Goal: Share content: Share content

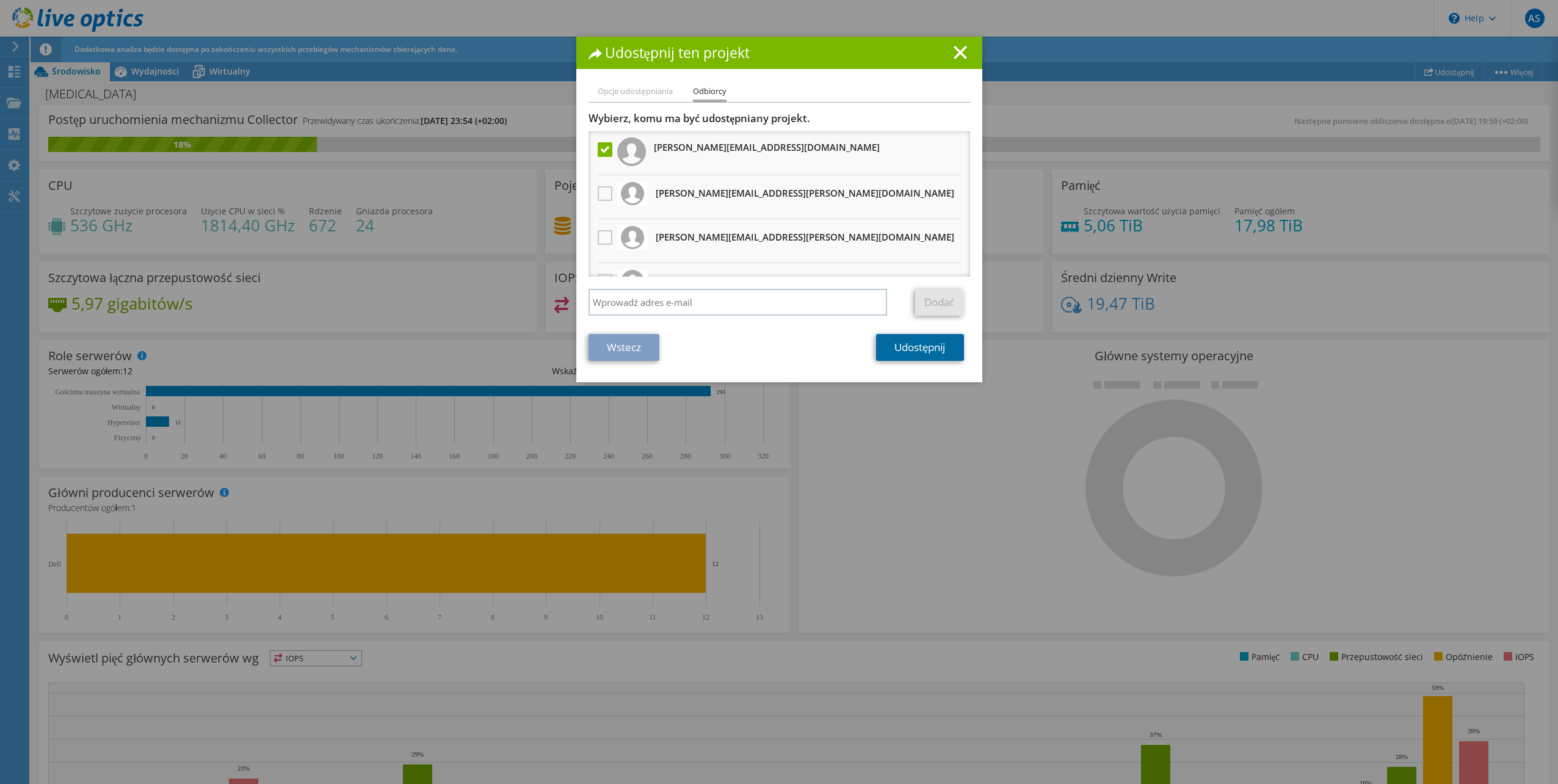
click at [917, 347] on link "Udostępnij" at bounding box center [919, 347] width 87 height 27
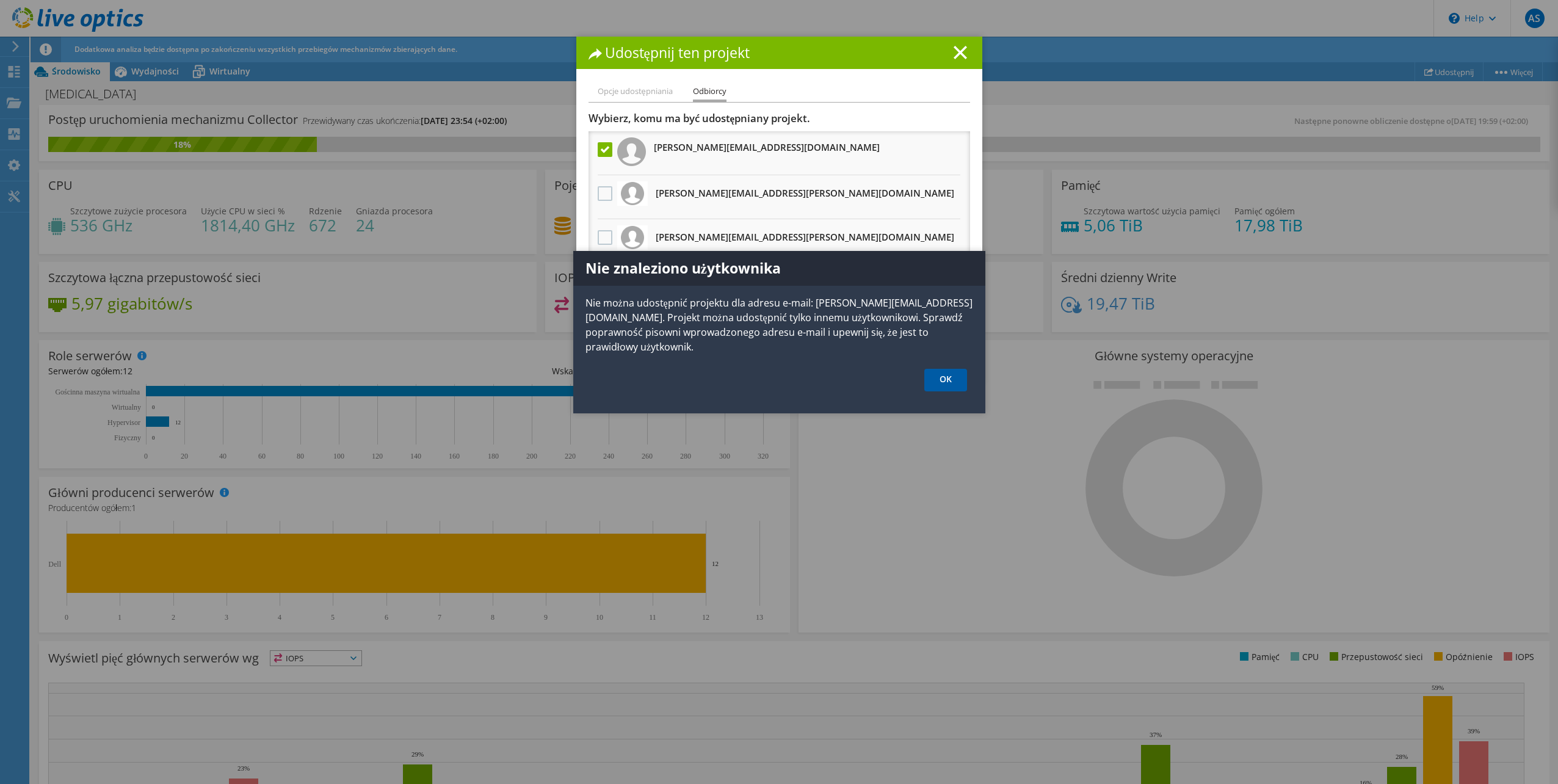
click at [948, 384] on link "OK" at bounding box center [945, 380] width 43 height 23
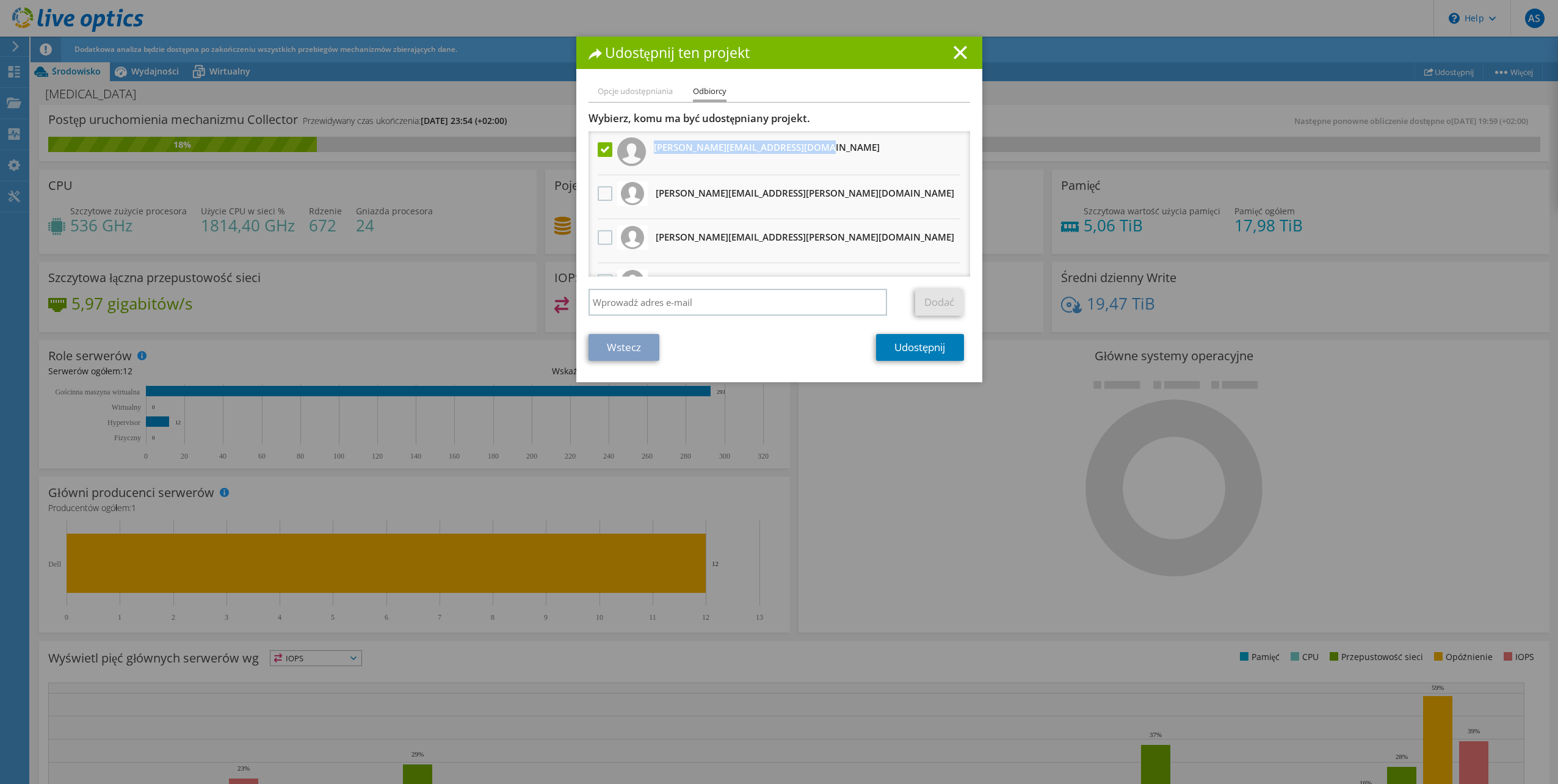
drag, startPoint x: 823, startPoint y: 150, endPoint x: 649, endPoint y: 157, distance: 174.1
click at [649, 157] on li "jaroslaw.fatyga@gliwice.so.gov.pl" at bounding box center [779, 153] width 381 height 44
drag, startPoint x: 649, startPoint y: 157, endPoint x: 698, endPoint y: 143, distance: 51.0
copy h3 "jaroslaw.fatyga@gliwice.so.gov.pl"
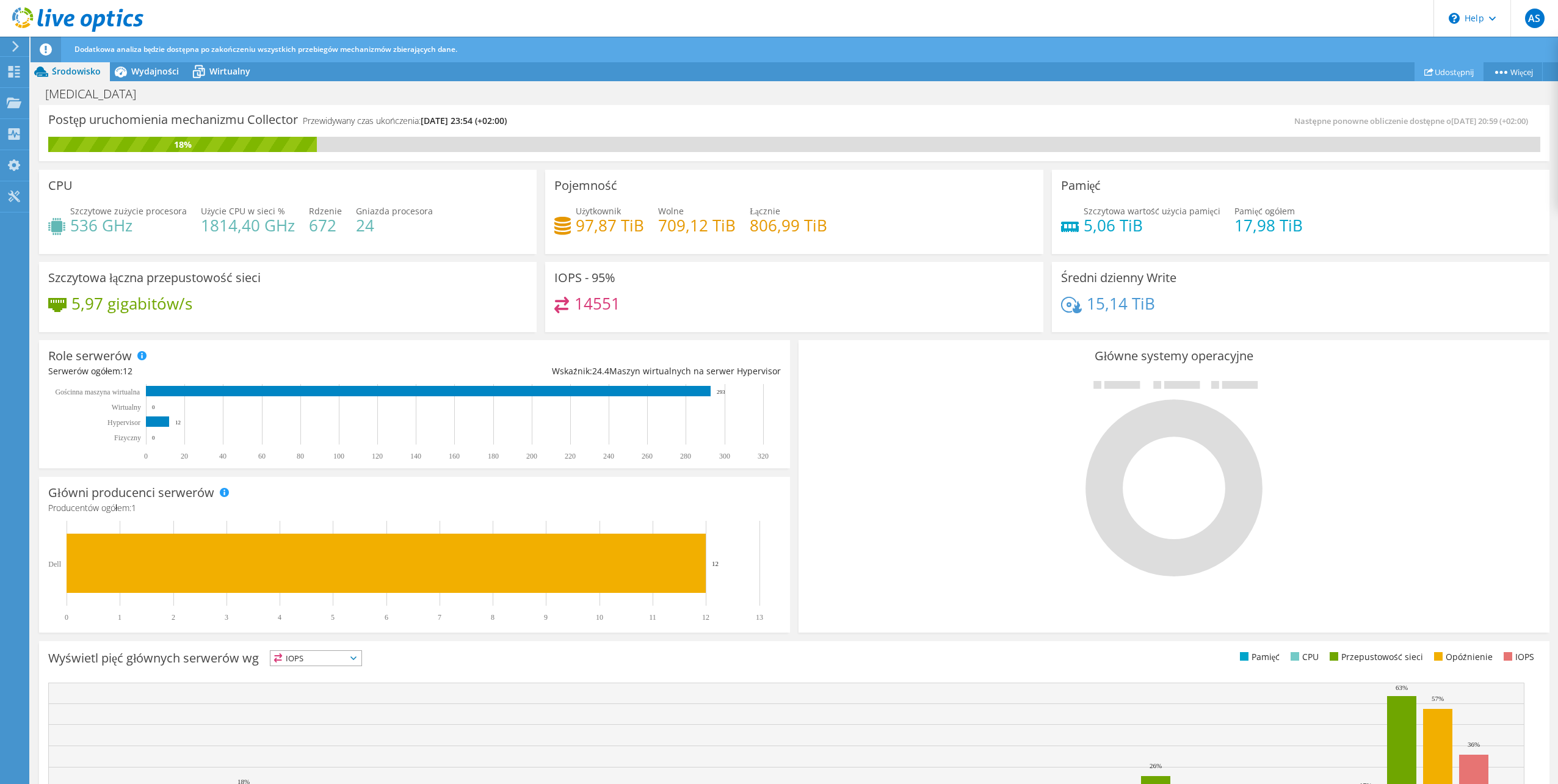
click at [1451, 69] on link "Udostępnij" at bounding box center [1448, 72] width 69 height 19
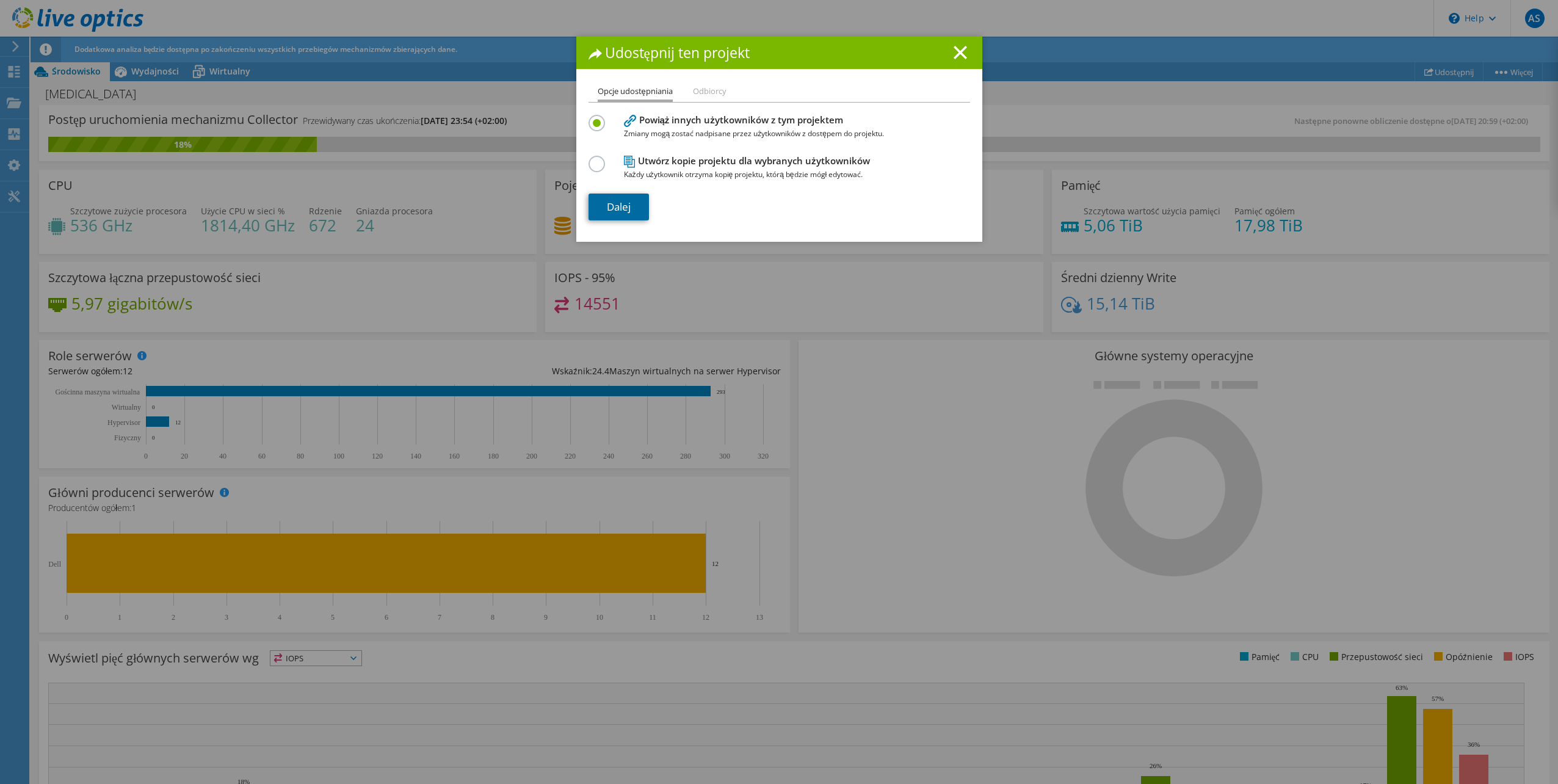
click at [622, 199] on link "Dalej" at bounding box center [619, 206] width 61 height 27
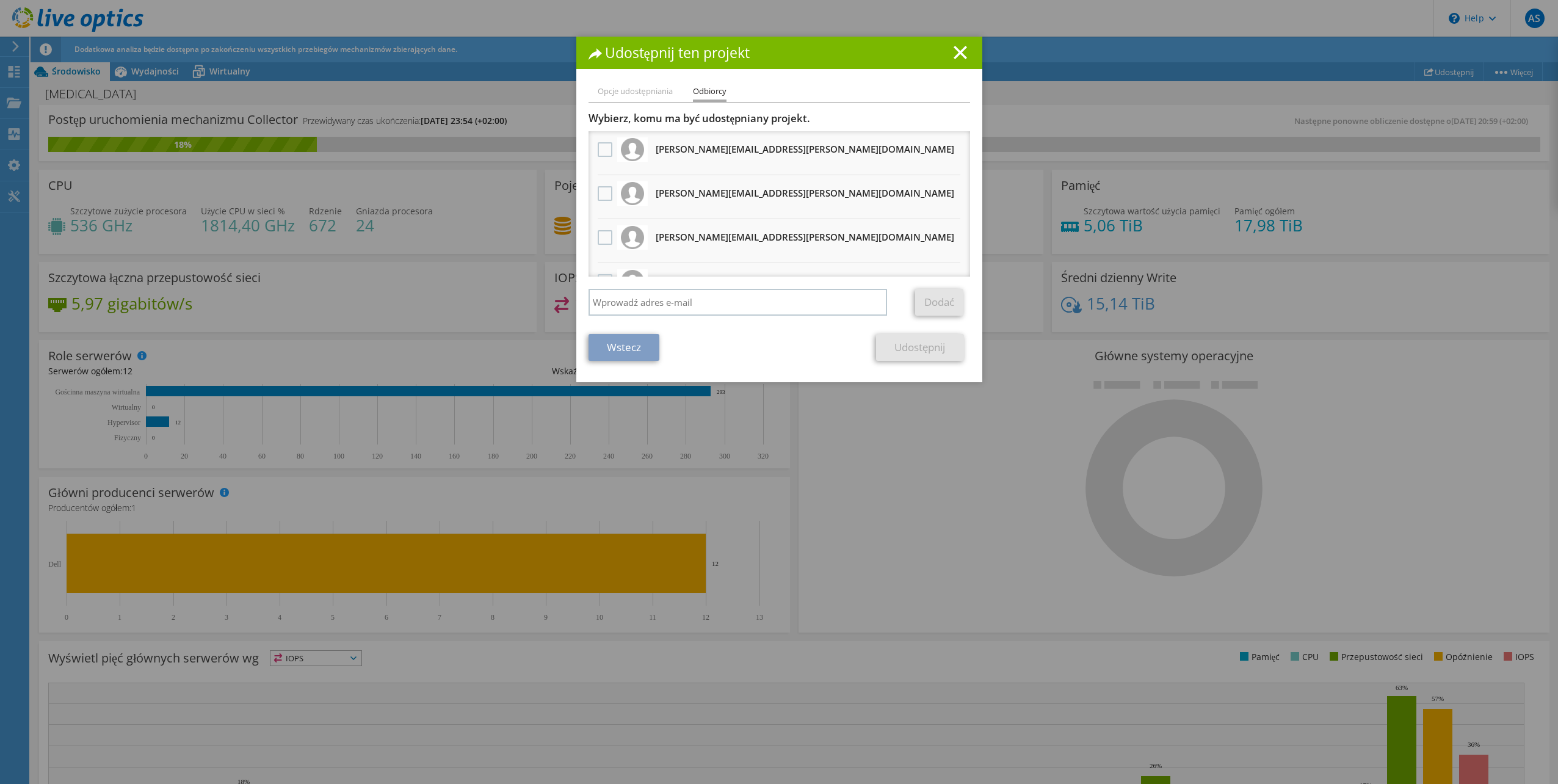
scroll to position [109, 0]
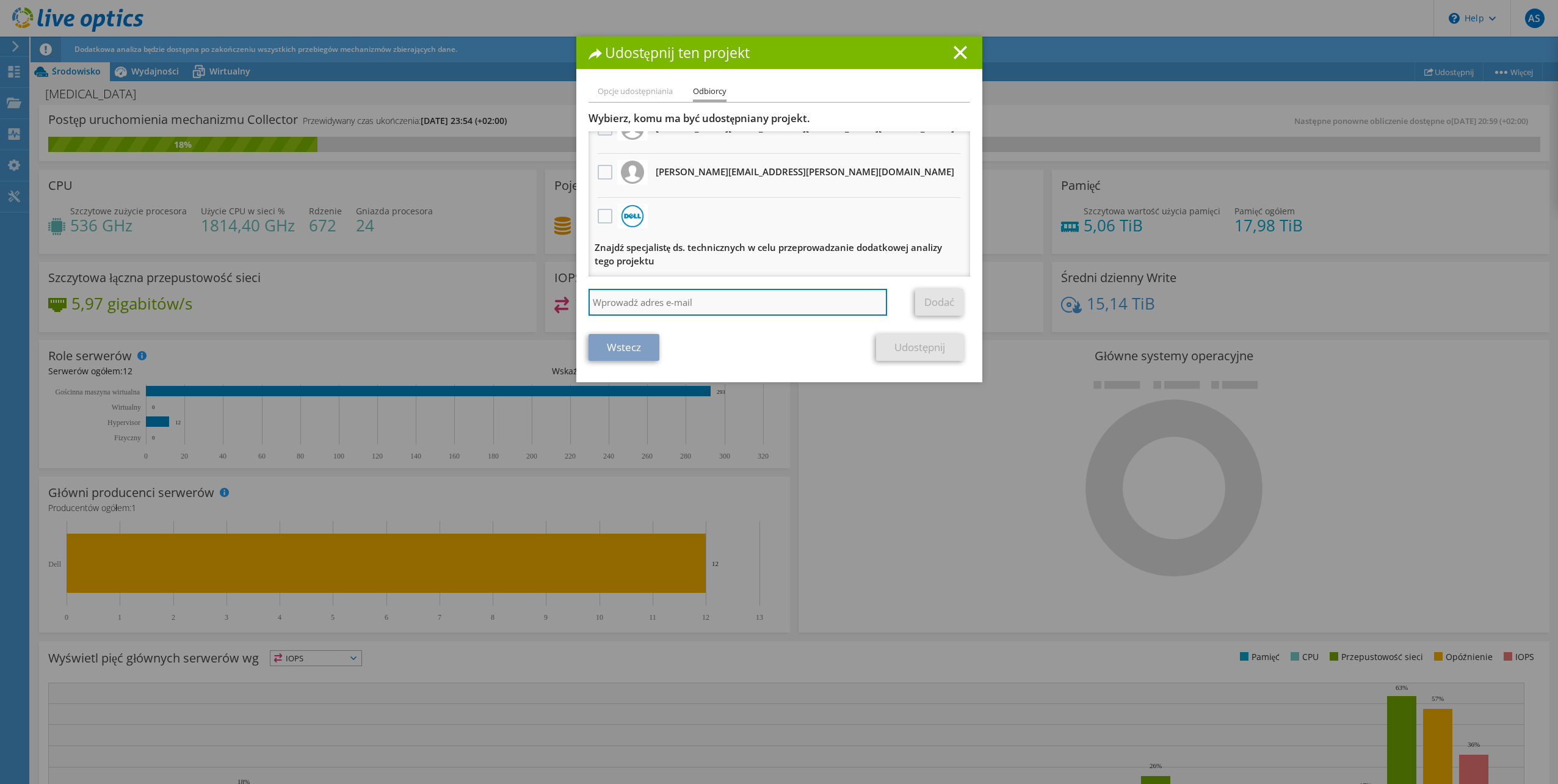
click at [713, 303] on input "search" at bounding box center [738, 302] width 299 height 27
paste input "jaroslaw.fatyga@gliwice.so.gov.pl"
type input "jaroslaw.fatyga@gliwice.so.gov.pl"
click at [737, 344] on div "Wstecz Udostępnij" at bounding box center [779, 347] width 381 height 27
click at [771, 299] on input "jaroslaw.fatyga@gliwice.so.gov.pl" at bounding box center [738, 302] width 299 height 27
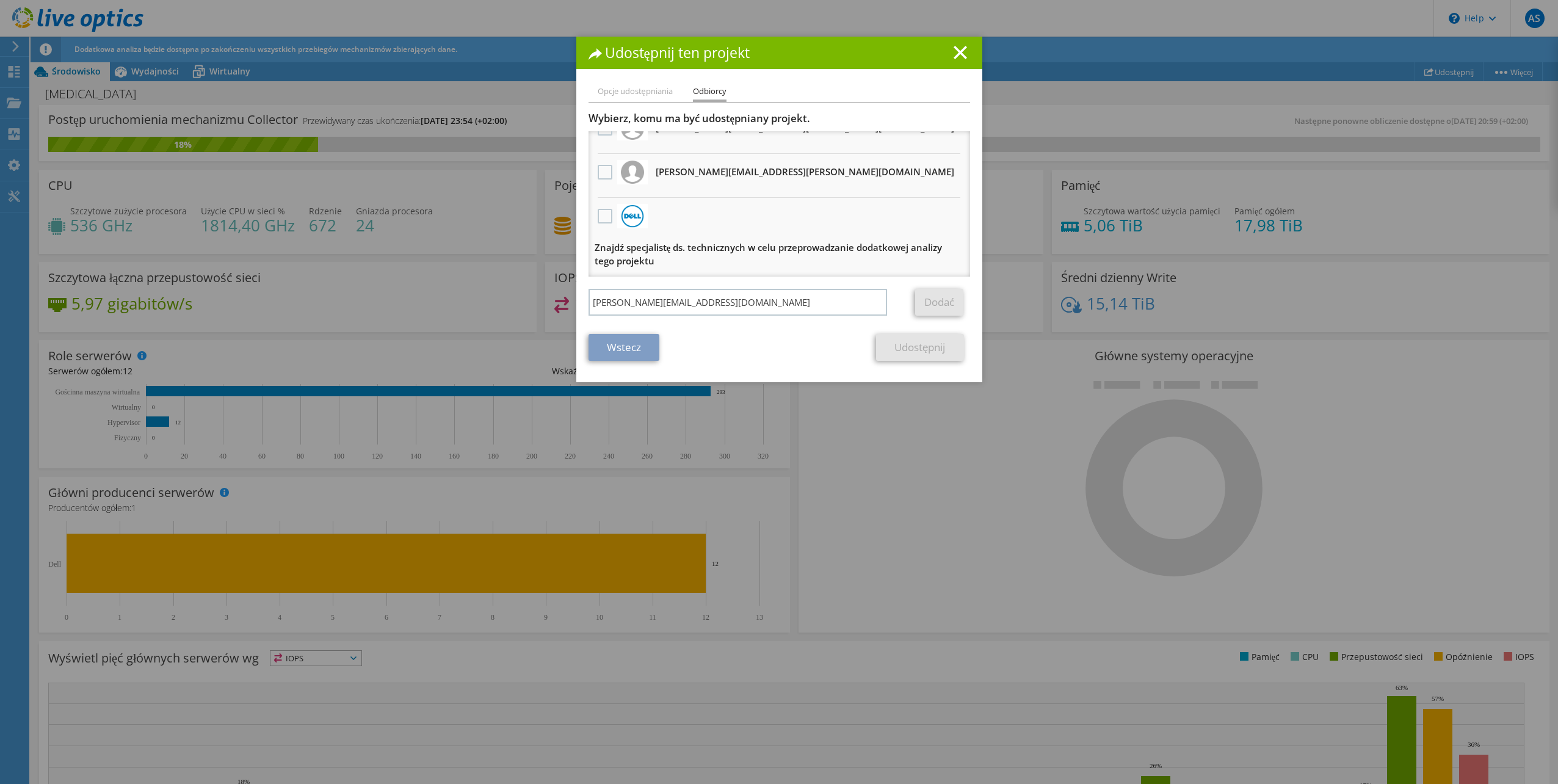
click at [813, 347] on div "Wstecz Udostępnij" at bounding box center [779, 347] width 381 height 27
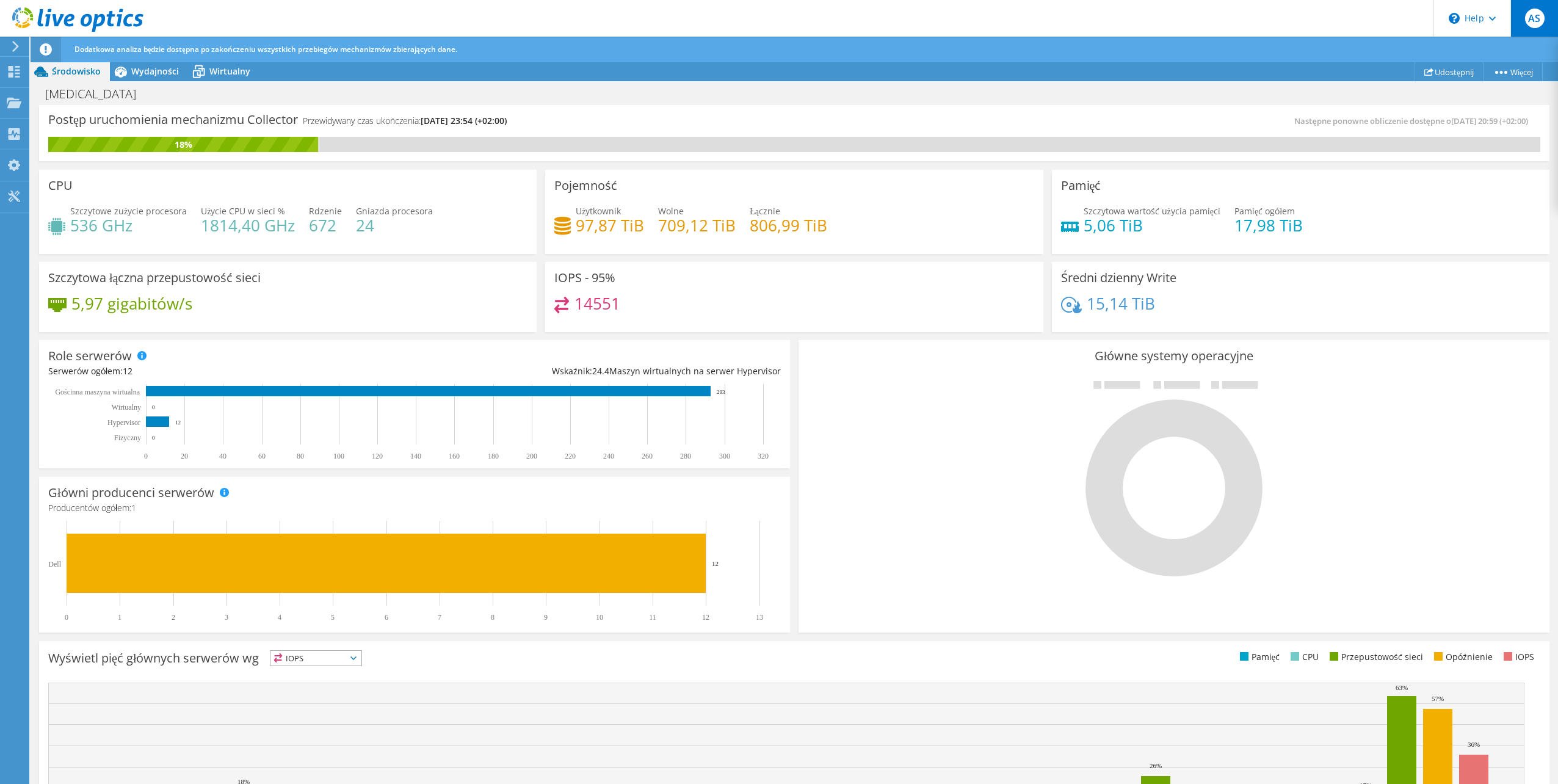
click at [1537, 17] on span "AS" at bounding box center [1534, 17] width 19 height 19
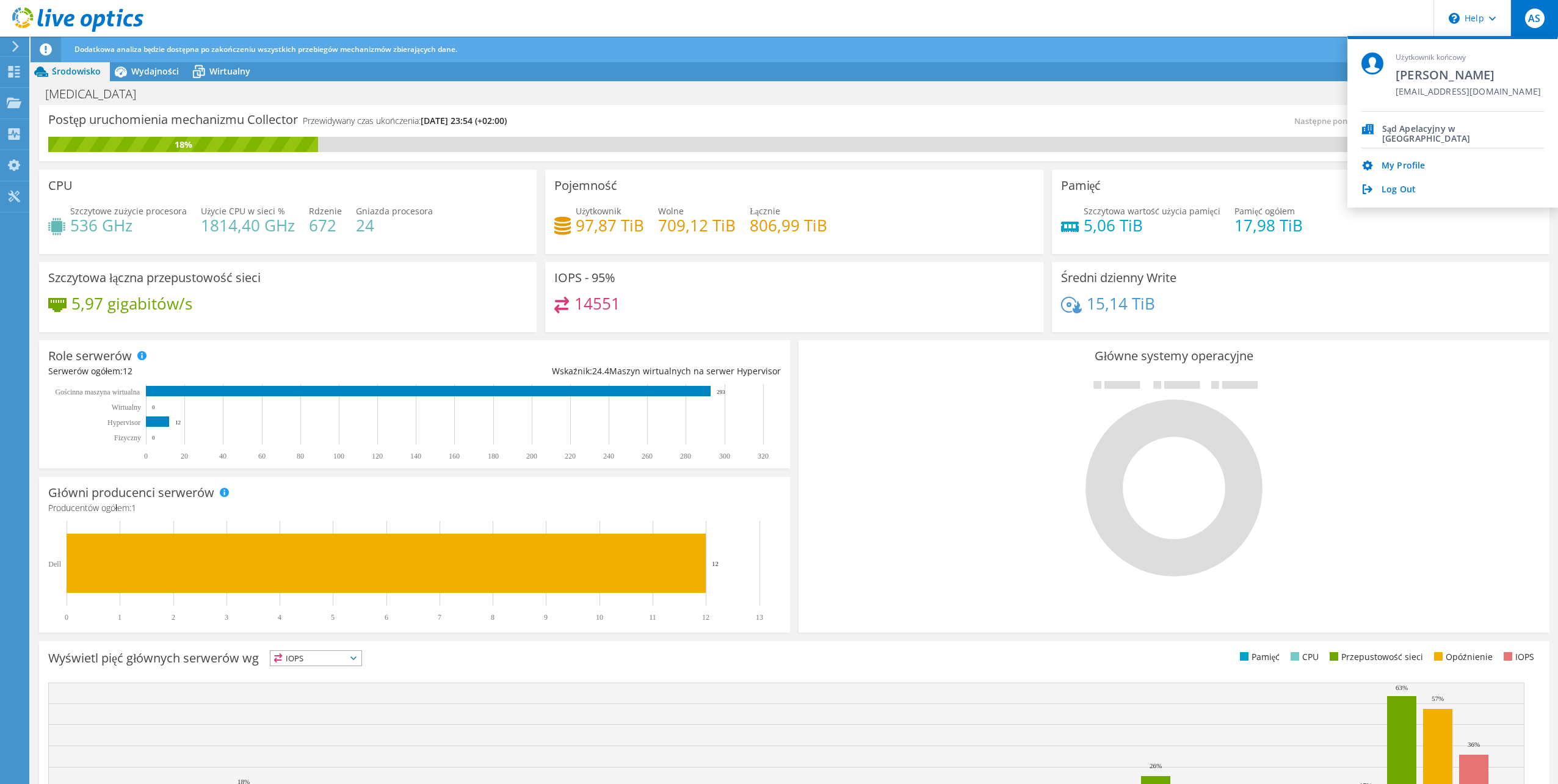
click at [693, 14] on header "AS Użytkownik końcowy Arkadiusz Szymanski oddzial.informatyczny@katowice.sa.gov…" at bounding box center [779, 18] width 1558 height 37
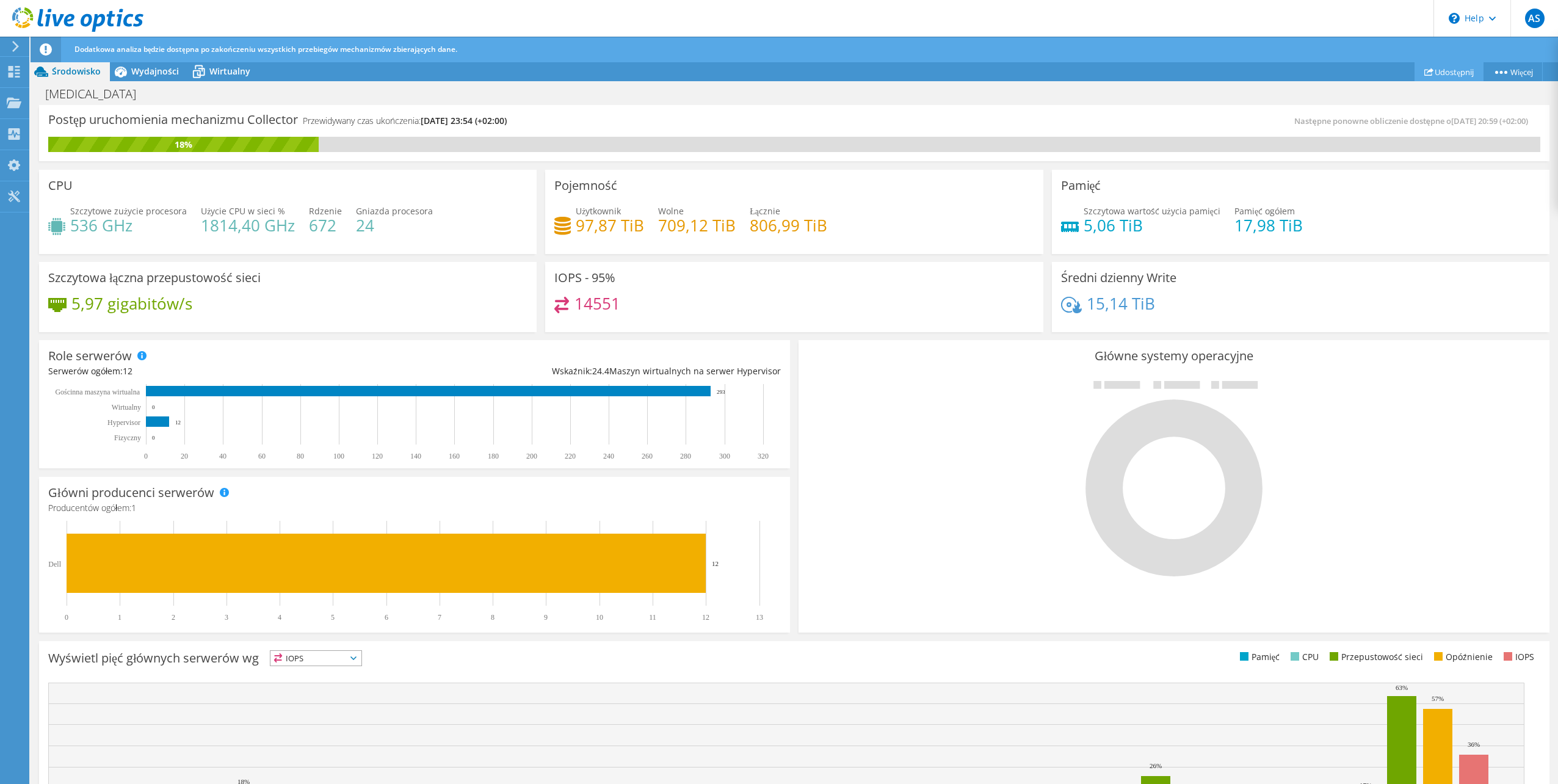
click at [1444, 72] on link "Udostępnij" at bounding box center [1448, 72] width 69 height 19
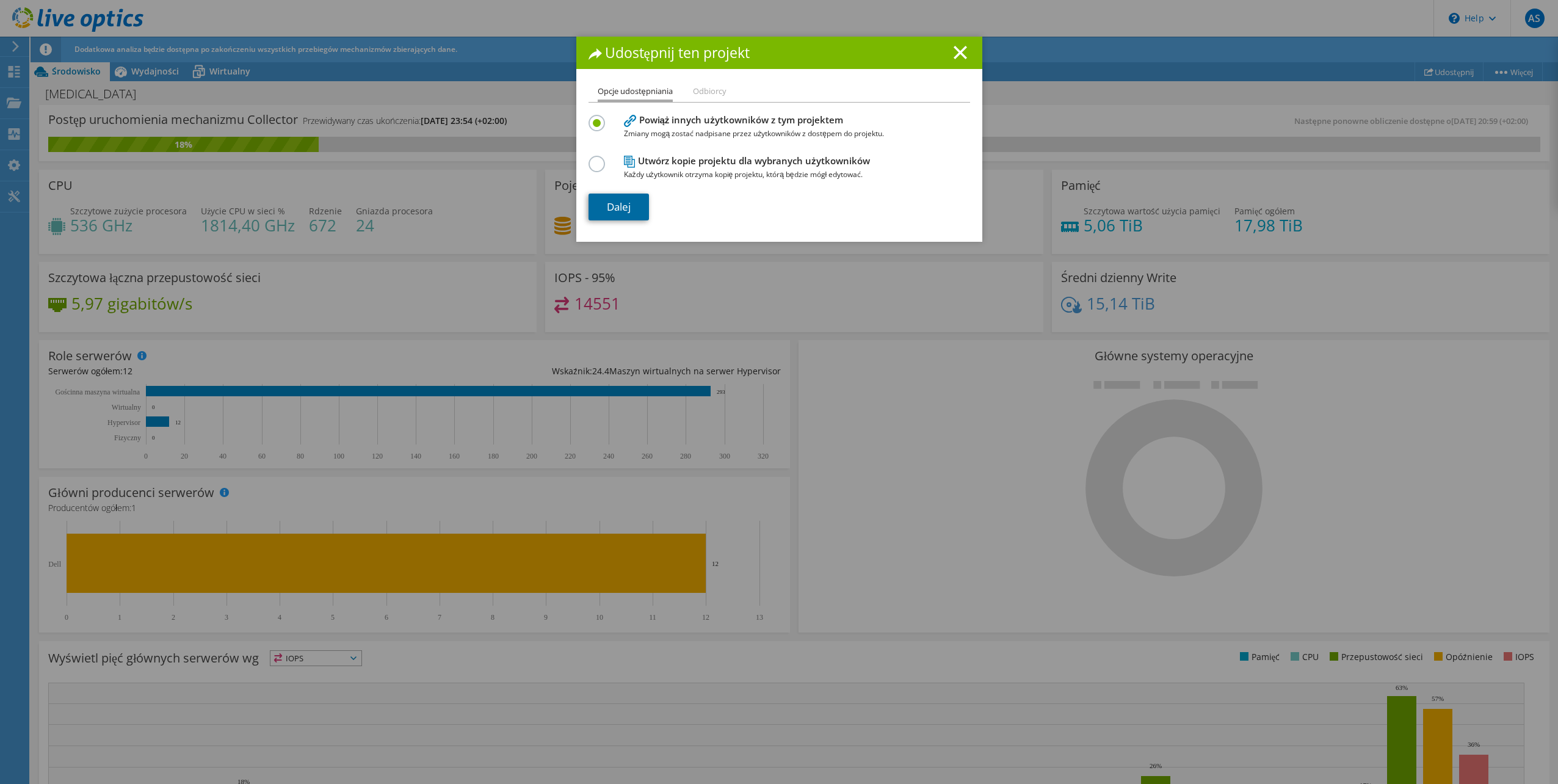
click at [619, 207] on link "Dalej" at bounding box center [619, 206] width 61 height 27
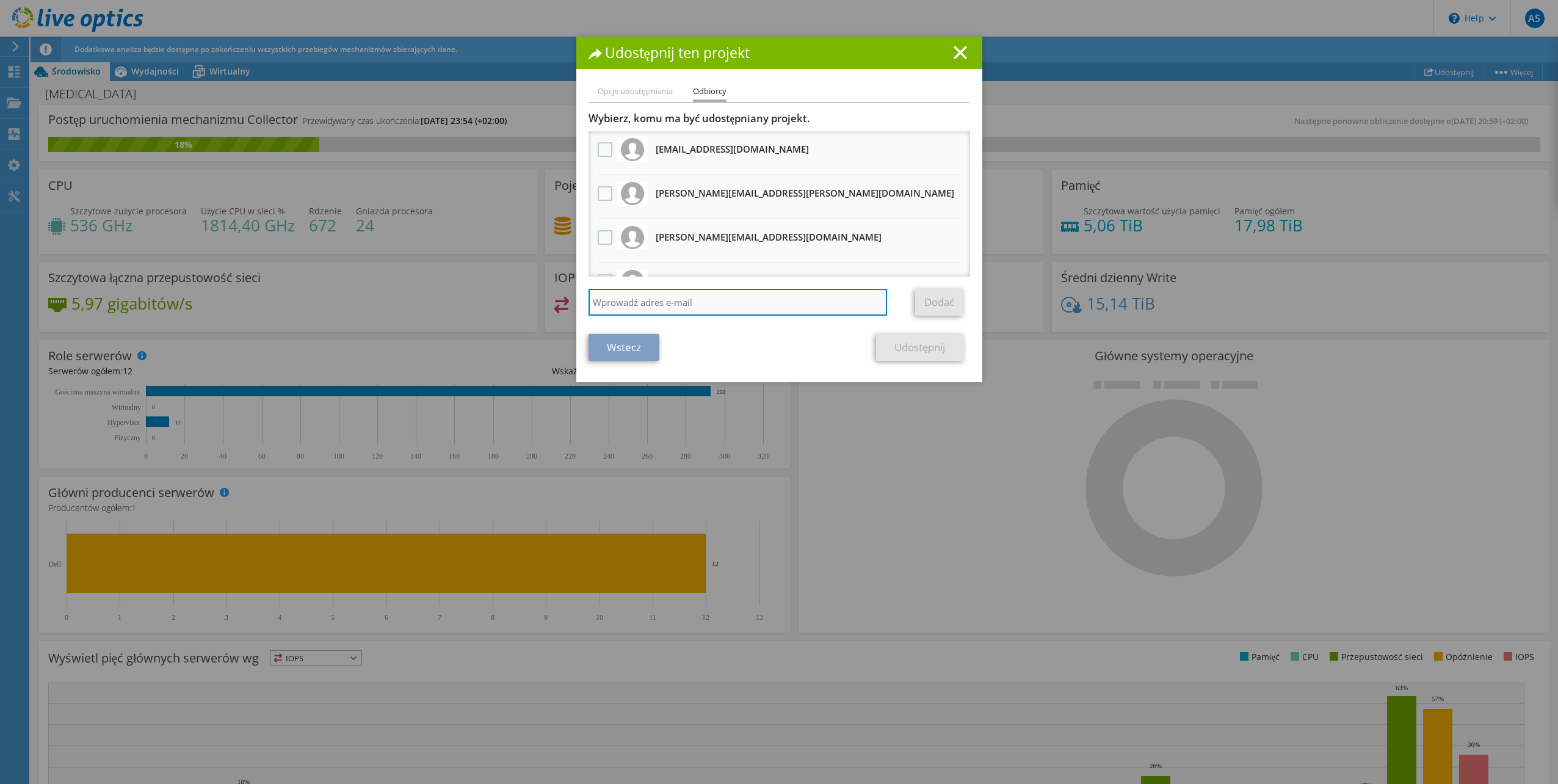
click at [652, 305] on input "search" at bounding box center [738, 302] width 299 height 27
type input "jaroslaw.fatyga@gliwice.so.gov.pl"
click at [939, 301] on link "Dodać" at bounding box center [939, 302] width 49 height 27
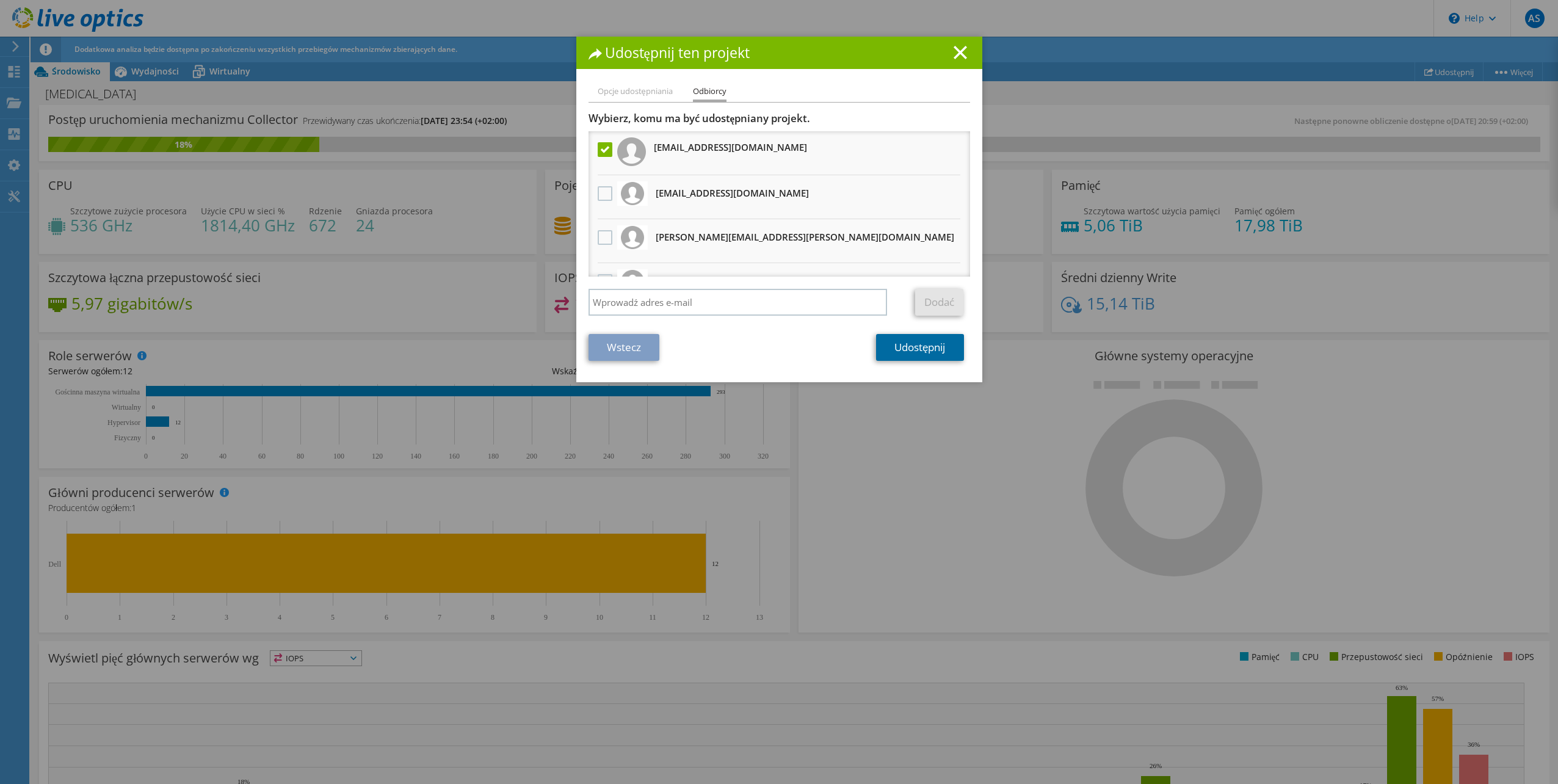
click at [881, 342] on link "Udostępnij" at bounding box center [919, 347] width 87 height 27
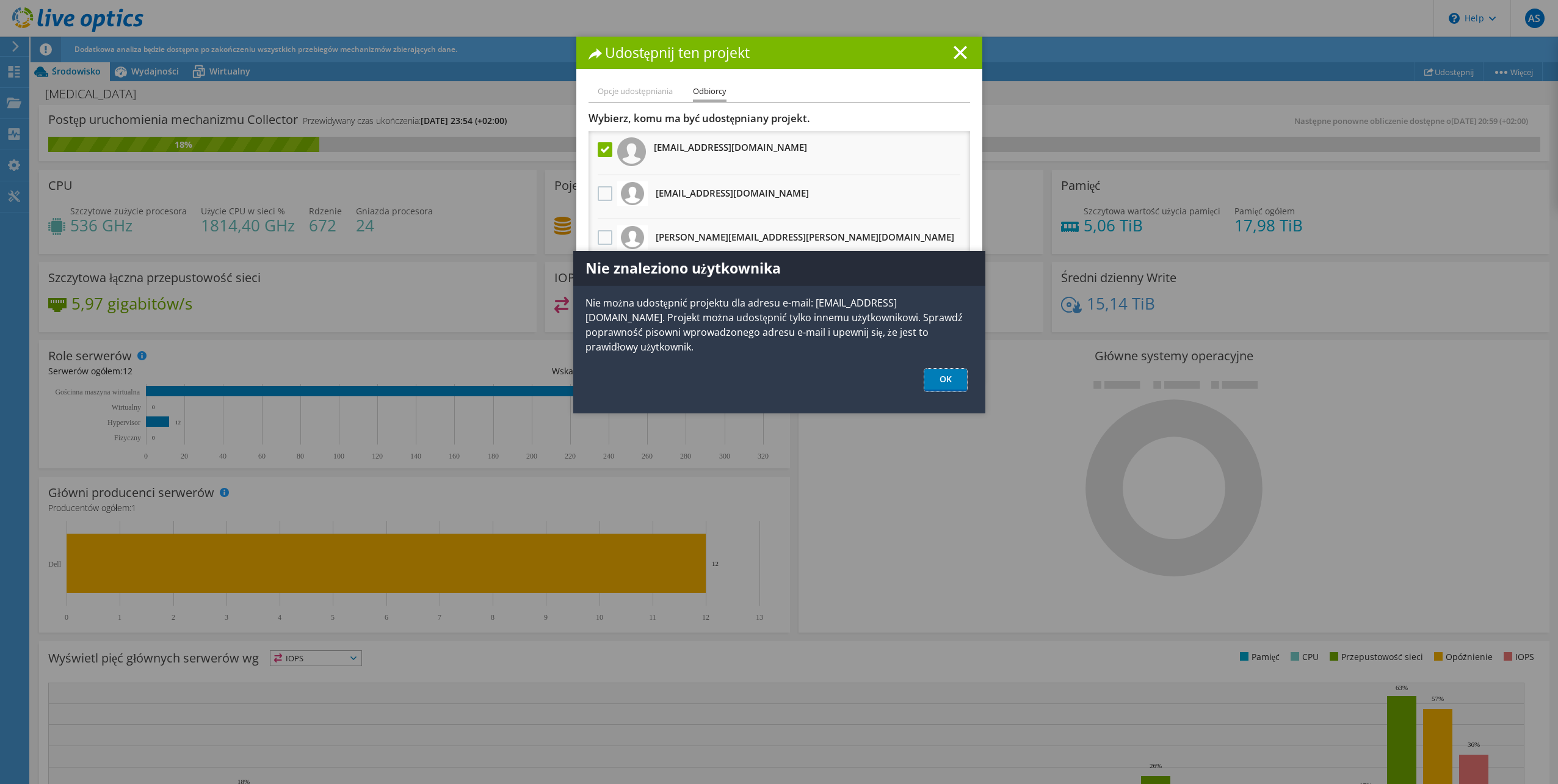
click at [939, 372] on link "OK" at bounding box center [945, 380] width 43 height 23
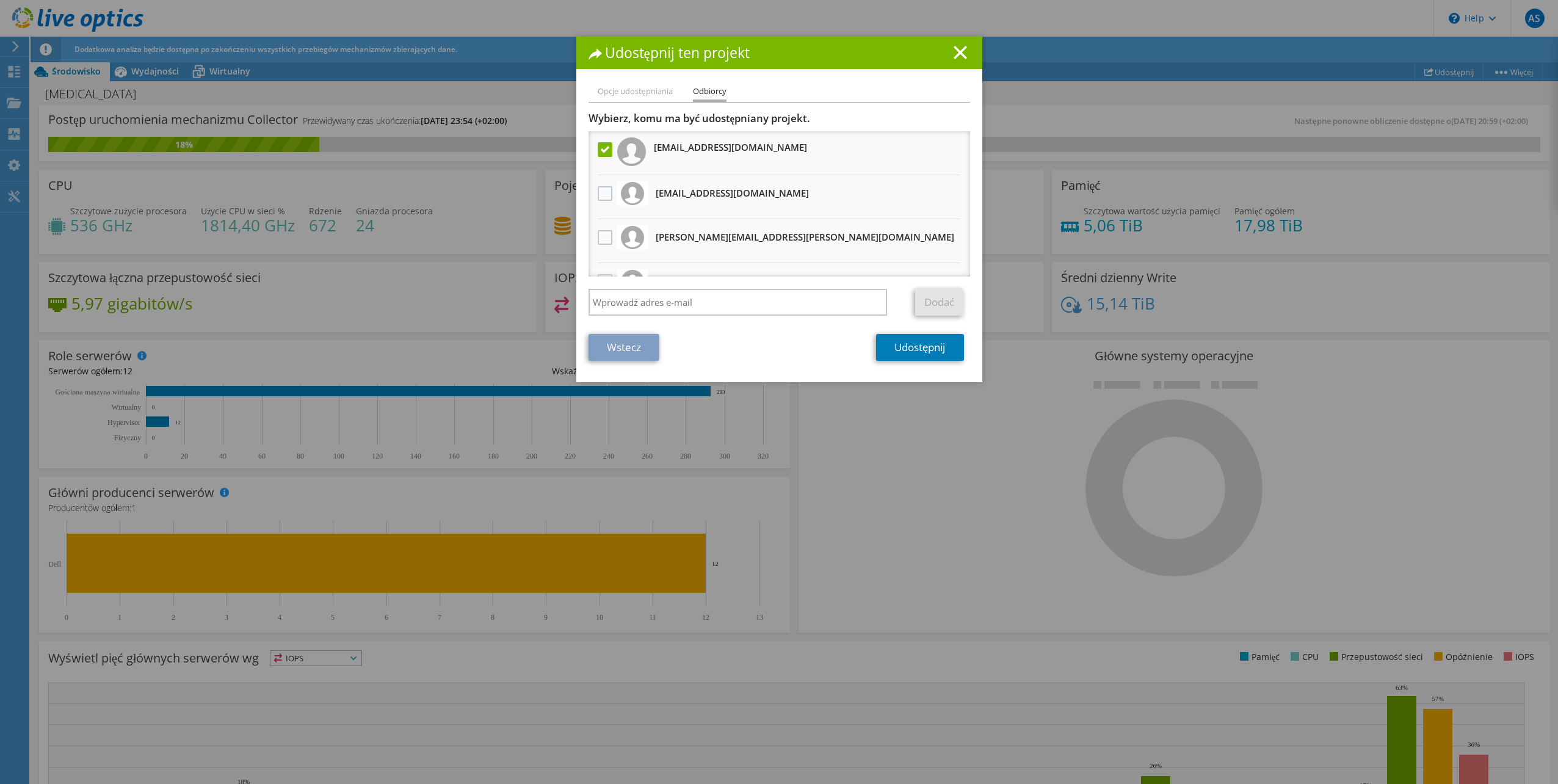
click at [639, 92] on li "Opcje udostępniania" at bounding box center [635, 92] width 75 height 16
click at [623, 88] on li "Opcje udostępniania" at bounding box center [635, 92] width 75 height 16
click at [716, 93] on li "Odbiorcy" at bounding box center [709, 93] width 34 height 17
click at [628, 88] on li "Opcje udostępniania" at bounding box center [635, 92] width 75 height 16
click at [956, 51] on line at bounding box center [959, 52] width 12 height 12
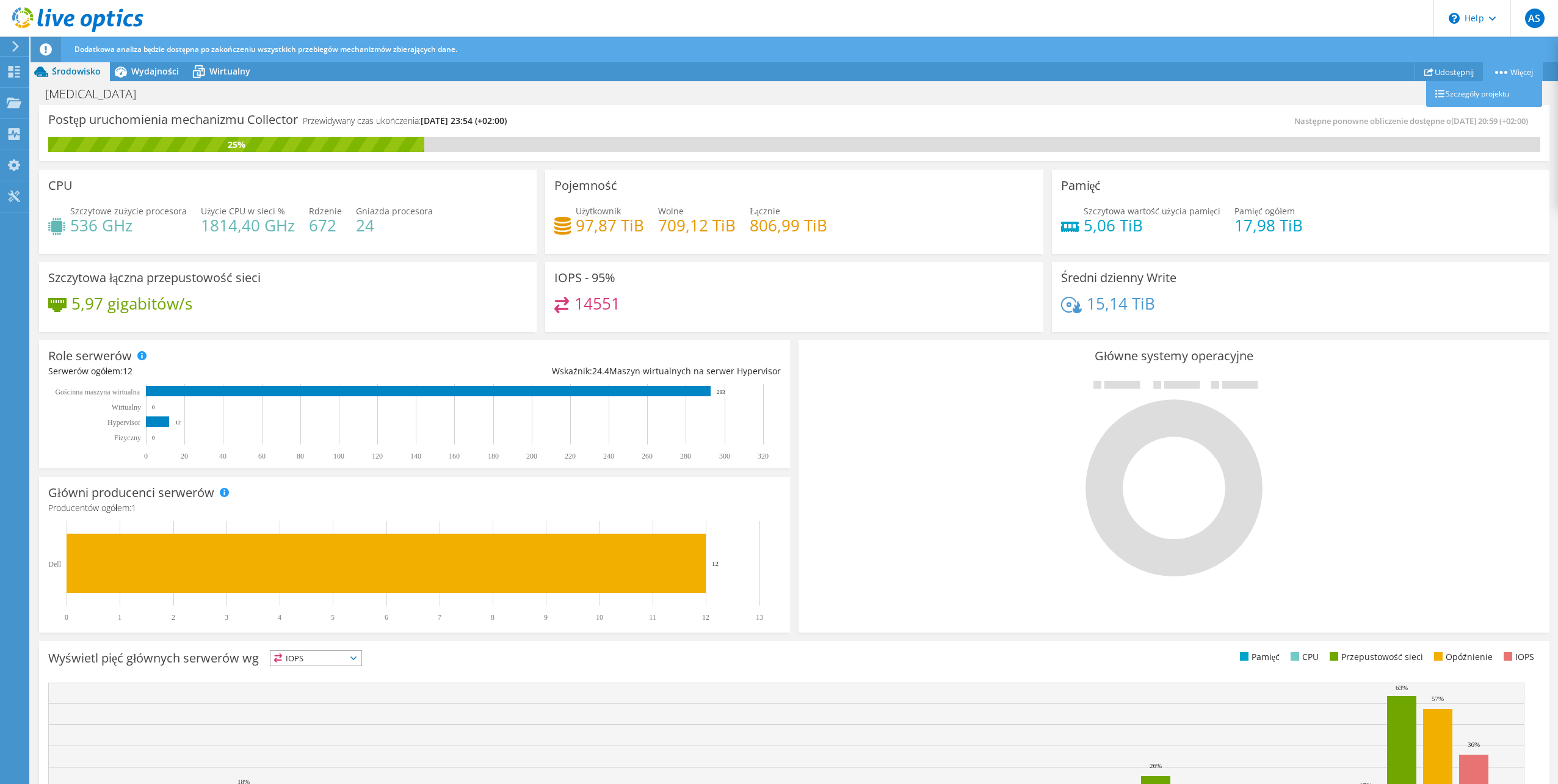
click at [1527, 70] on link "Więcej" at bounding box center [1512, 72] width 60 height 19
click at [1492, 93] on link "Szczegóły projektu" at bounding box center [1484, 94] width 116 height 26
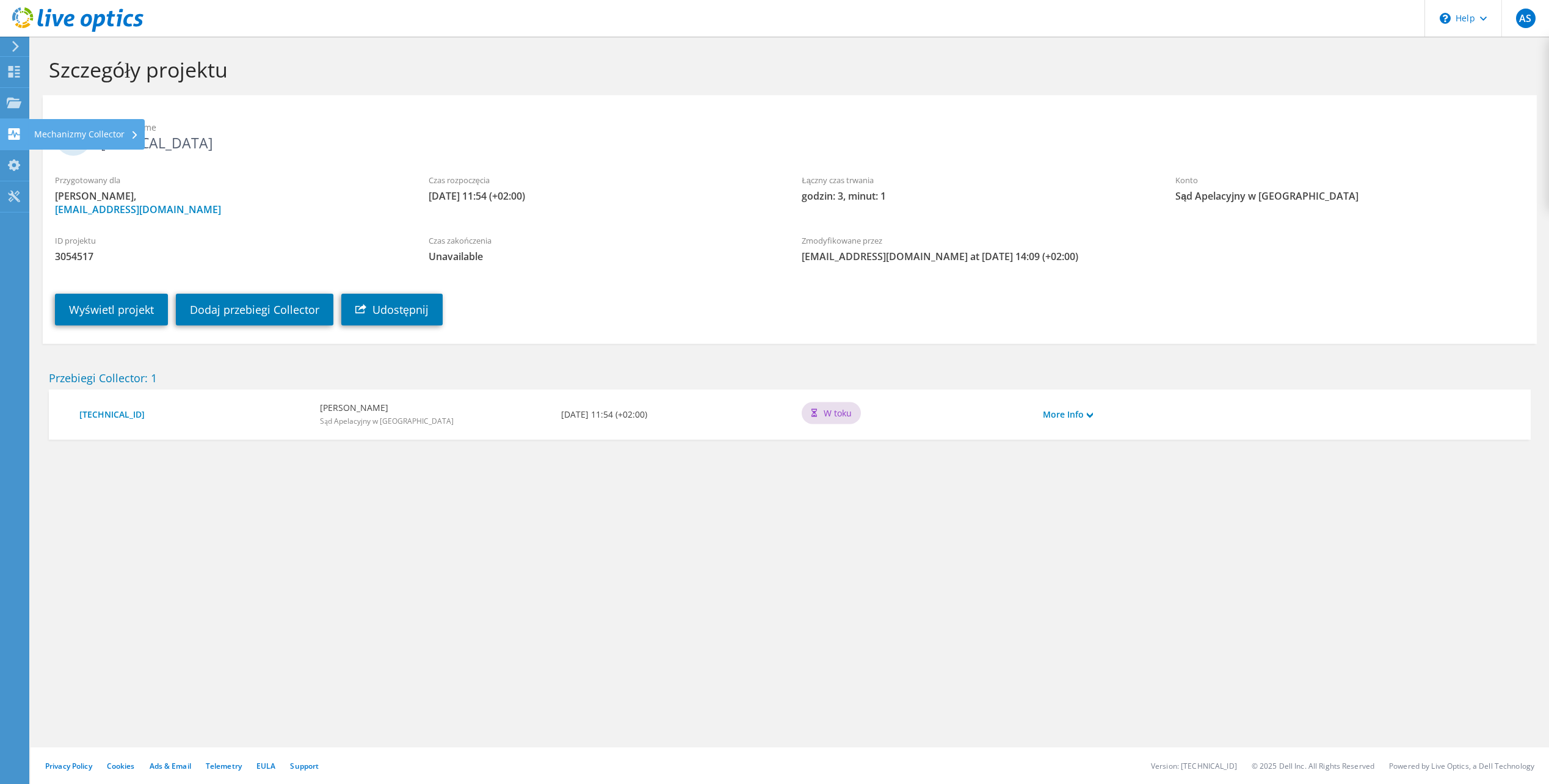
click at [80, 128] on div "Mechanizmy Collector" at bounding box center [86, 134] width 116 height 30
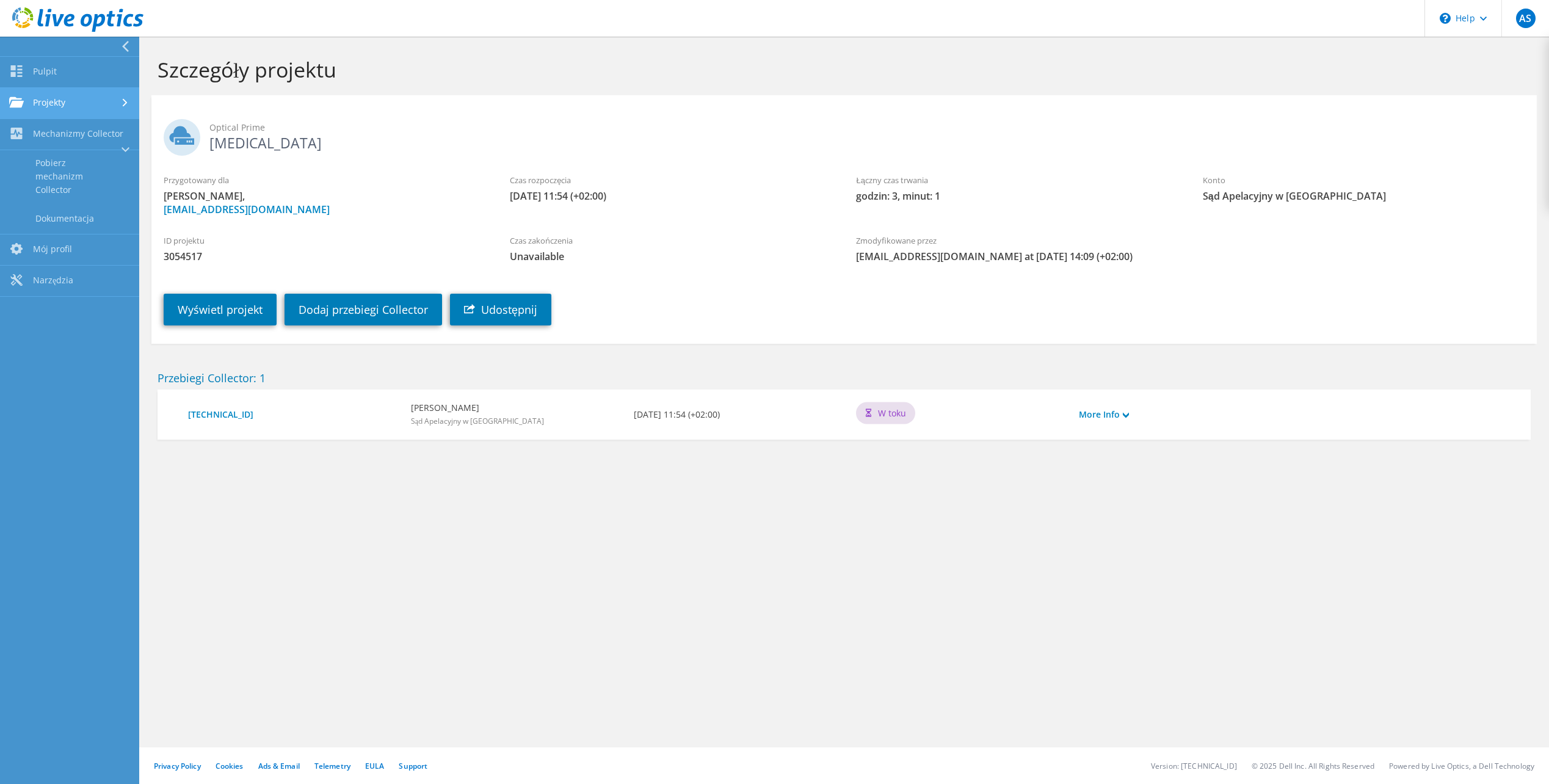
click at [80, 108] on link "Projekty" at bounding box center [70, 104] width 139 height 31
click at [72, 160] on link "Upload SIOKIT & Files" at bounding box center [70, 166] width 139 height 31
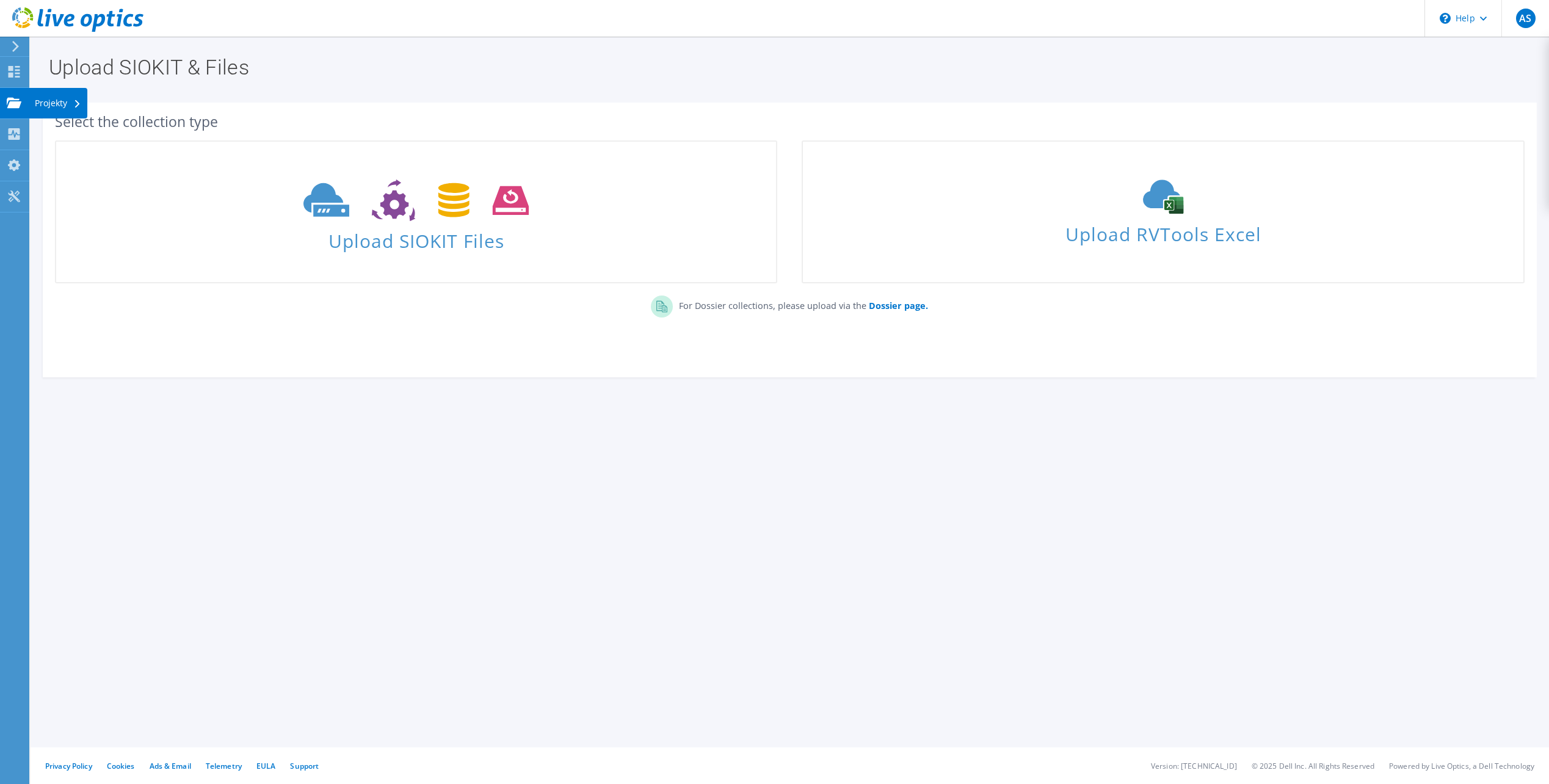
click at [17, 97] on icon at bounding box center [14, 103] width 15 height 12
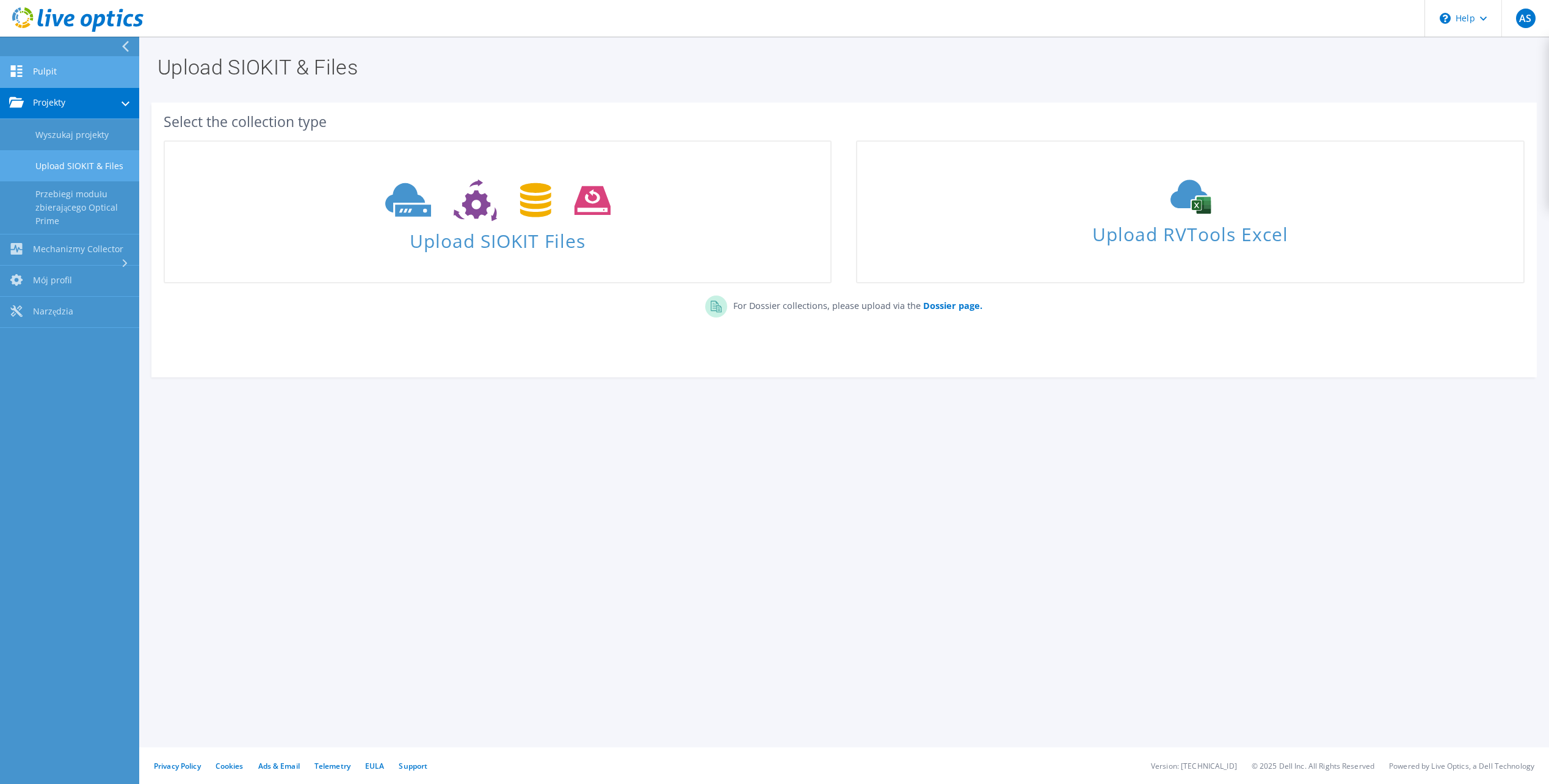
click at [40, 77] on link "Pulpit" at bounding box center [70, 72] width 139 height 31
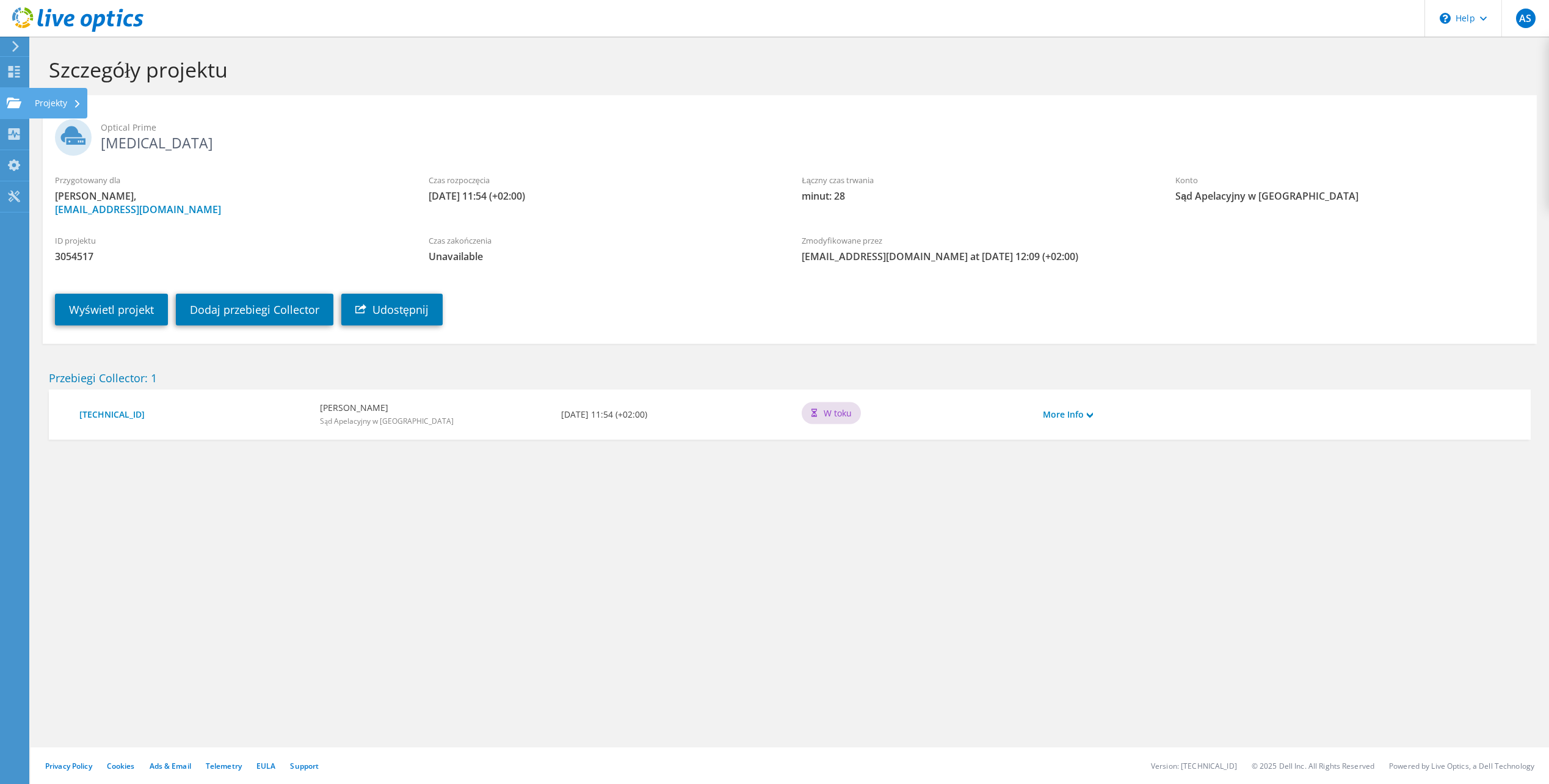
click at [29, 99] on div "Projekty" at bounding box center [58, 103] width 59 height 30
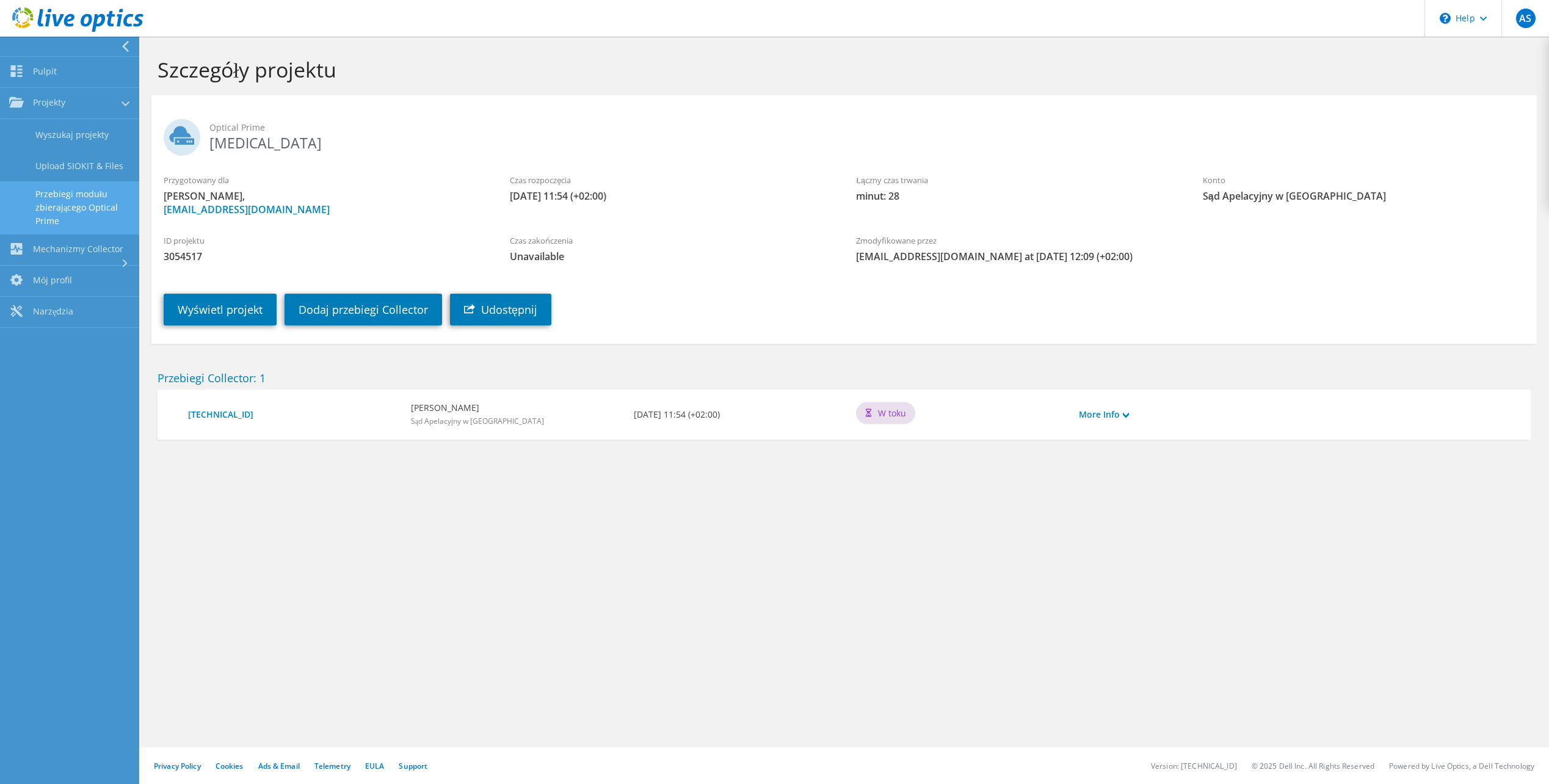
click at [91, 201] on link "Przebiegi modułu zbierającego Optical Prime" at bounding box center [70, 207] width 139 height 52
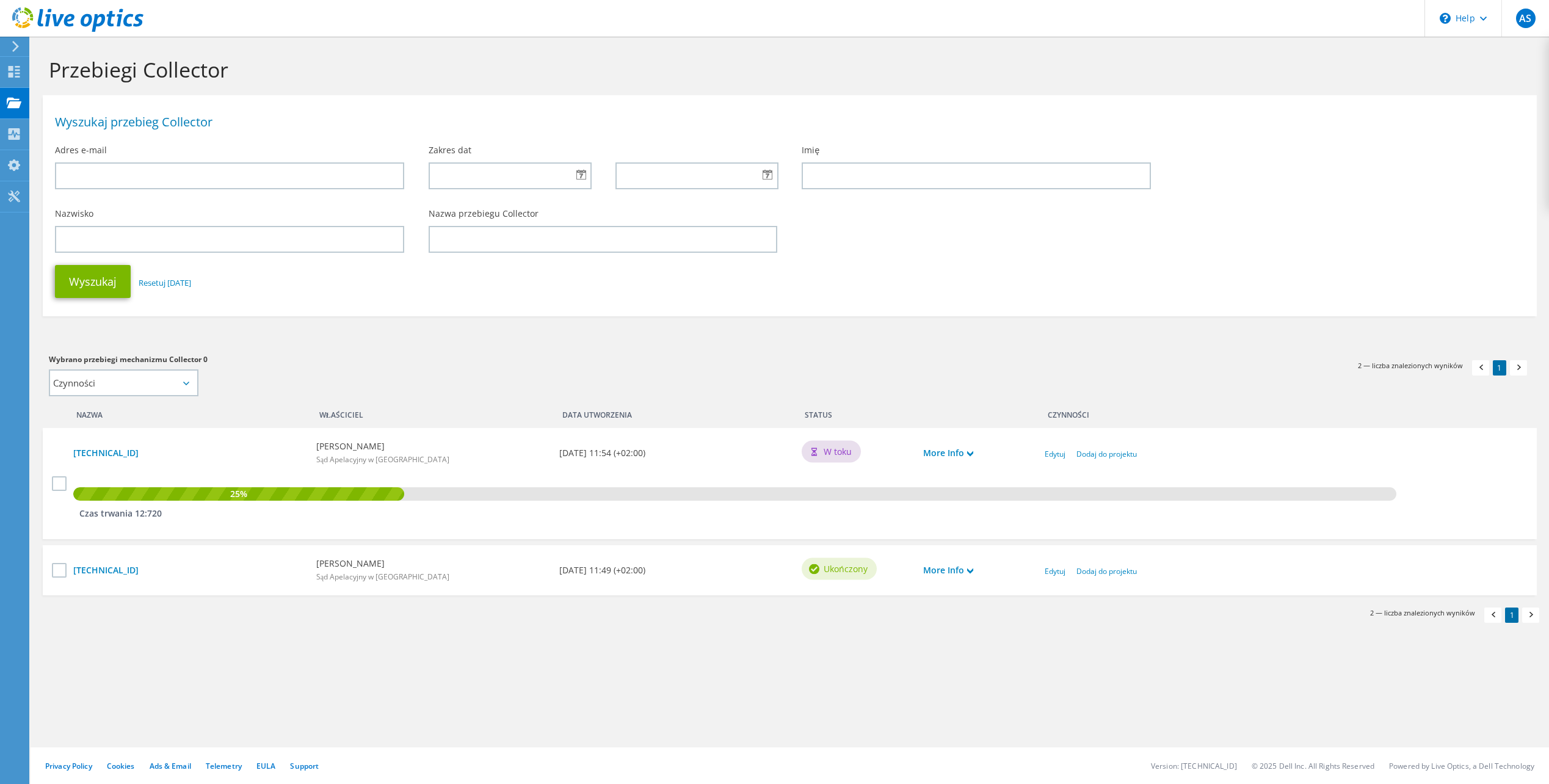
click at [189, 385] on icon at bounding box center [186, 383] width 6 height 4
click at [181, 381] on select "Czynności Dodaj do nowego projektu Dodaj do istniejącego projektu" at bounding box center [123, 382] width 149 height 27
click at [348, 384] on div "Wybrano przebiegi mechanizmu Collector 0 Czynności Dodaj do nowego projektu Dod…" at bounding box center [413, 374] width 728 height 43
click at [11, 72] on icon at bounding box center [14, 72] width 15 height 12
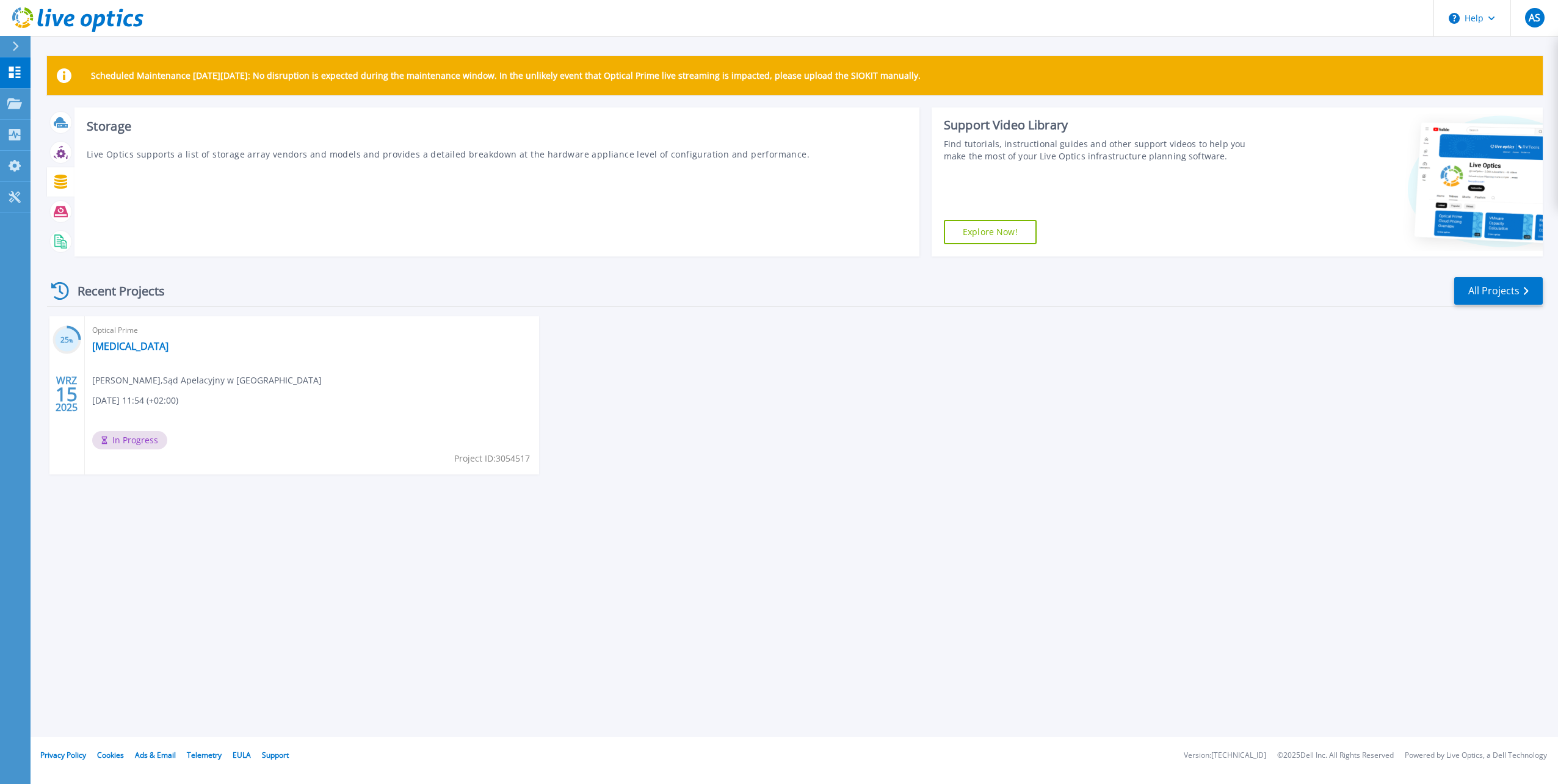
click at [57, 177] on icon at bounding box center [61, 181] width 13 height 14
click at [61, 182] on icon at bounding box center [61, 181] width 13 height 14
click at [55, 215] on icon at bounding box center [61, 211] width 14 height 14
click at [55, 239] on icon at bounding box center [59, 240] width 9 height 12
click at [70, 348] on circle at bounding box center [67, 340] width 26 height 26
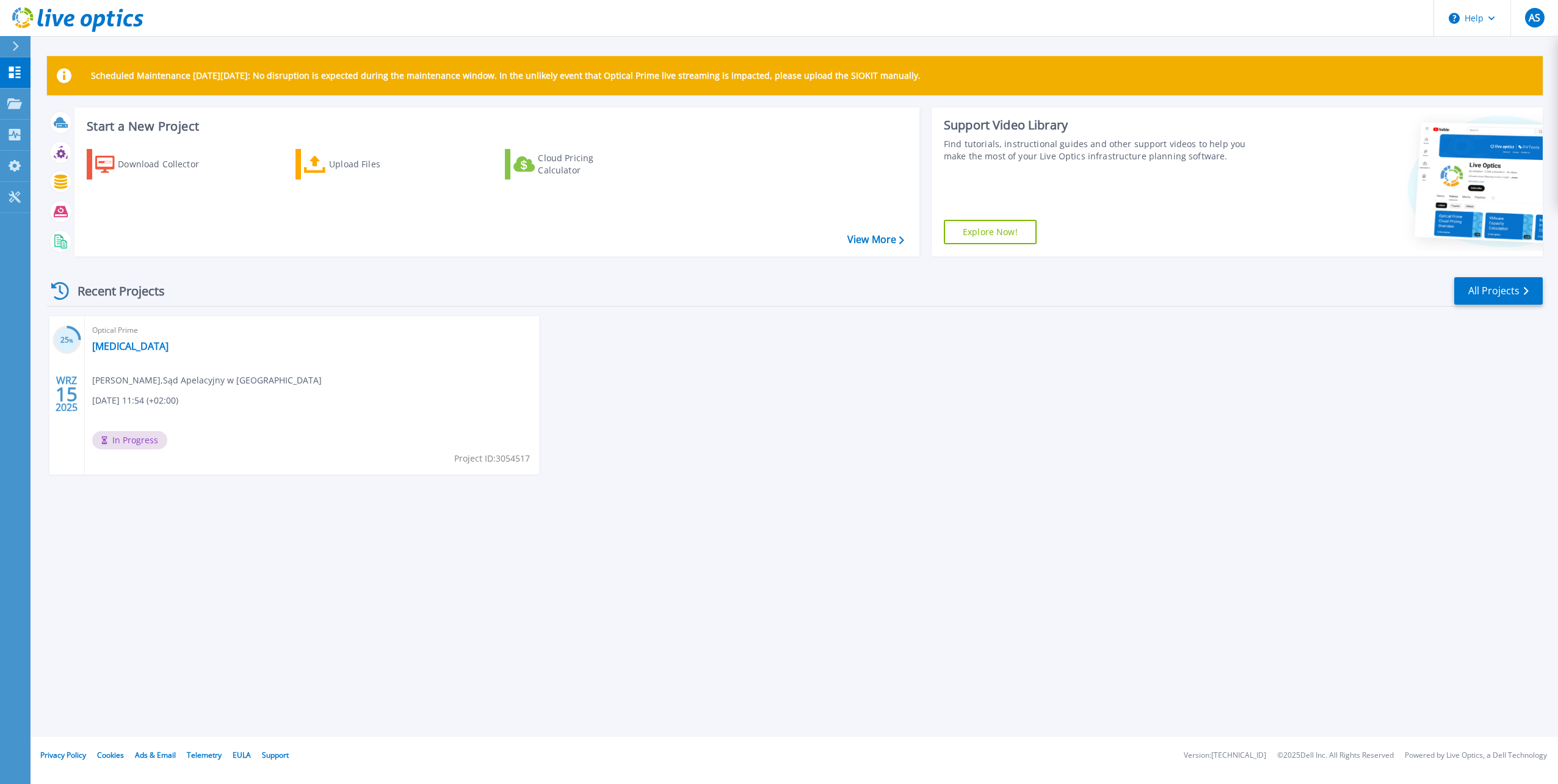
click at [977, 235] on link "Explore Now!" at bounding box center [989, 232] width 93 height 25
click at [105, 312] on div "Recent Projects All Projects 25 % WRZ 15 2025 Optical Prime [MEDICAL_DATA] [PER…" at bounding box center [794, 387] width 1496 height 242
click at [105, 349] on link "[MEDICAL_DATA]" at bounding box center [130, 346] width 76 height 12
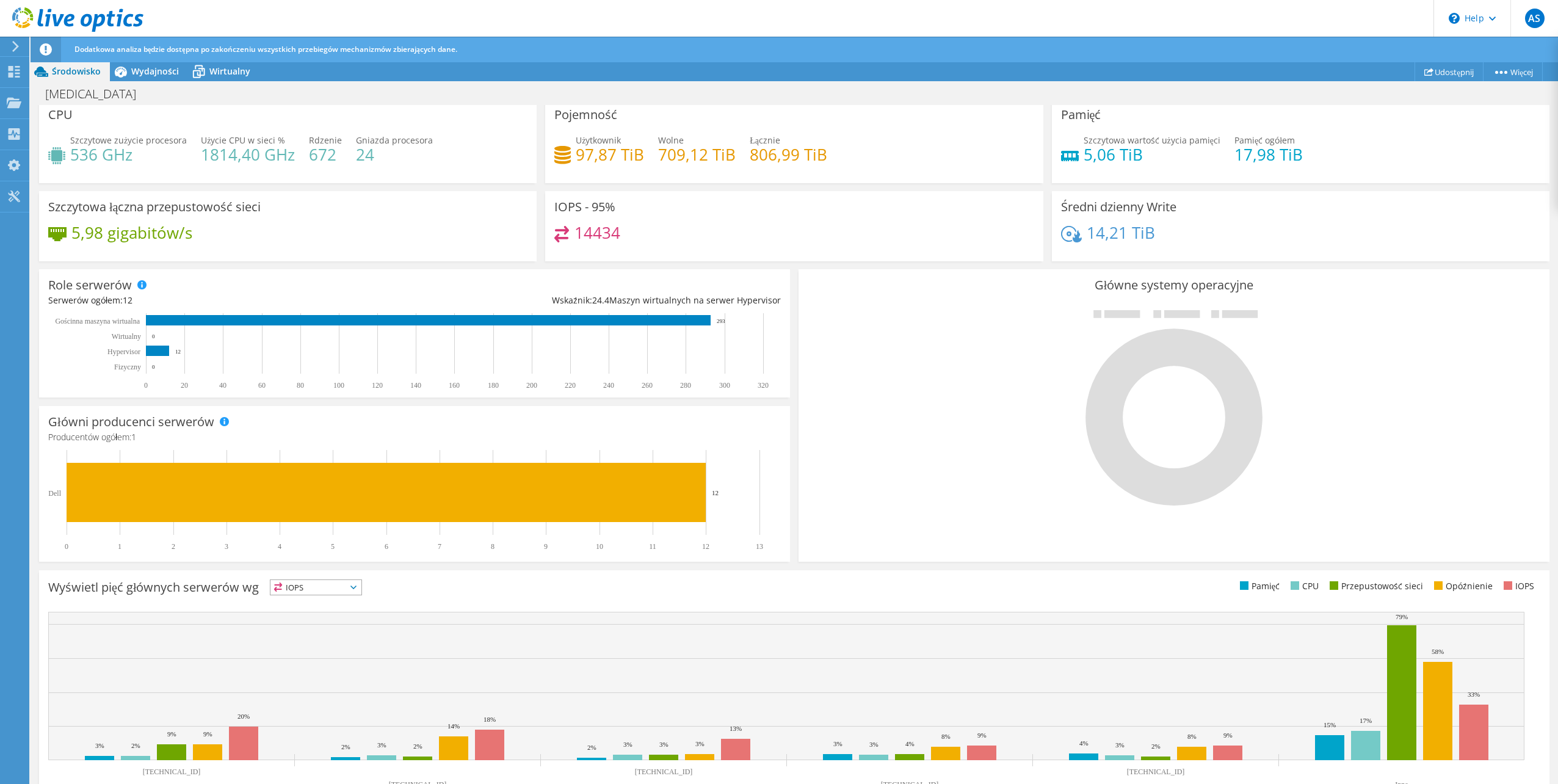
scroll to position [41, 0]
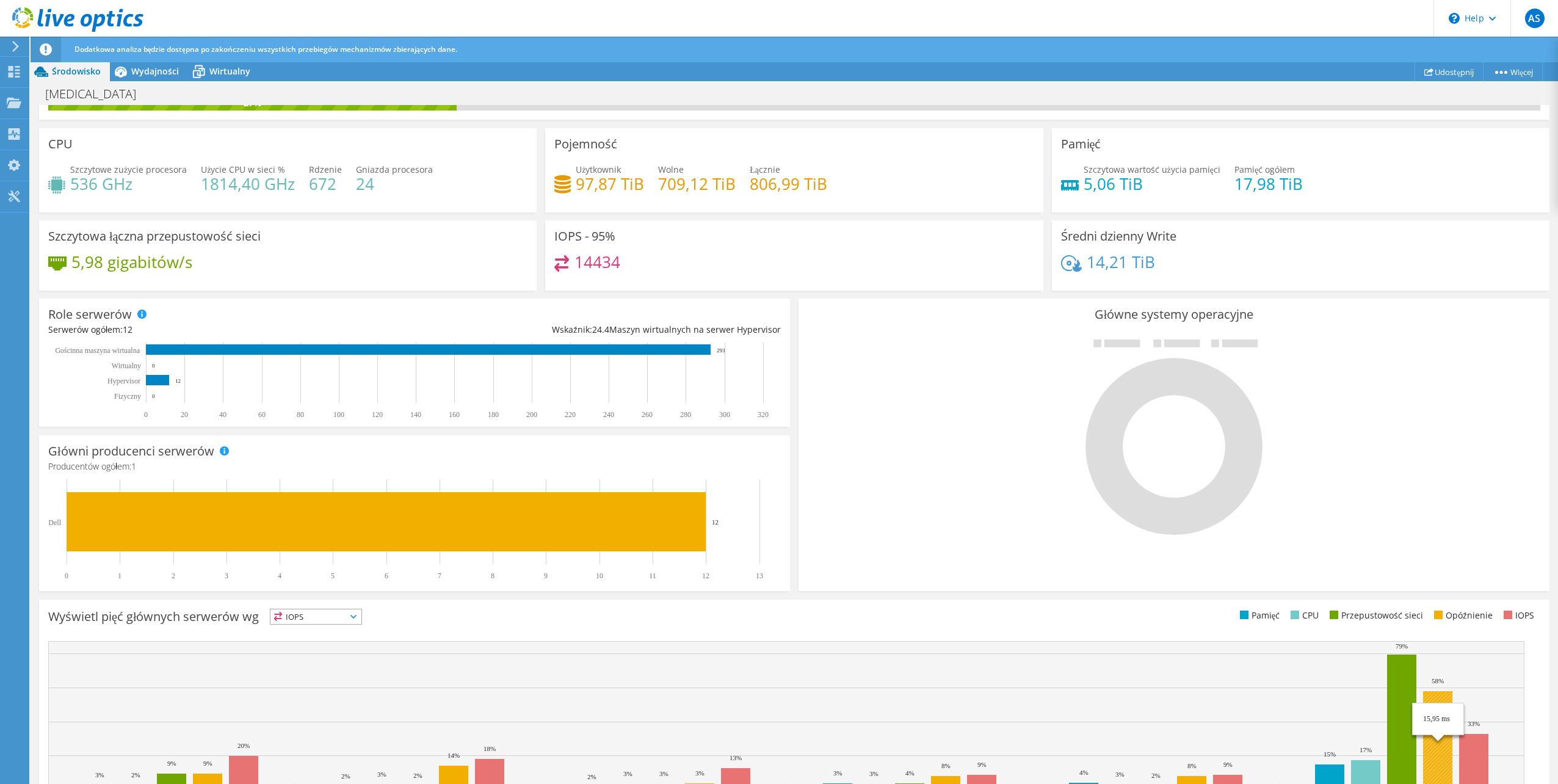
click at [1435, 731] on rect at bounding box center [1437, 739] width 29 height 98
click at [1441, 755] on rect at bounding box center [1437, 739] width 29 height 98
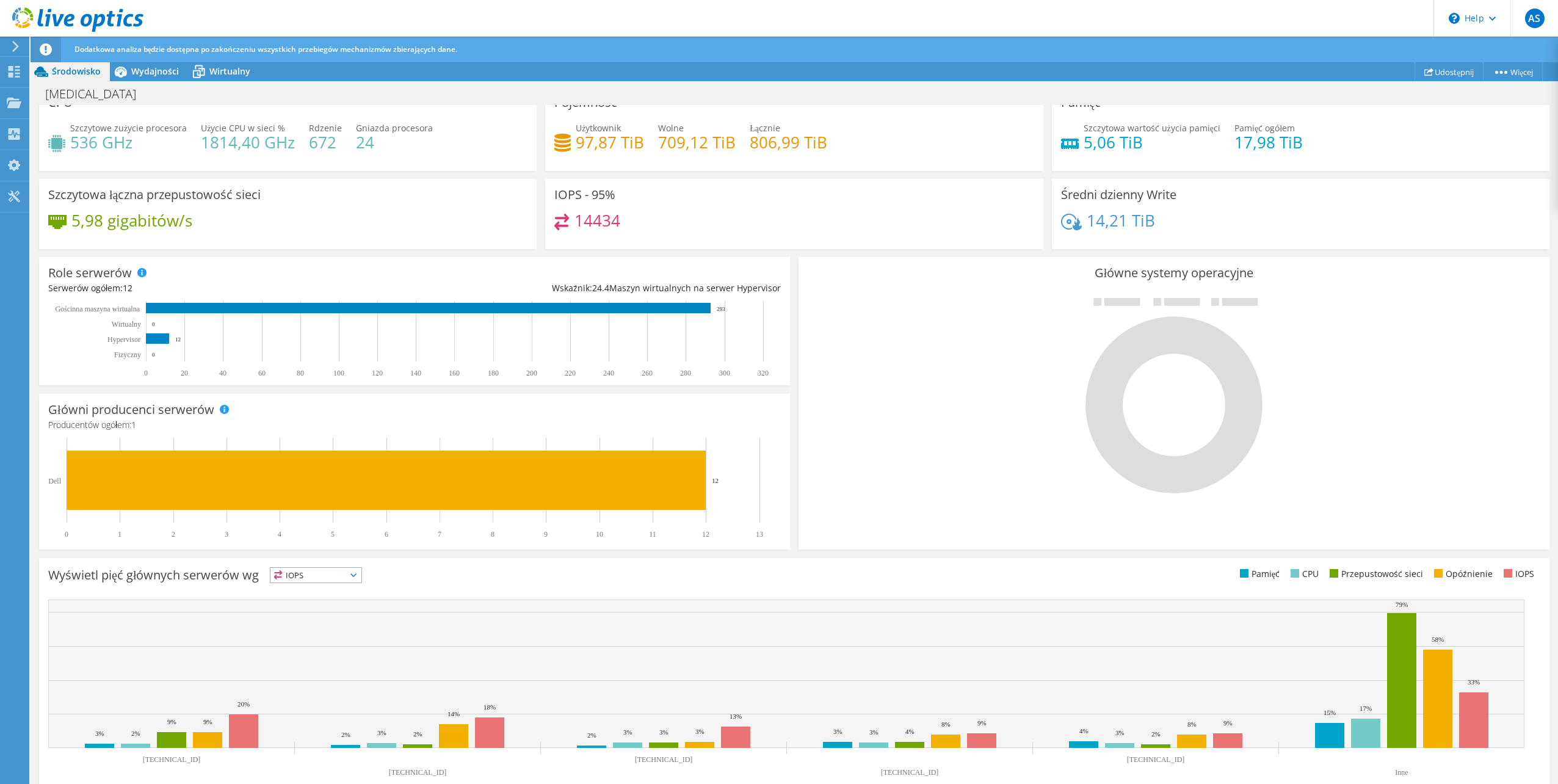
scroll to position [103, 0]
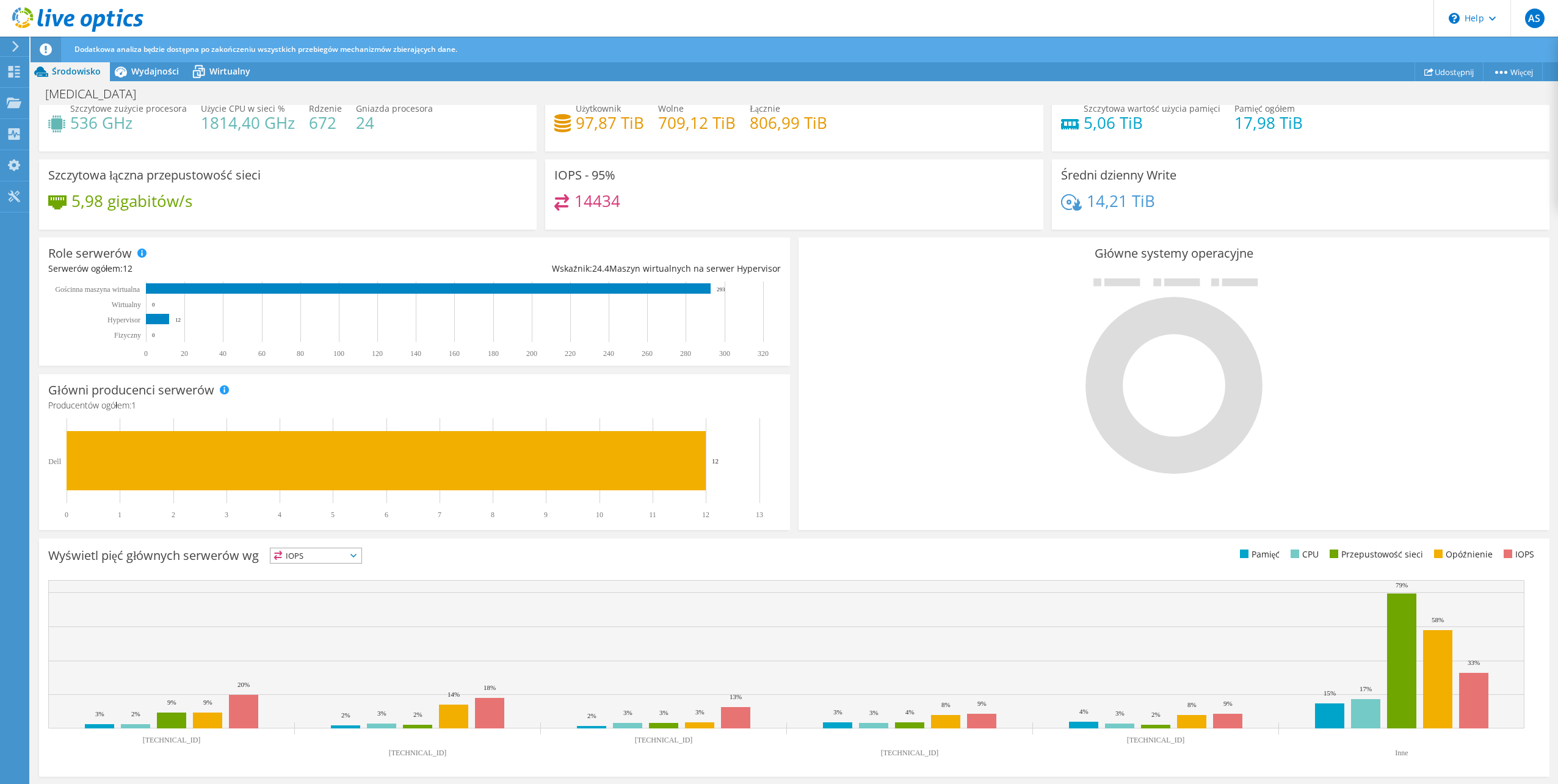
click at [349, 556] on span "IOPS" at bounding box center [315, 556] width 91 height 15
click at [326, 616] on li "Przepustowość sieci" at bounding box center [315, 623] width 91 height 17
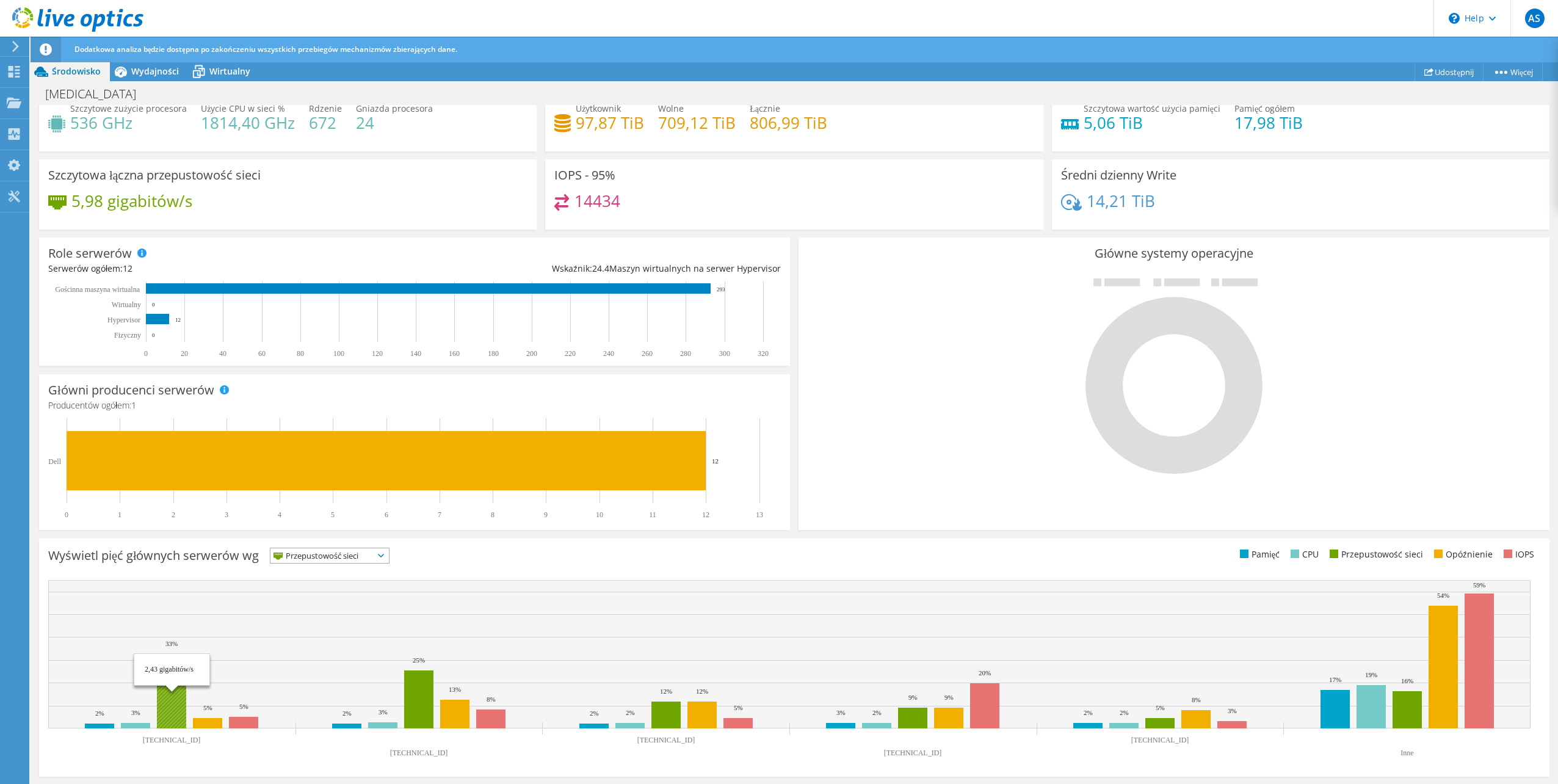
click at [170, 706] on rect at bounding box center [171, 690] width 29 height 74
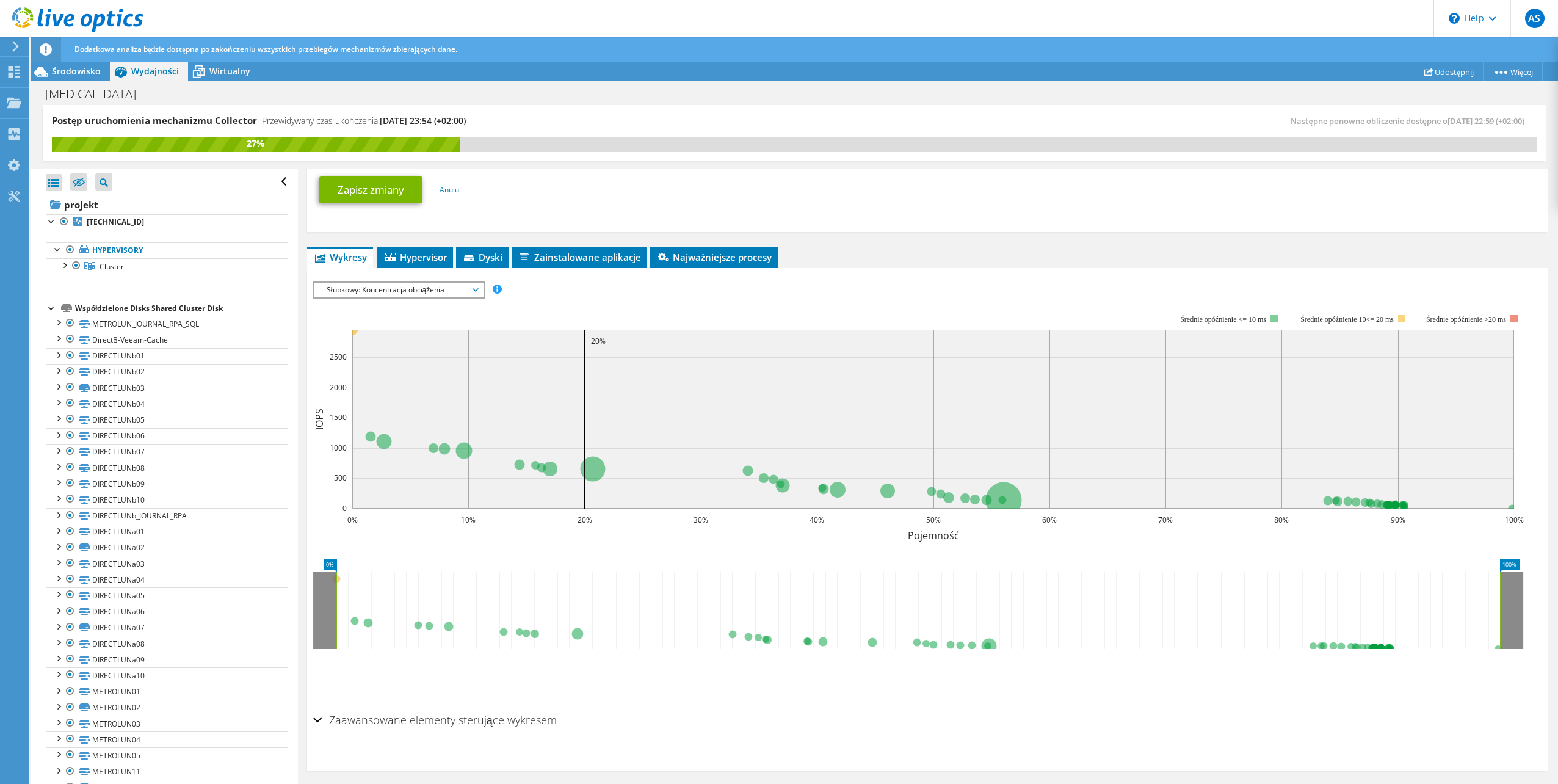
scroll to position [657, 0]
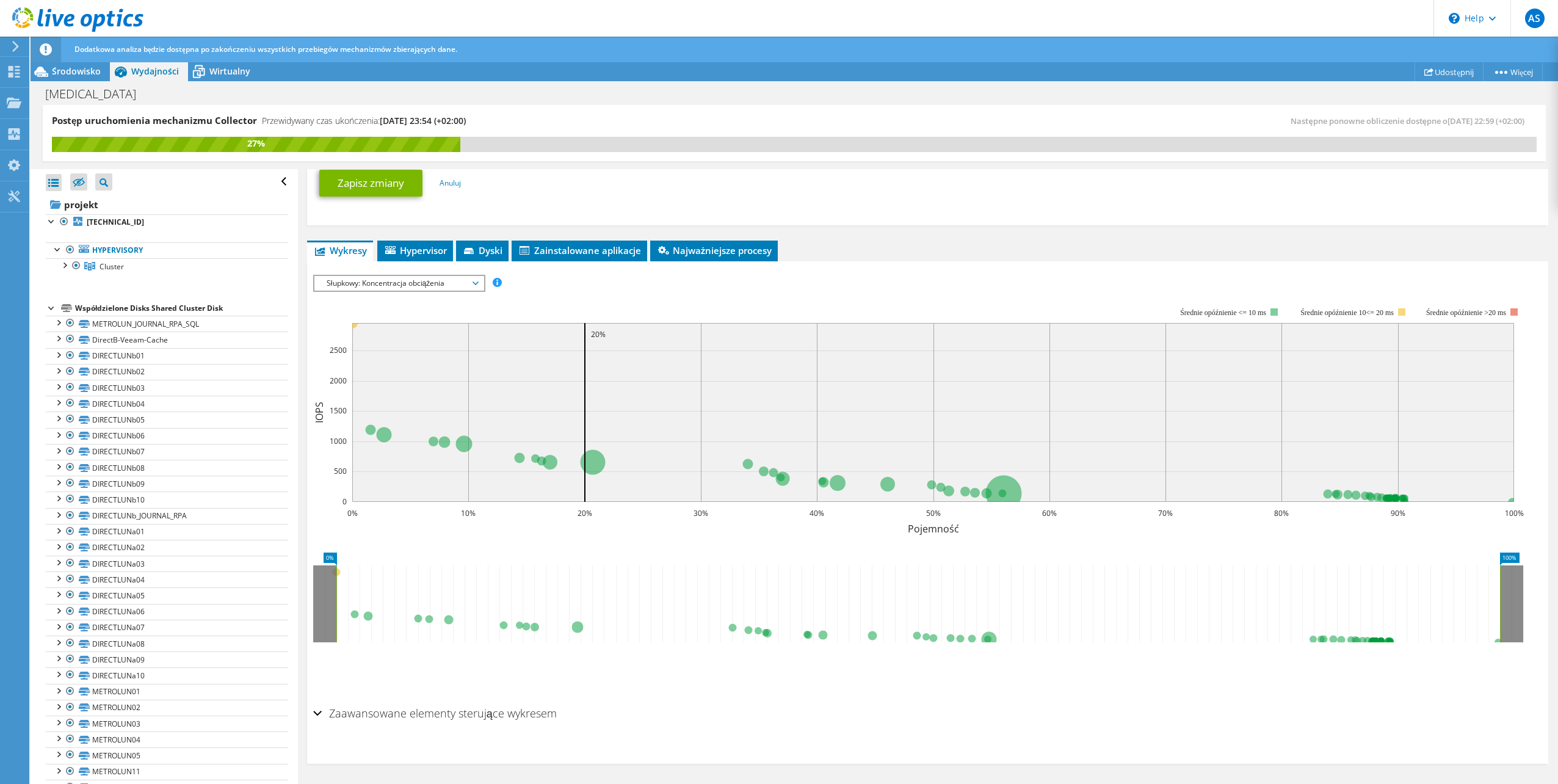
click at [479, 282] on span "Słupkowy: Koncentracja obciążenia" at bounding box center [399, 283] width 169 height 15
click at [390, 341] on li "Opóźnienie" at bounding box center [399, 342] width 169 height 15
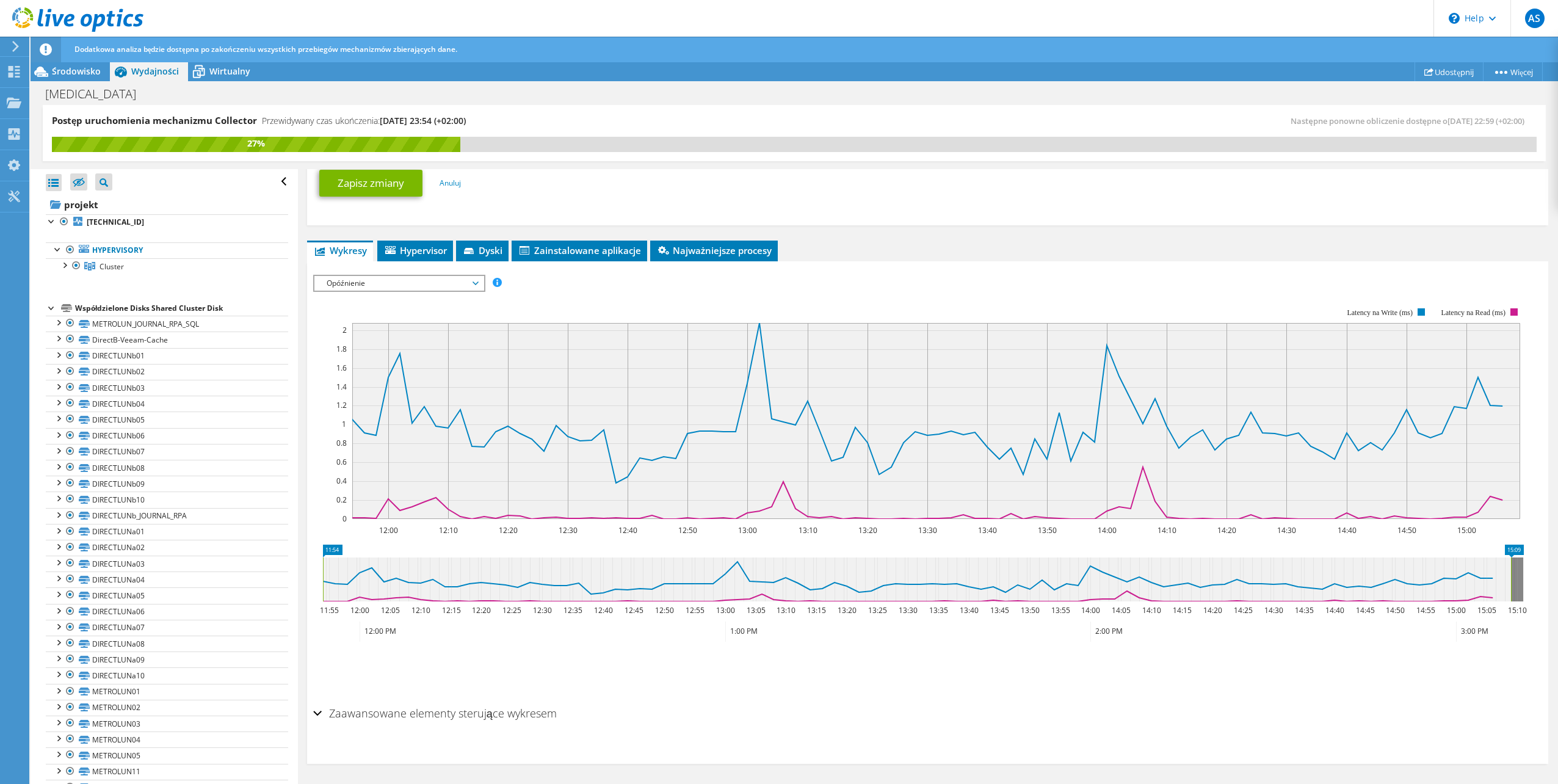
click at [469, 287] on span "Opóźnienie" at bounding box center [398, 283] width 157 height 15
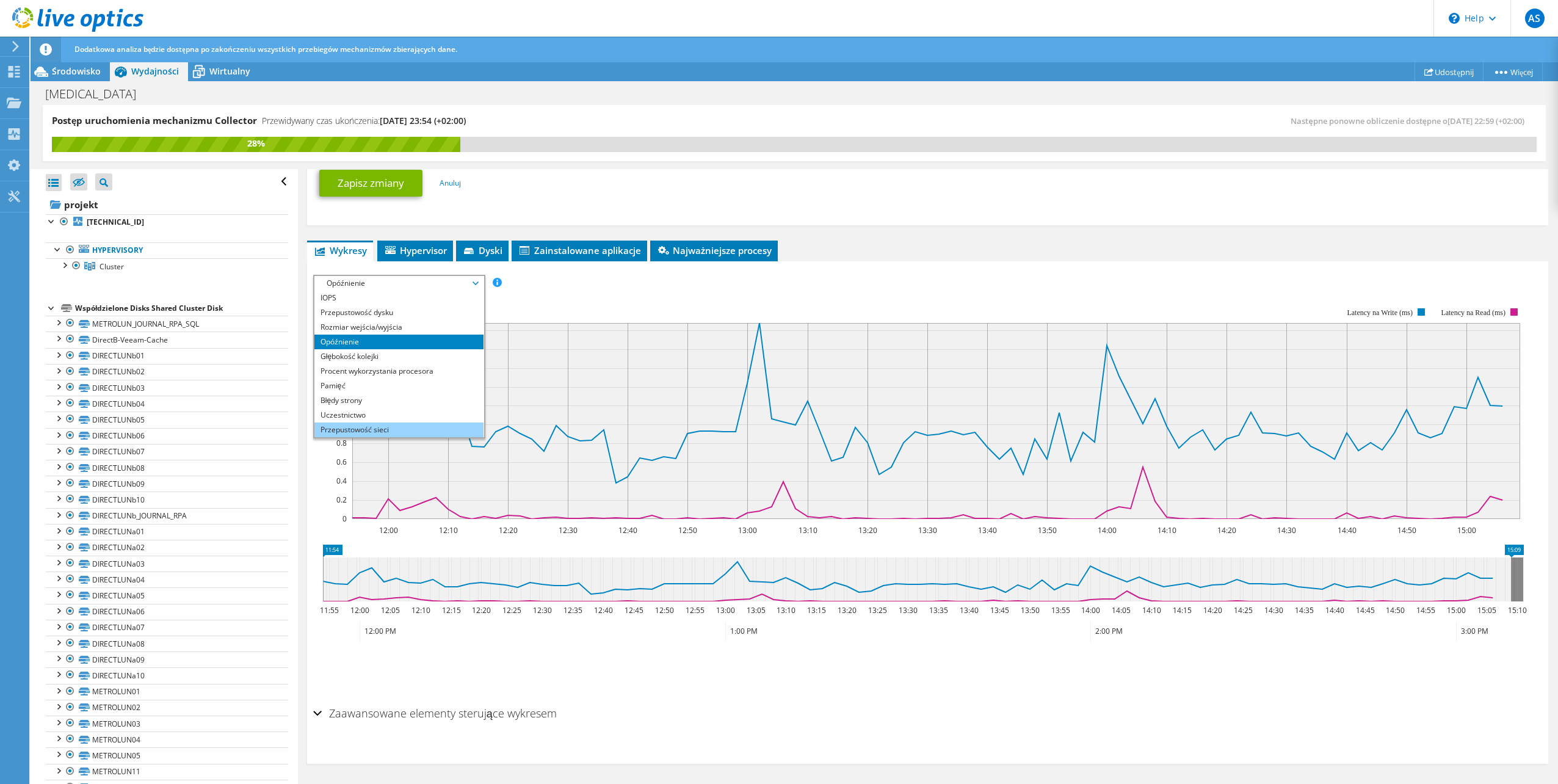
click at [425, 432] on li "Przepustowość sieci" at bounding box center [399, 430] width 169 height 15
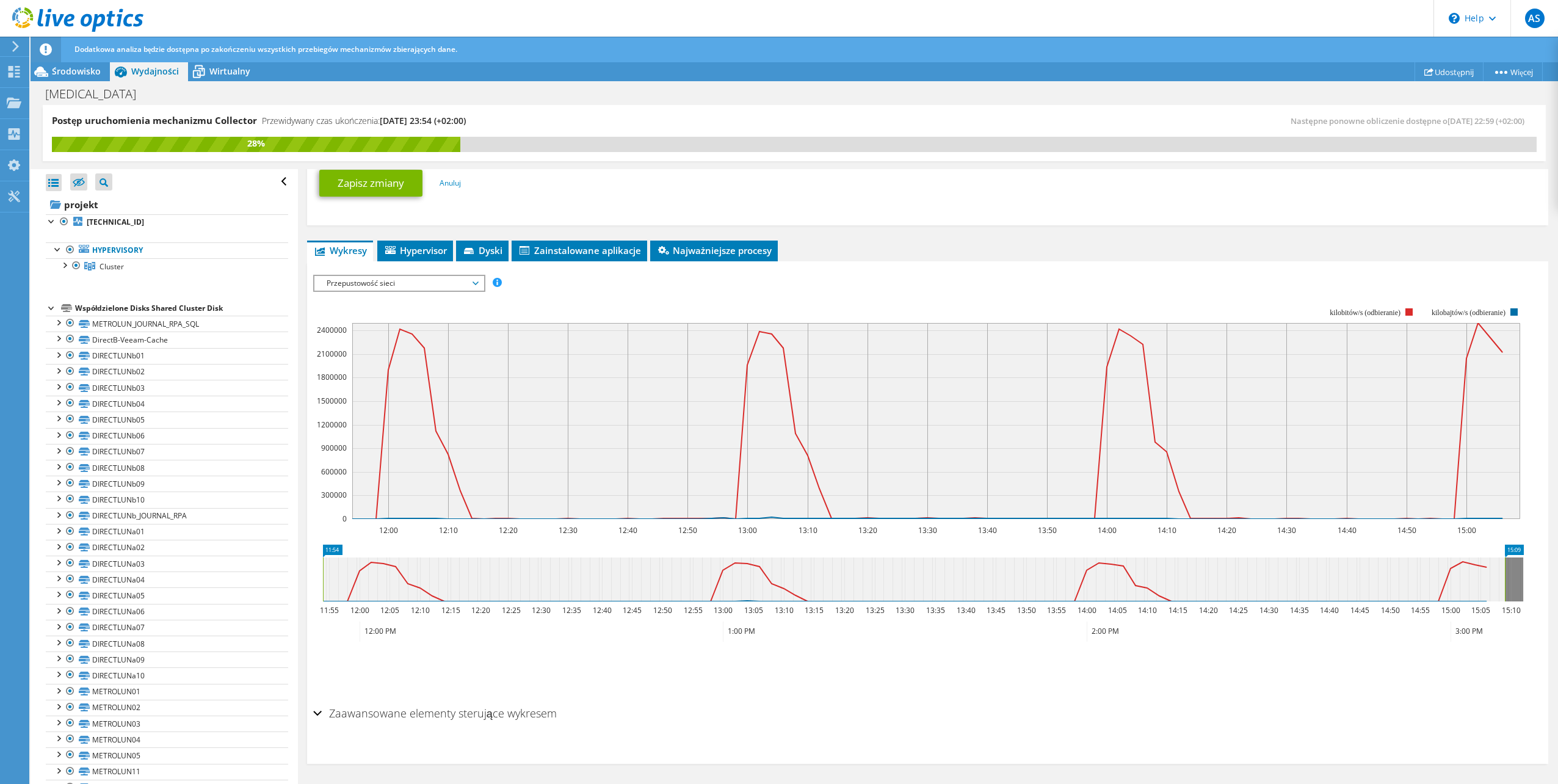
click at [473, 282] on span "Przepustowość sieci" at bounding box center [398, 283] width 157 height 15
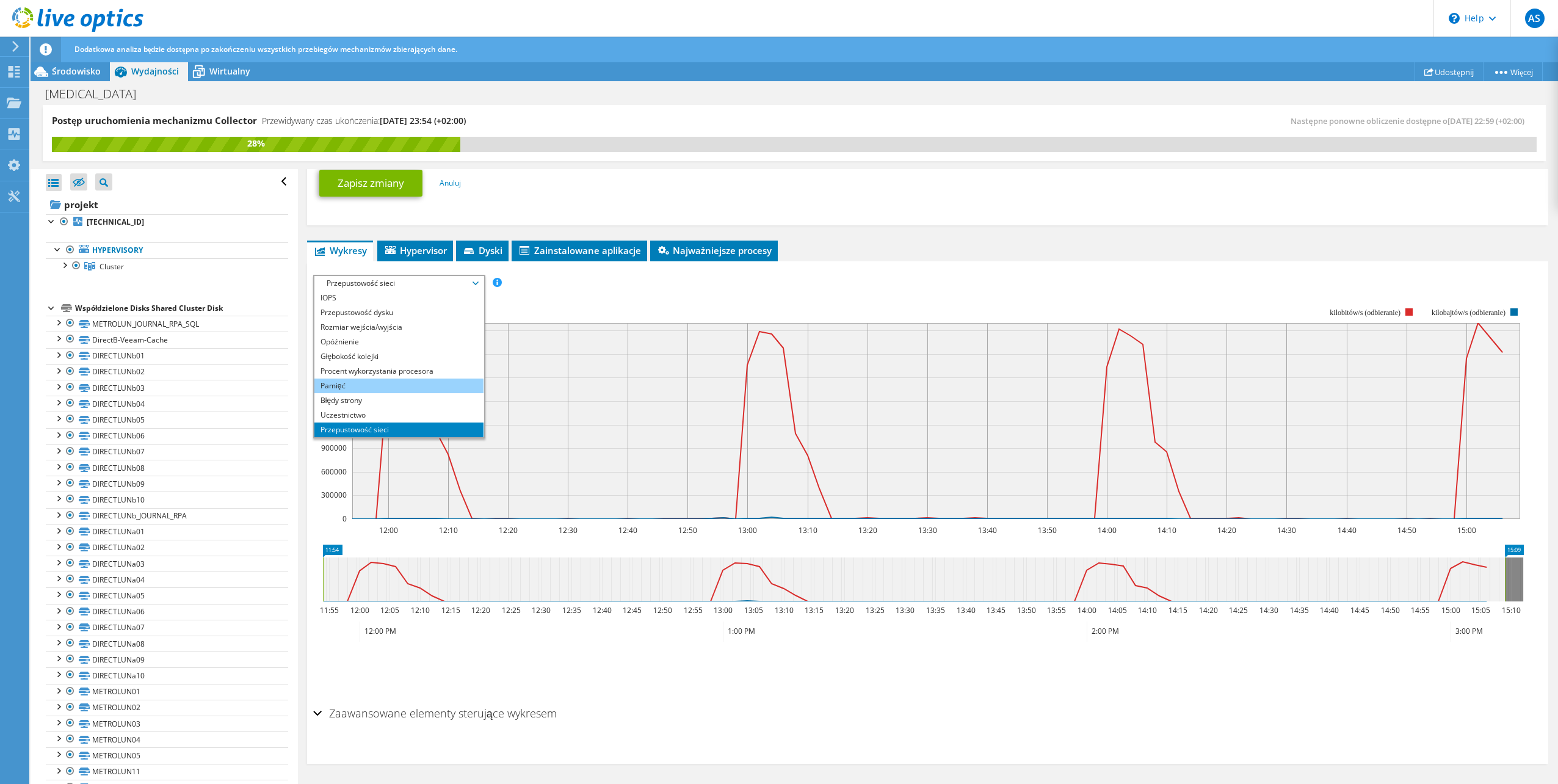
scroll to position [44, 0]
click at [397, 426] on li "Wszystkie" at bounding box center [399, 430] width 169 height 15
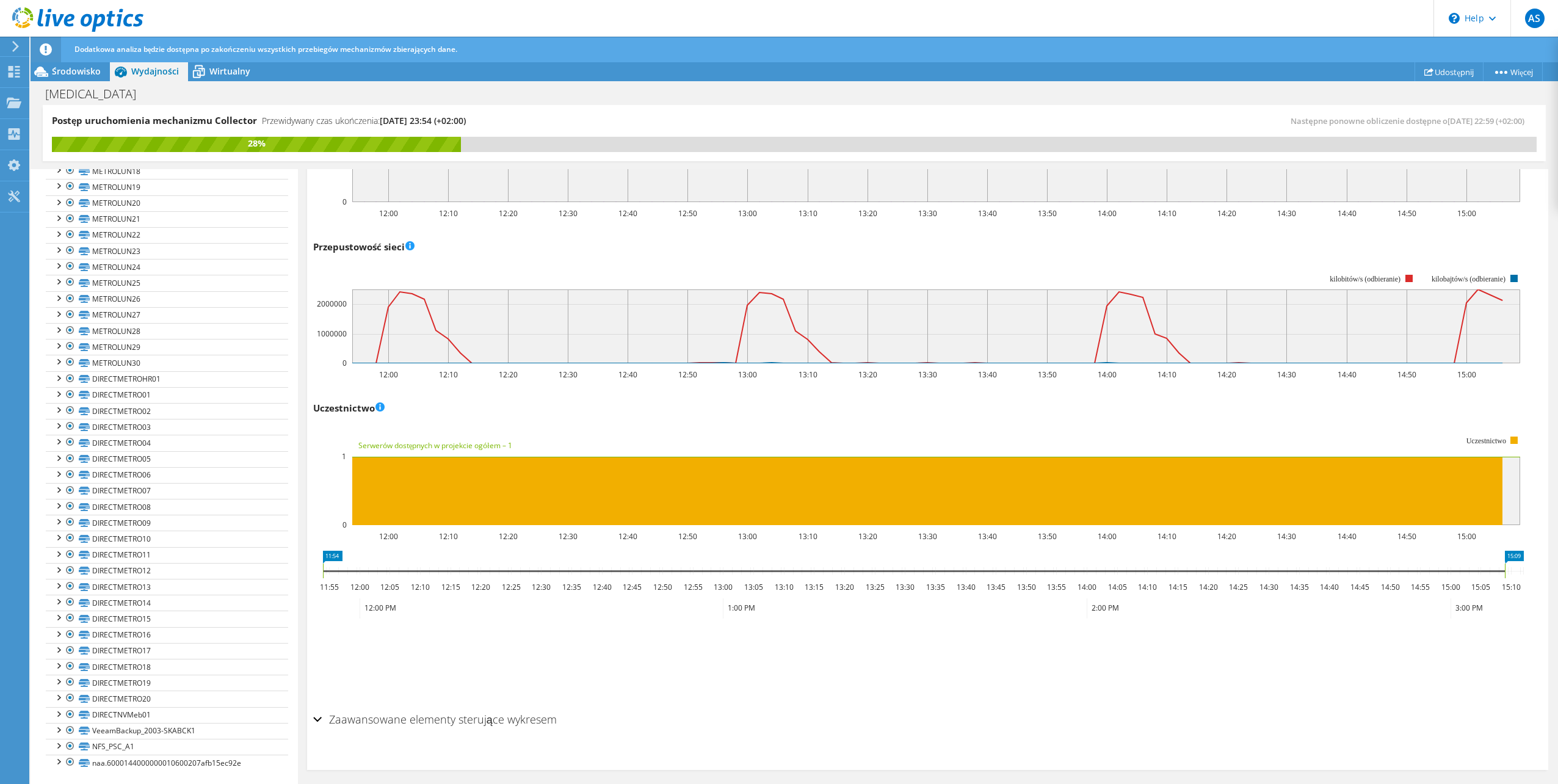
scroll to position [0, 0]
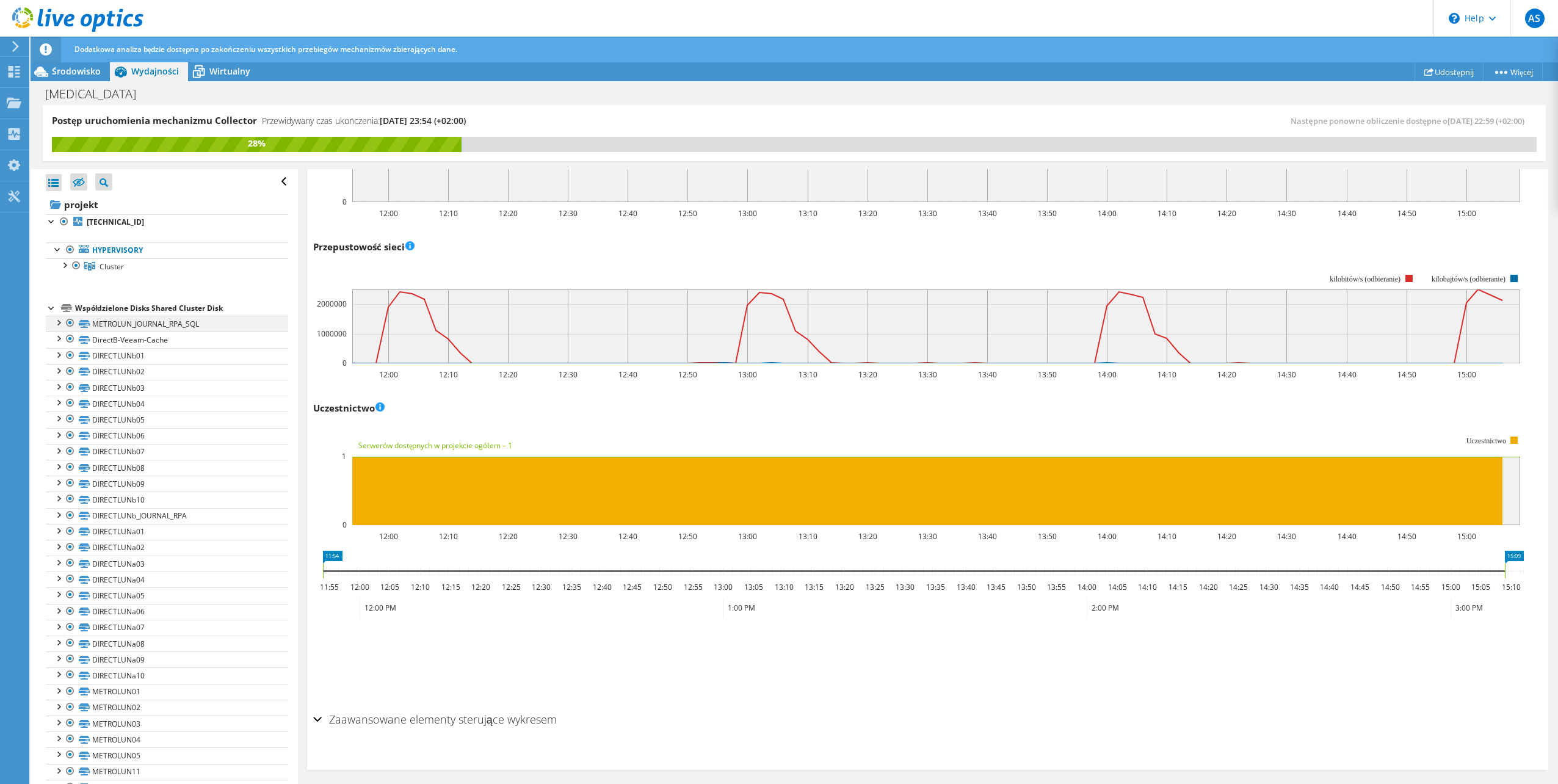
click at [58, 323] on div at bounding box center [58, 321] width 12 height 12
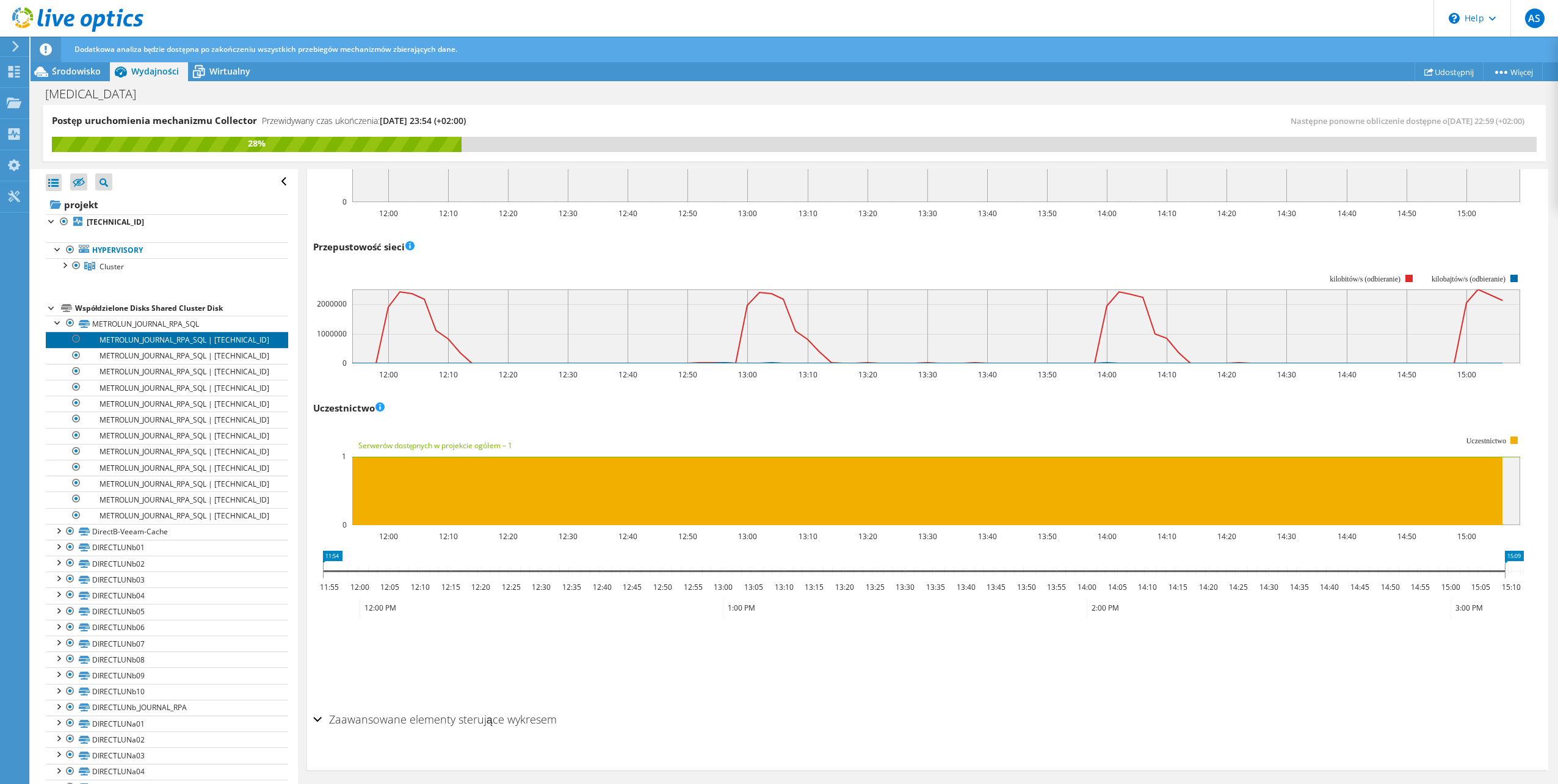
click at [156, 340] on link "METROLUN_JOURNAL_RPA_SQL | 10.3.52.201" at bounding box center [167, 338] width 242 height 16
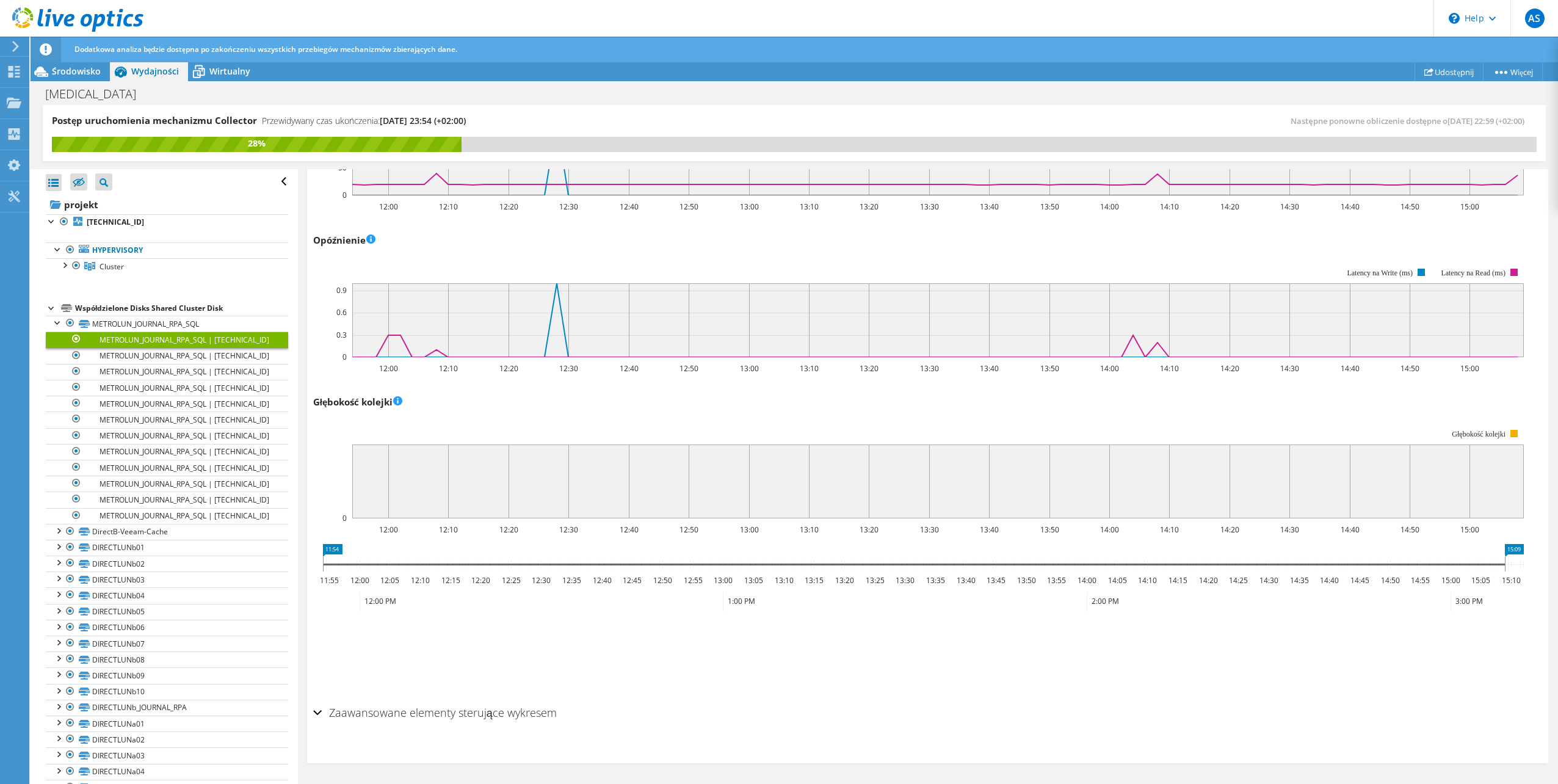
scroll to position [667, 0]
click at [54, 324] on div at bounding box center [58, 321] width 12 height 12
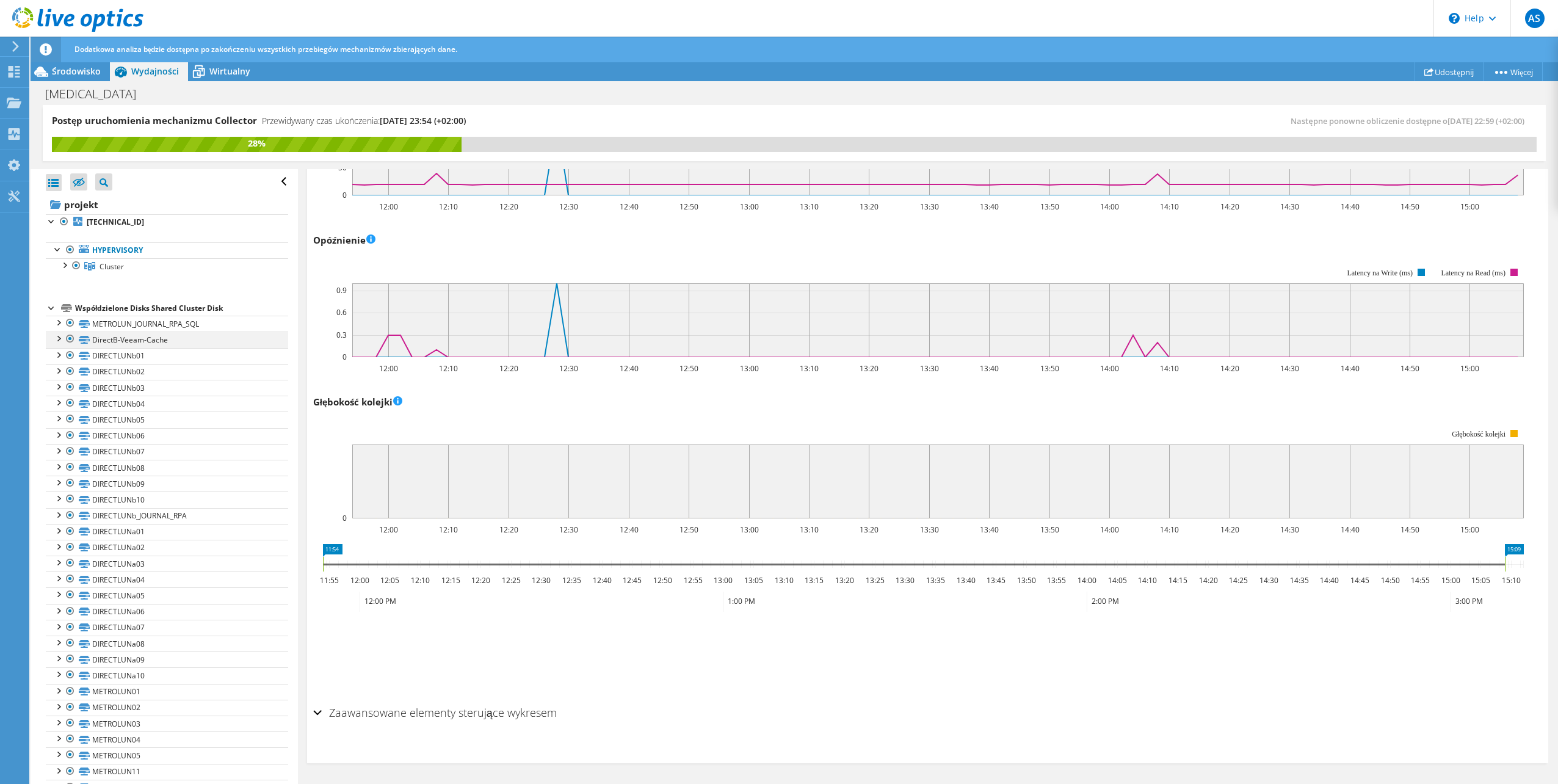
click at [56, 340] on div at bounding box center [58, 337] width 12 height 12
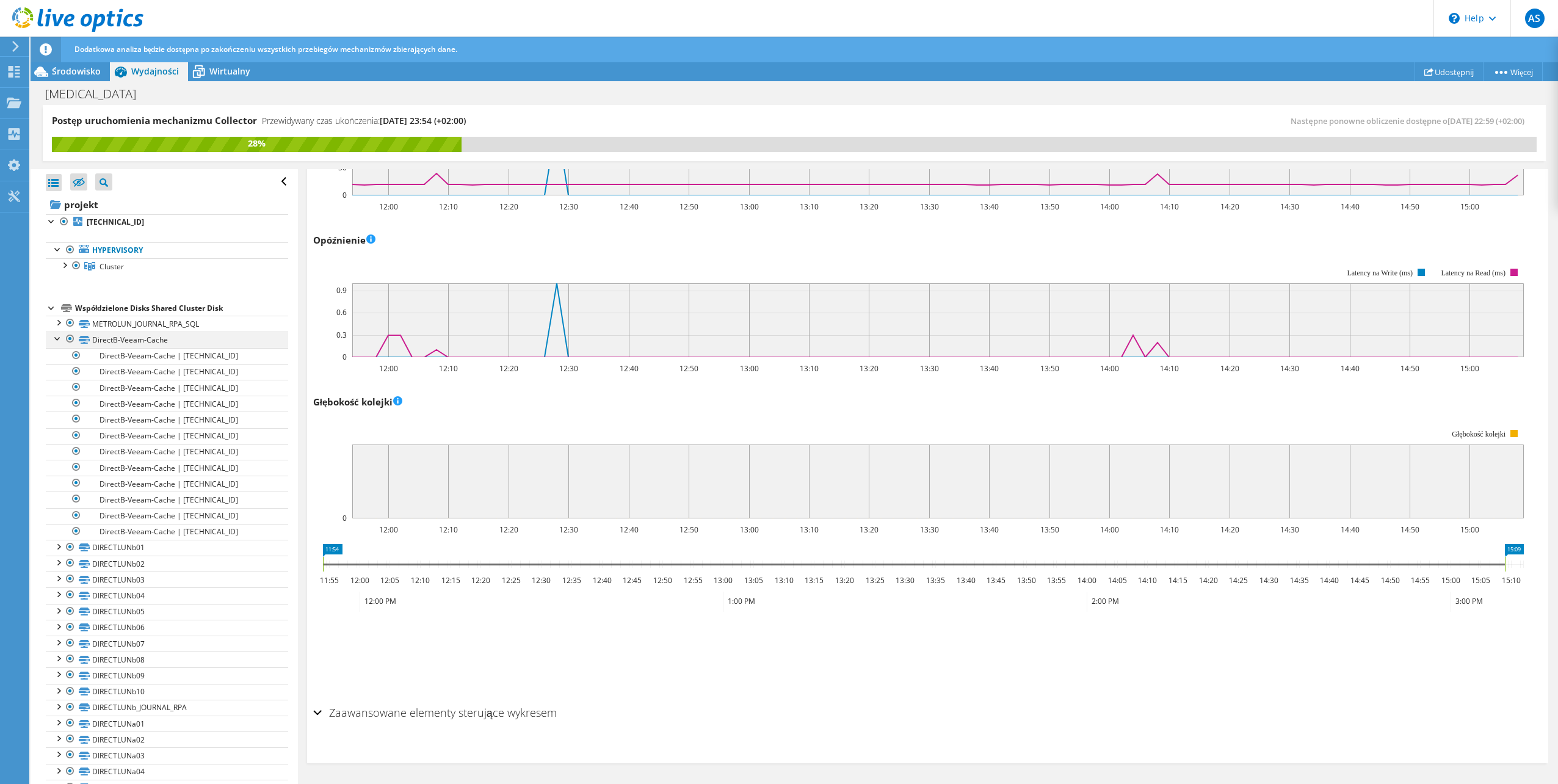
click at [56, 340] on div at bounding box center [58, 337] width 12 height 12
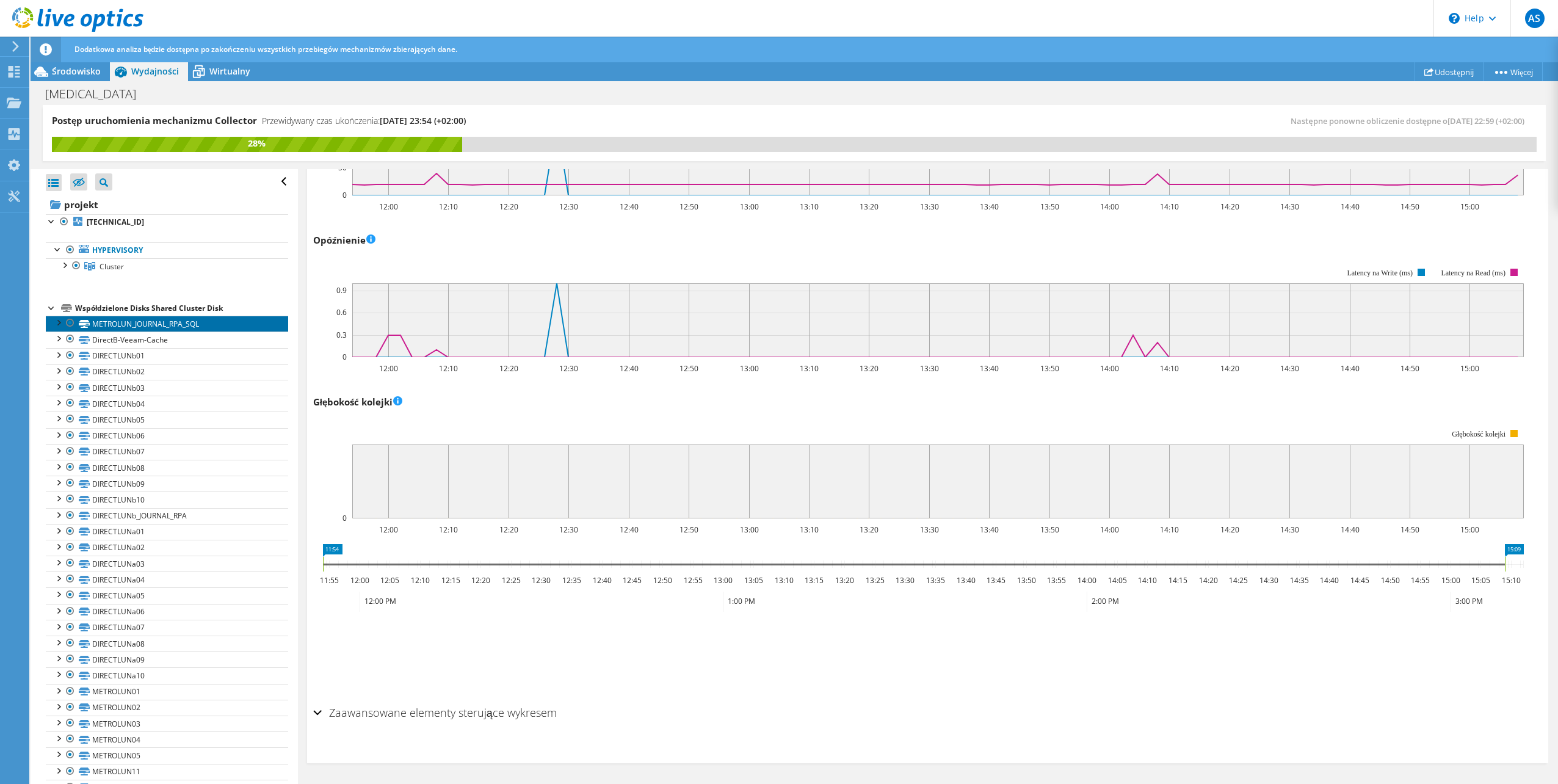
click at [141, 326] on link "METROLUN_JOURNAL_RPA_SQL" at bounding box center [167, 323] width 242 height 16
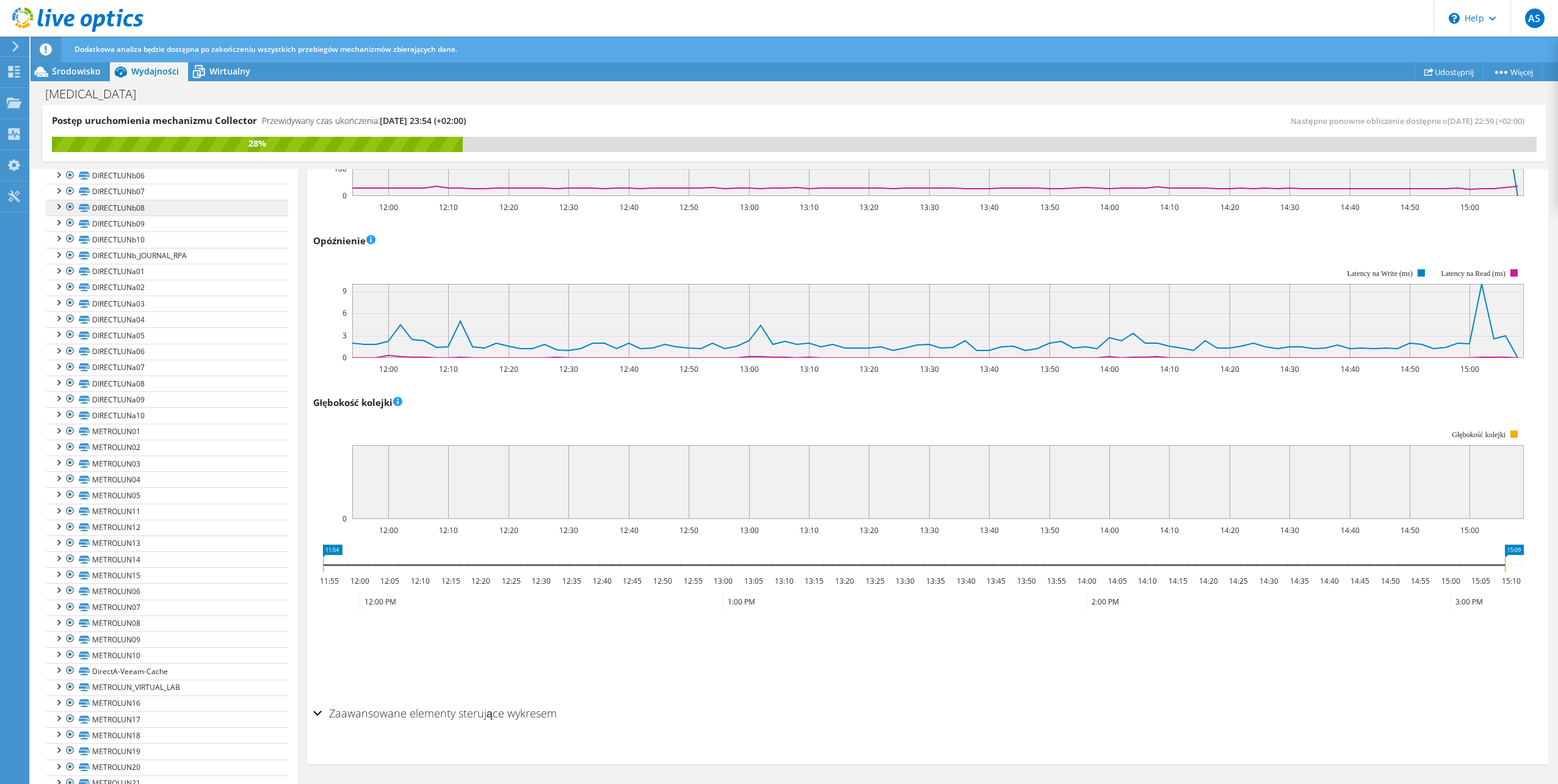
scroll to position [0, 0]
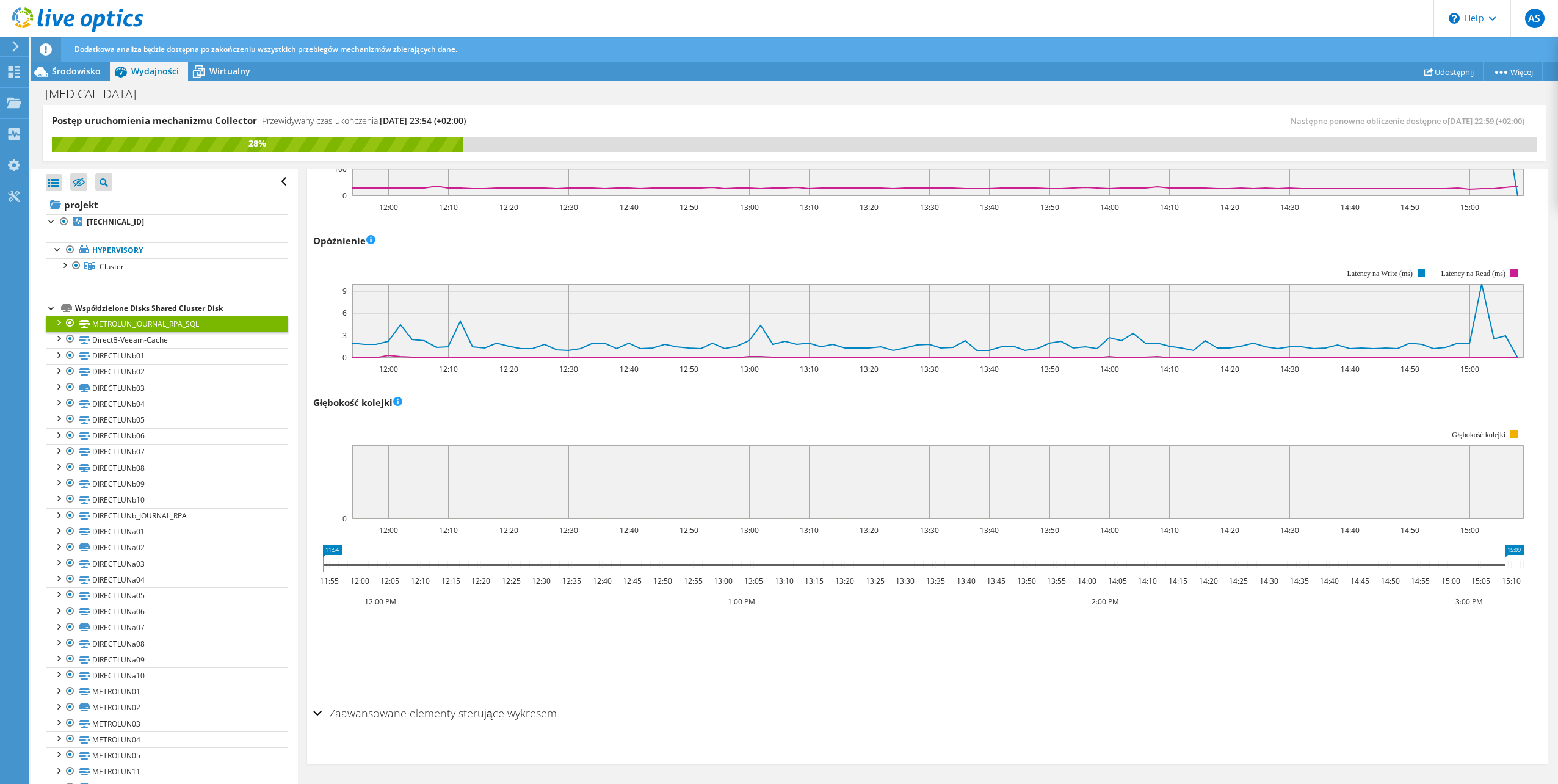
click at [48, 305] on div at bounding box center [51, 306] width 12 height 12
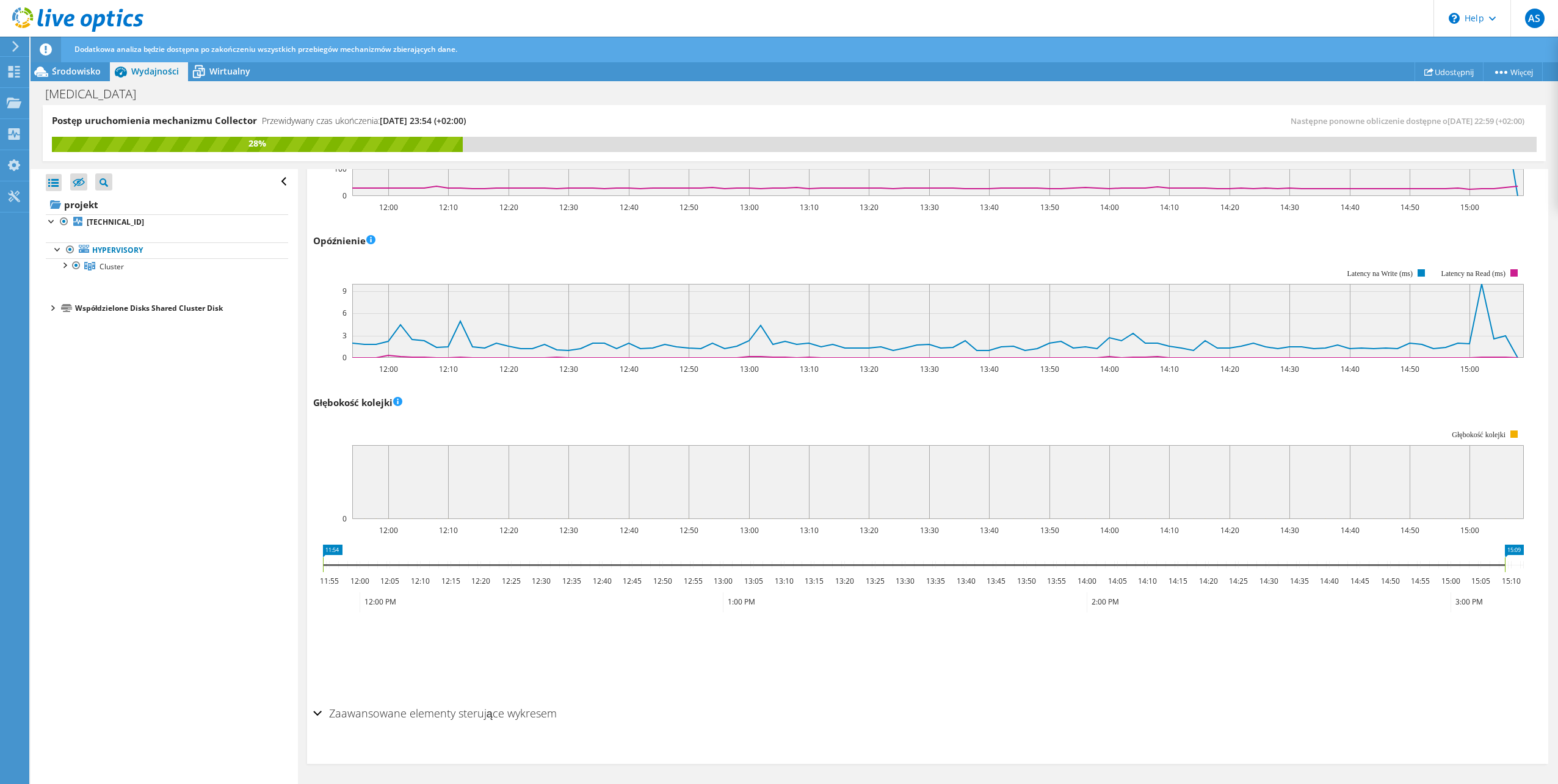
click at [50, 307] on div at bounding box center [51, 306] width 12 height 12
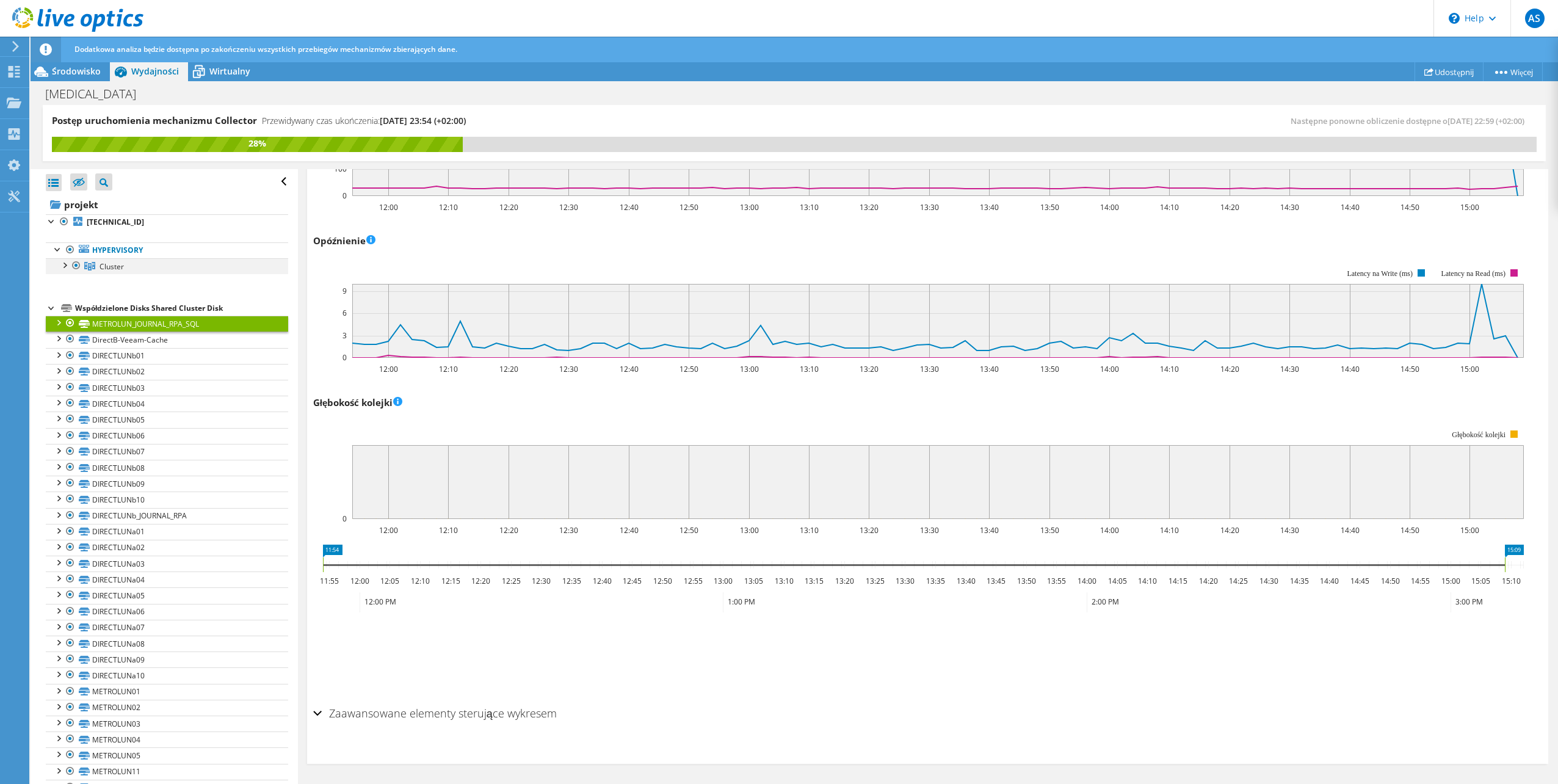
click at [64, 266] on div at bounding box center [63, 264] width 12 height 12
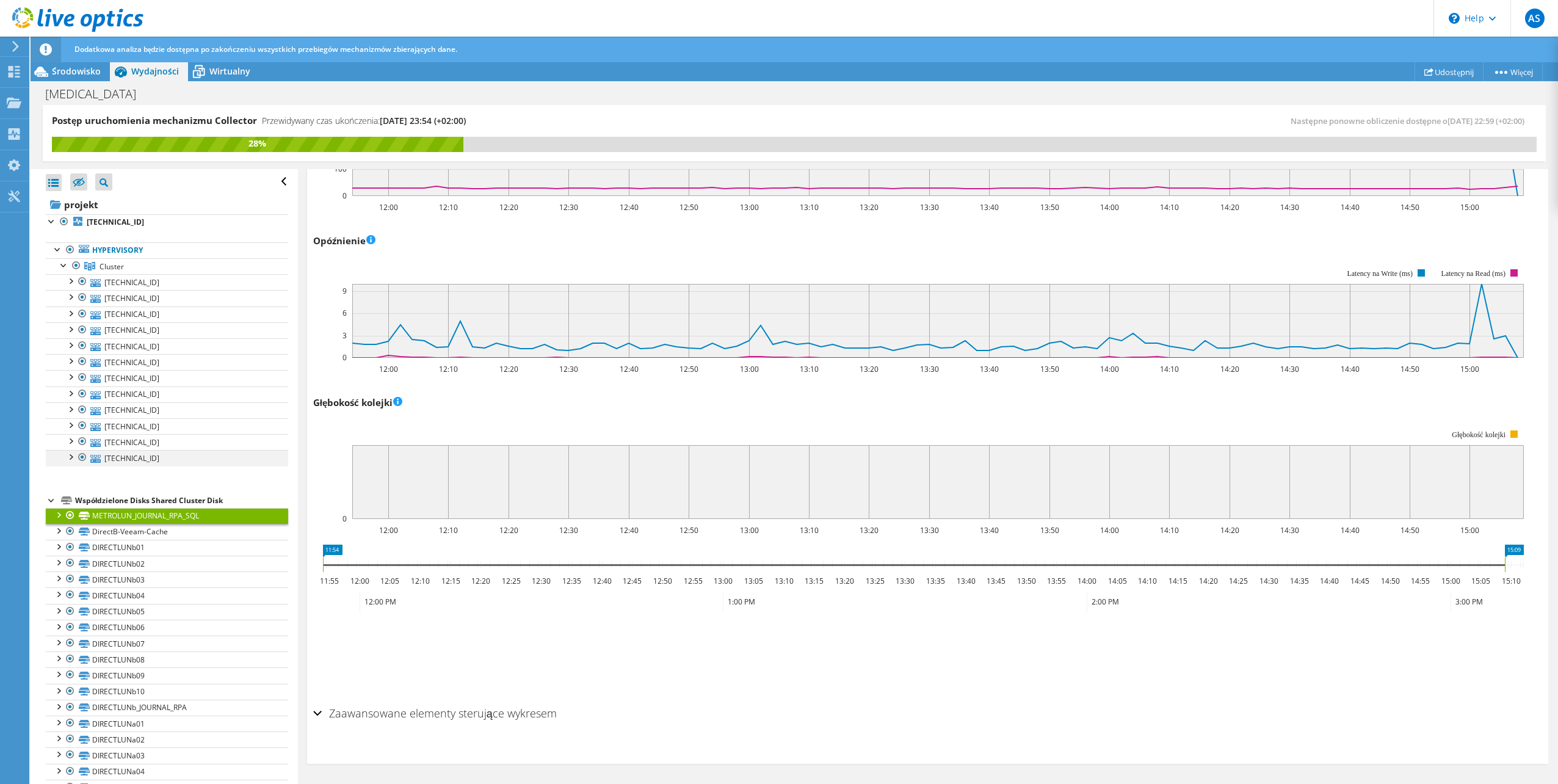
click at [71, 458] on div at bounding box center [70, 456] width 12 height 12
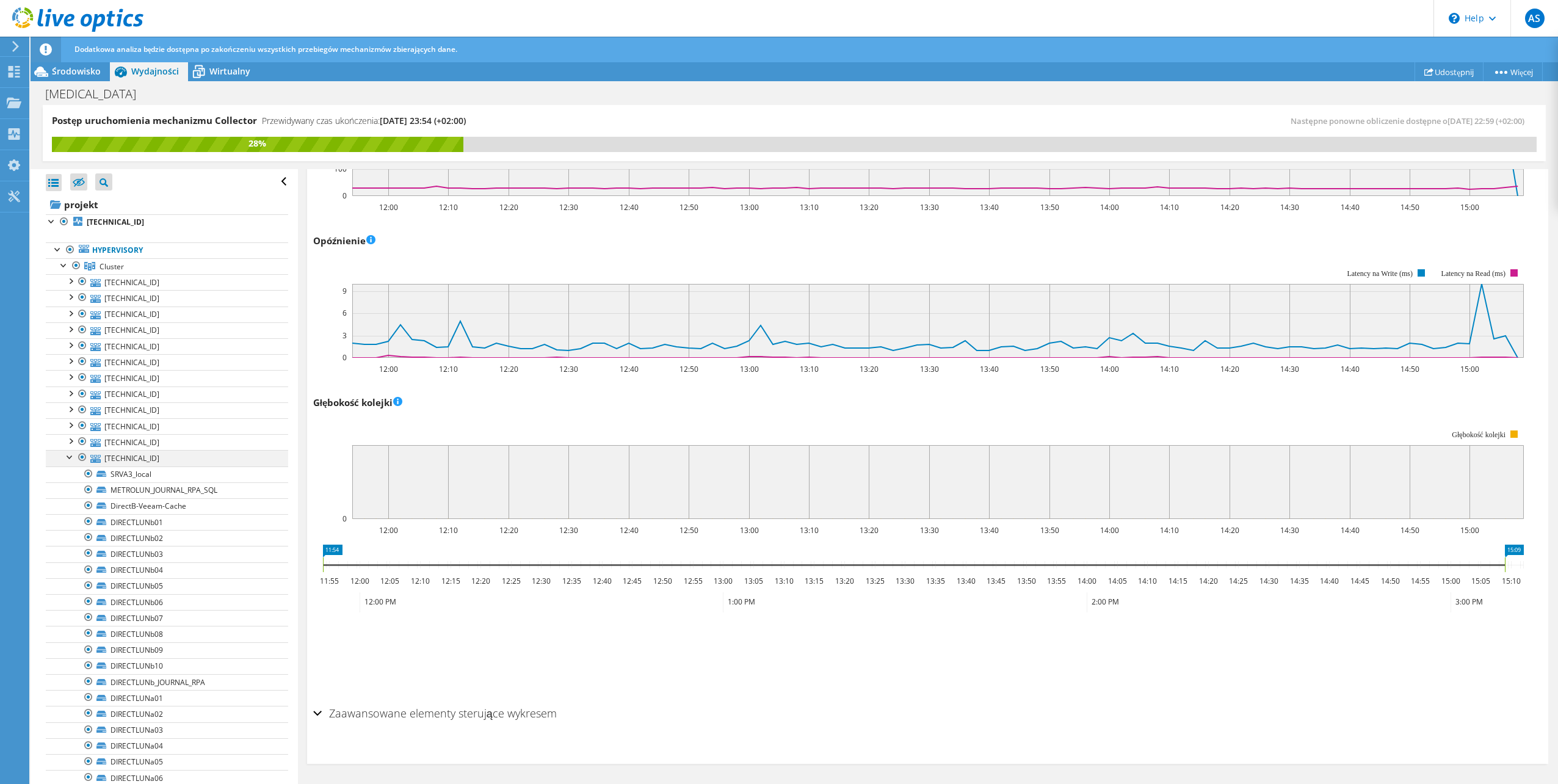
click at [71, 458] on div at bounding box center [70, 456] width 12 height 12
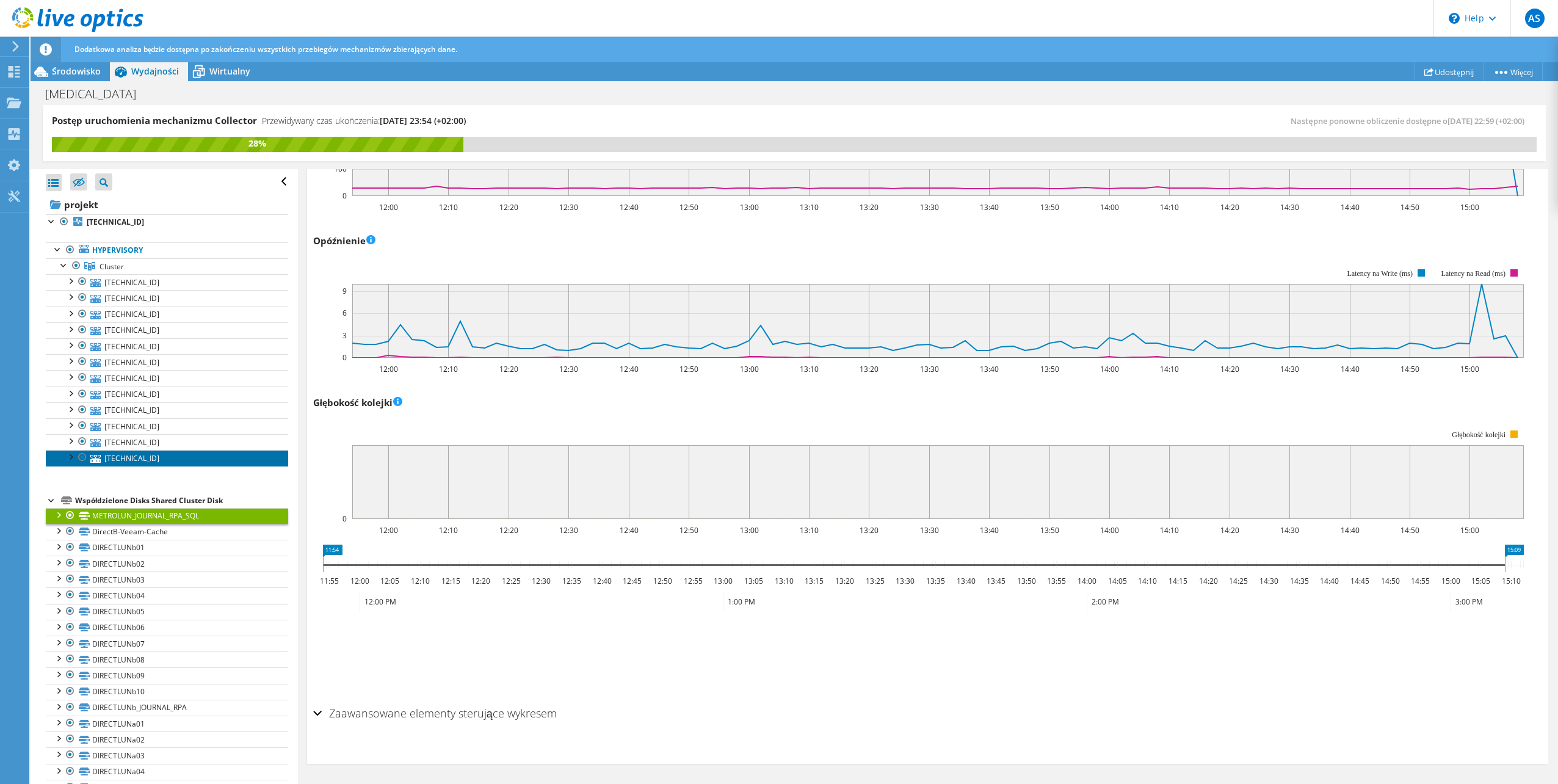
click at [129, 458] on link "10.3.52.103" at bounding box center [167, 458] width 242 height 16
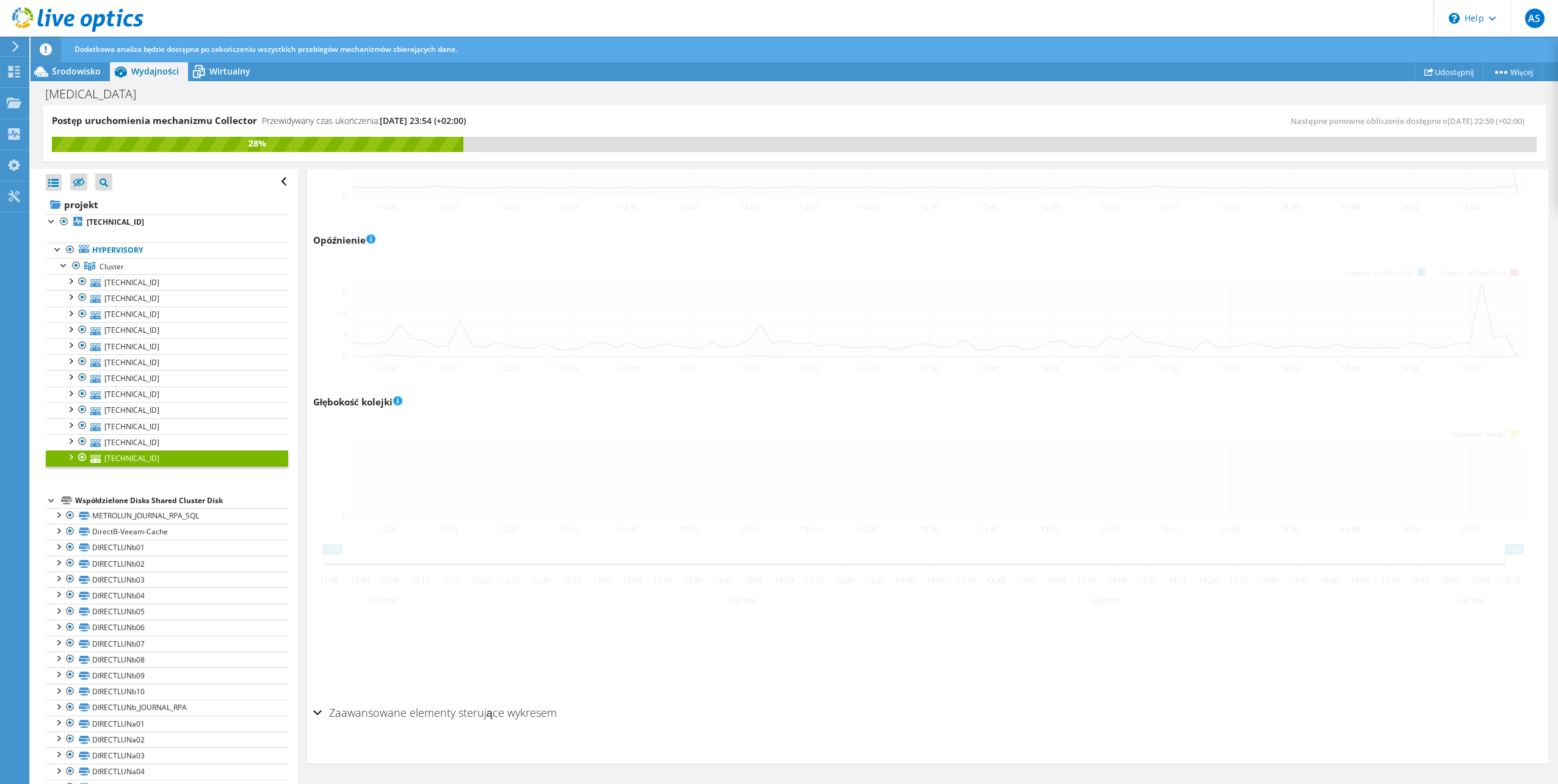
scroll to position [645, 0]
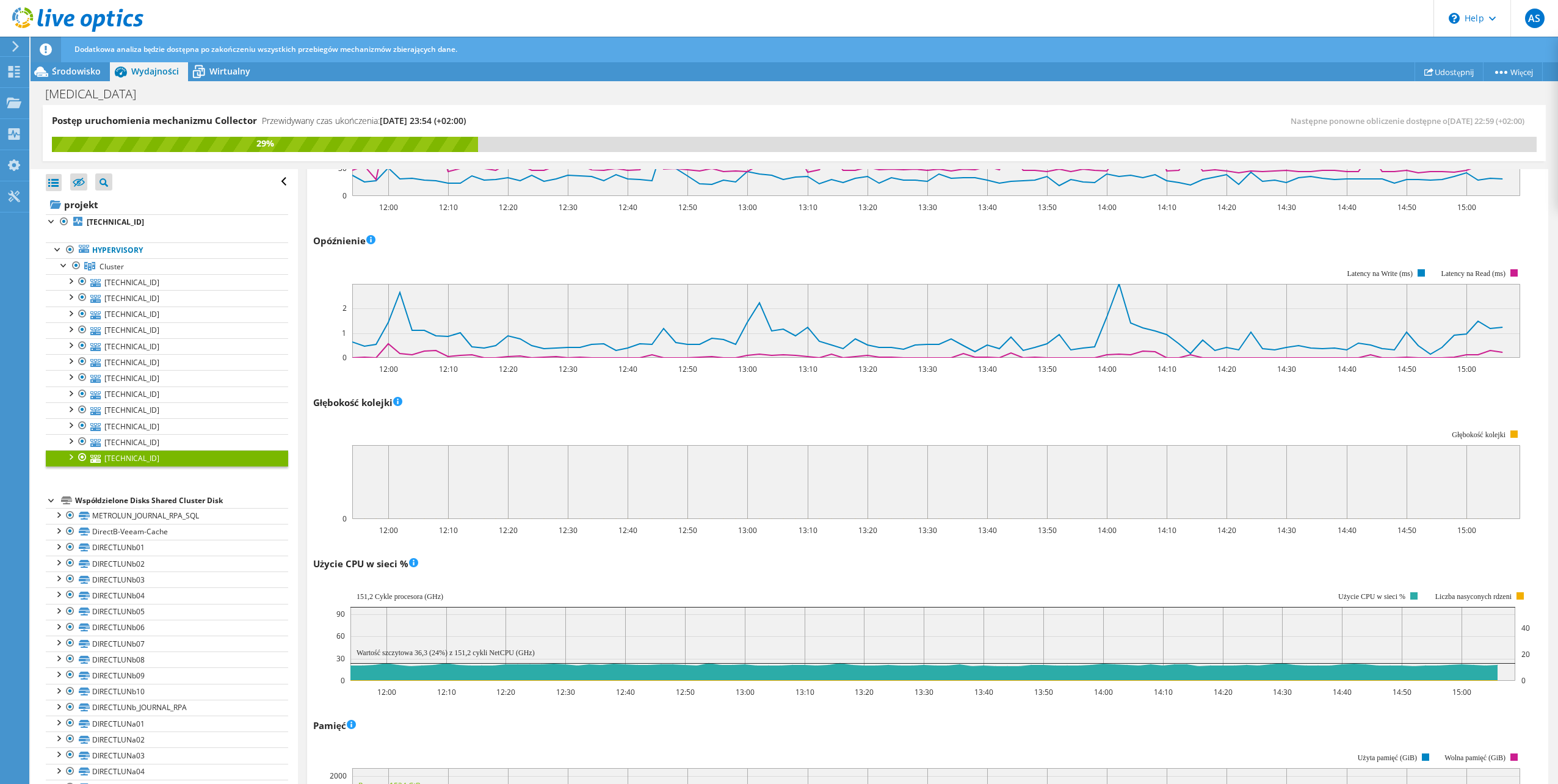
click at [815, 12] on header "AS Użytkownik końcowy Arkadiusz Szymanski oddzial.informatyczny@katowice.sa.gov…" at bounding box center [779, 18] width 1558 height 37
click at [50, 226] on div at bounding box center [51, 220] width 12 height 12
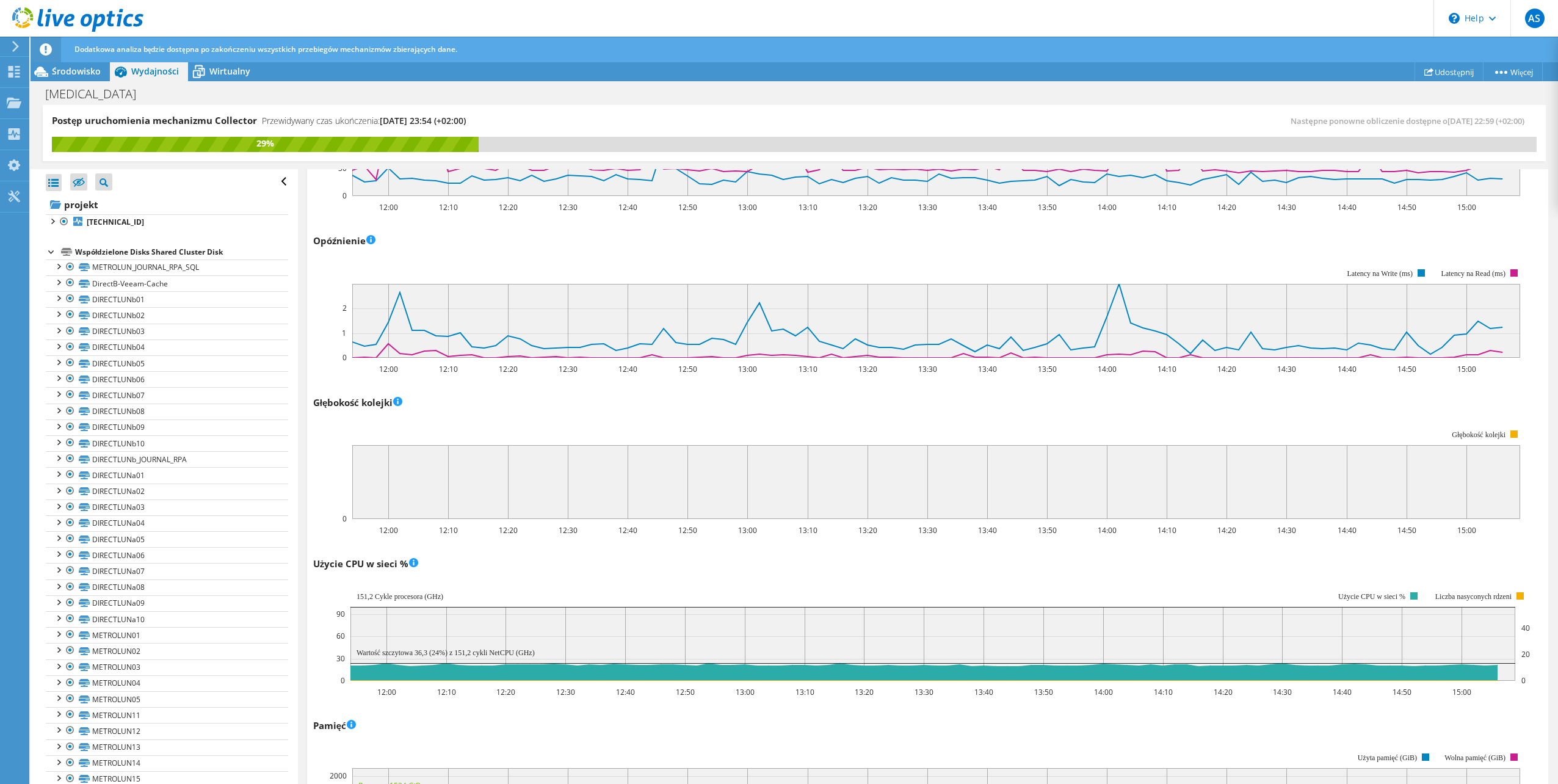
click at [50, 249] on div at bounding box center [51, 250] width 12 height 12
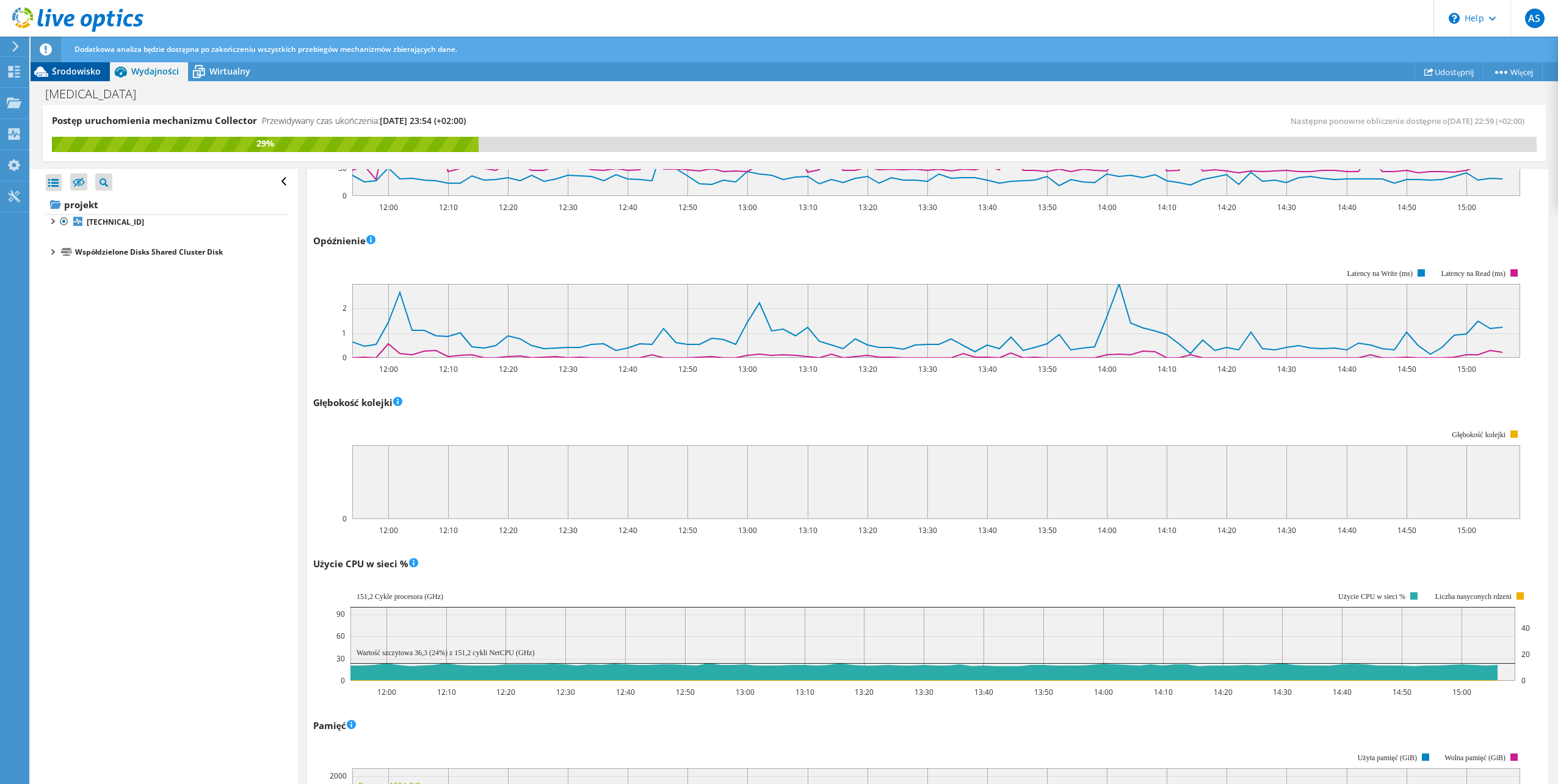
click at [74, 72] on span "Środowisko" at bounding box center [76, 71] width 49 height 12
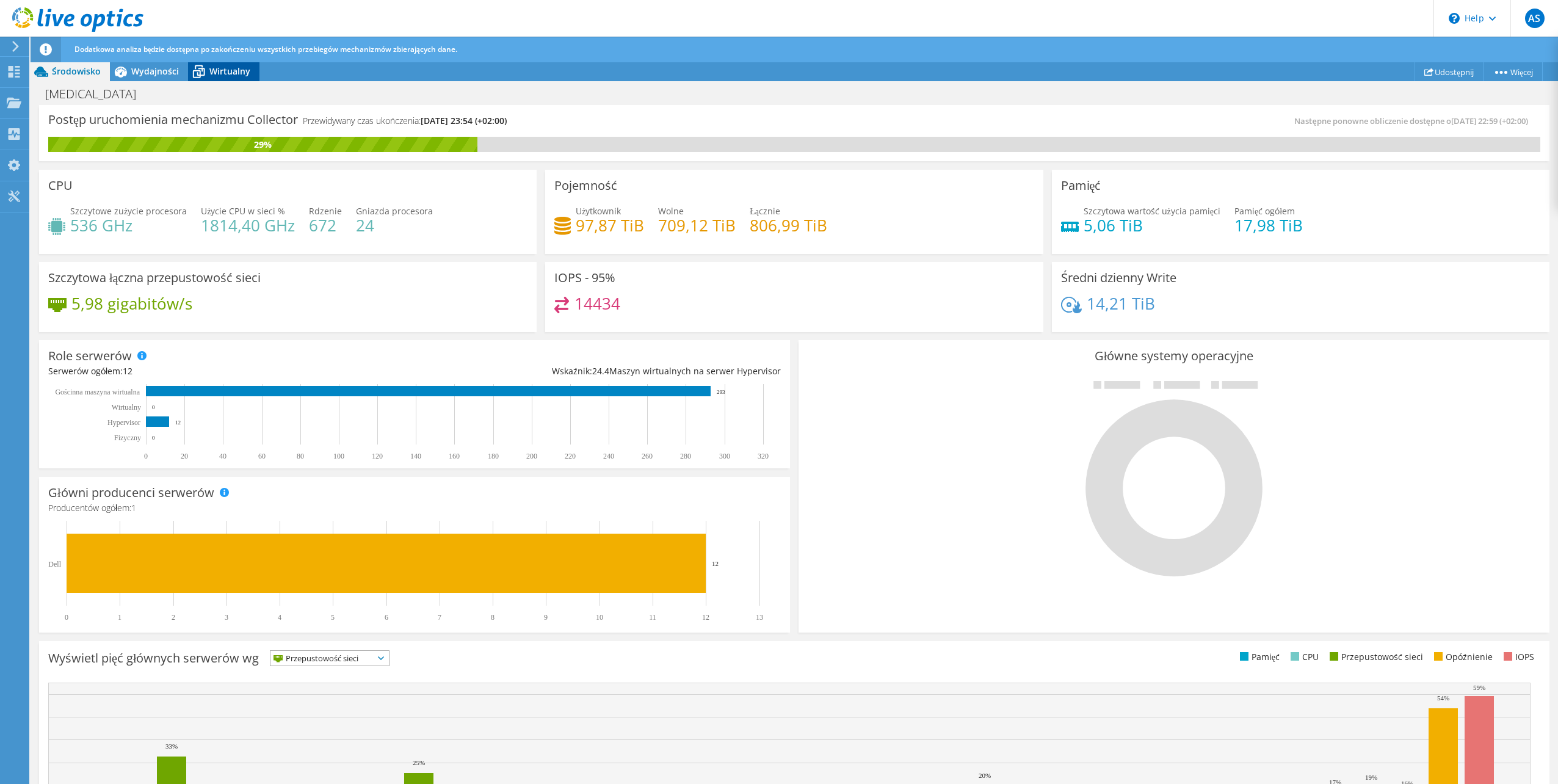
click at [230, 67] on span "Wirtualny" at bounding box center [229, 71] width 41 height 12
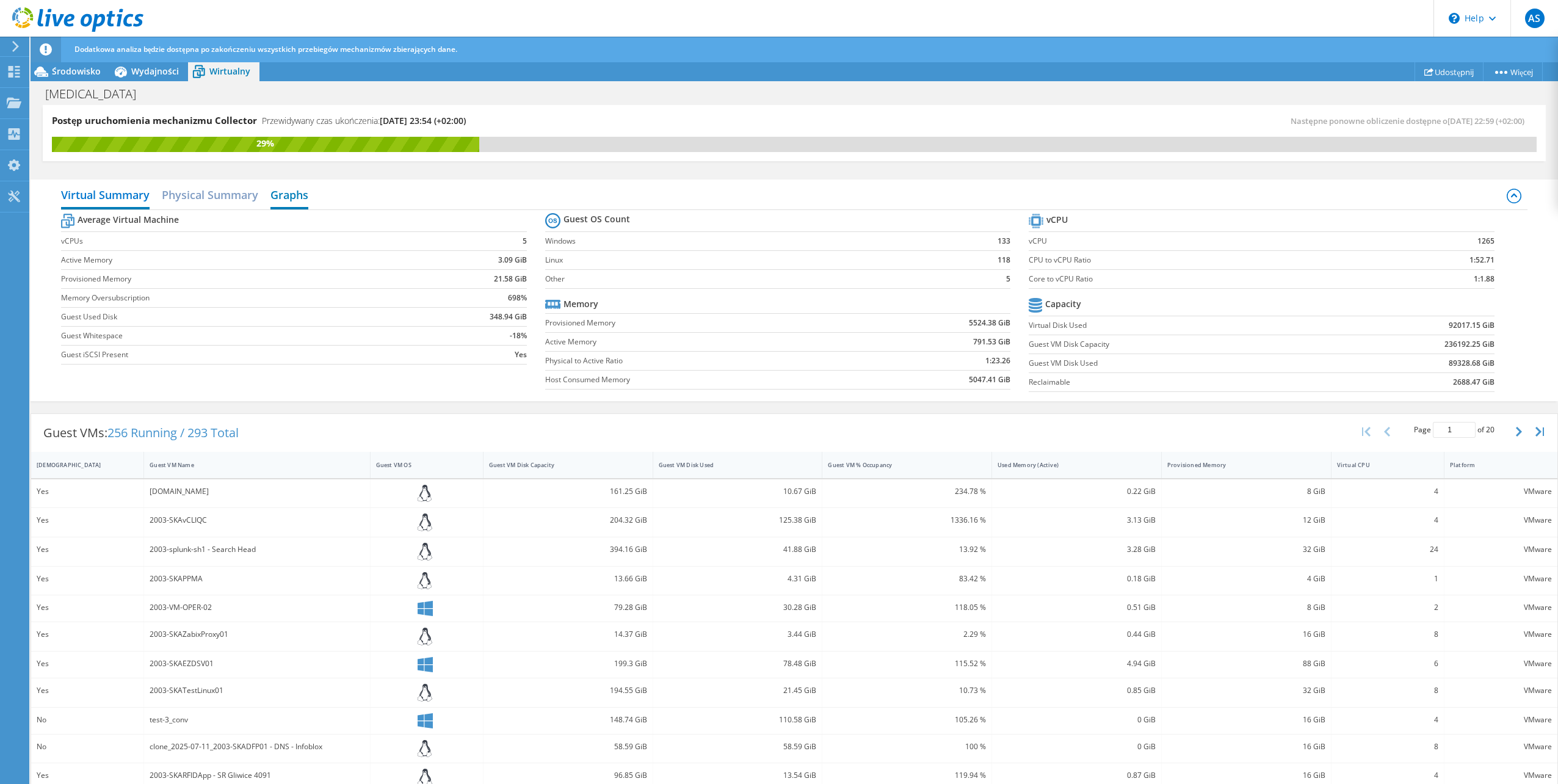
click at [289, 195] on h2 "Graphs" at bounding box center [289, 195] width 38 height 27
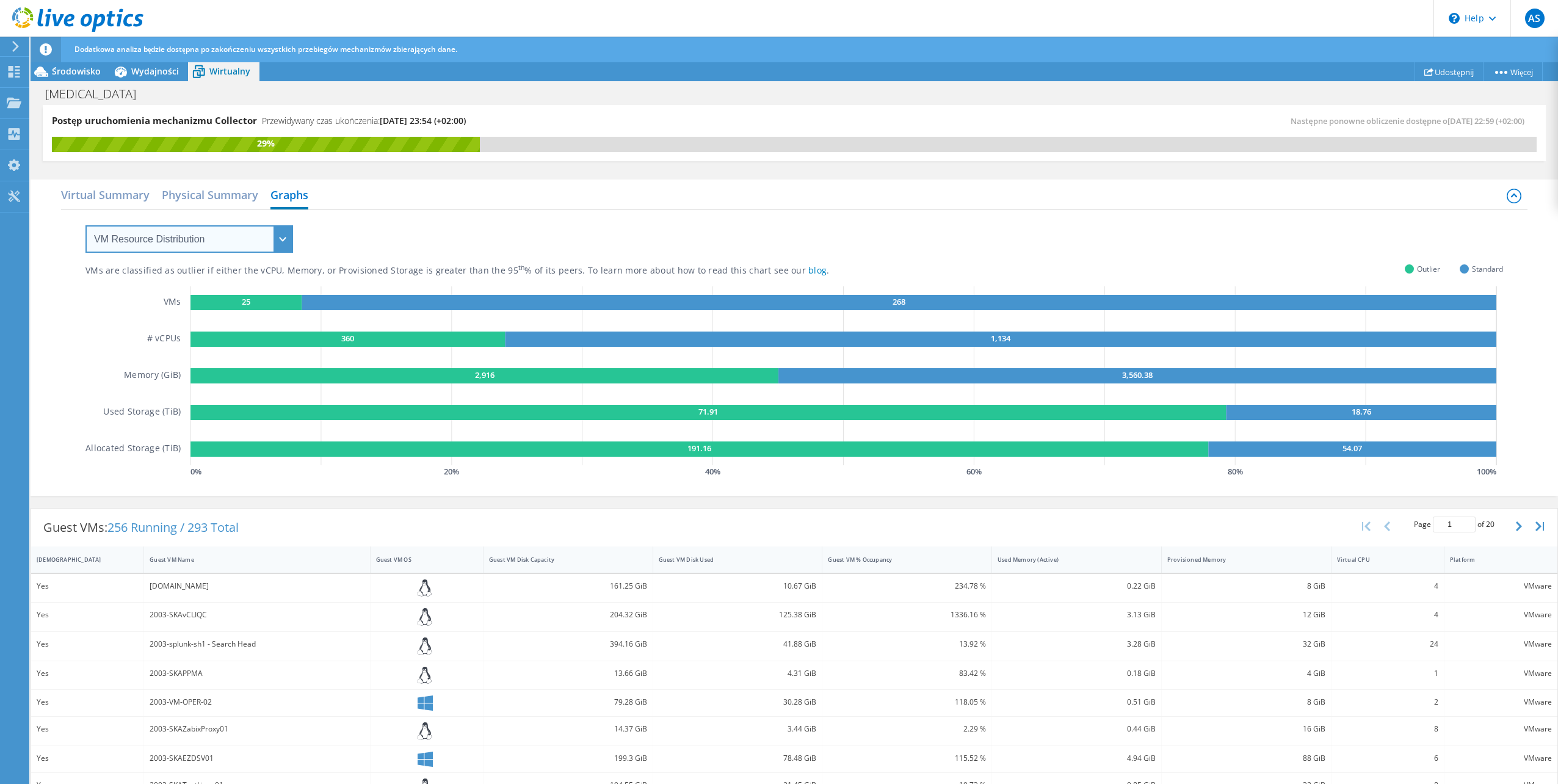
click at [278, 245] on select "VM Resource Distribution Provisioning Contrast Over Provisioning" at bounding box center [189, 239] width 207 height 28
click at [85, 226] on select "VM Resource Distribution Provisioning Contrast Over Provisioning" at bounding box center [189, 239] width 207 height 28
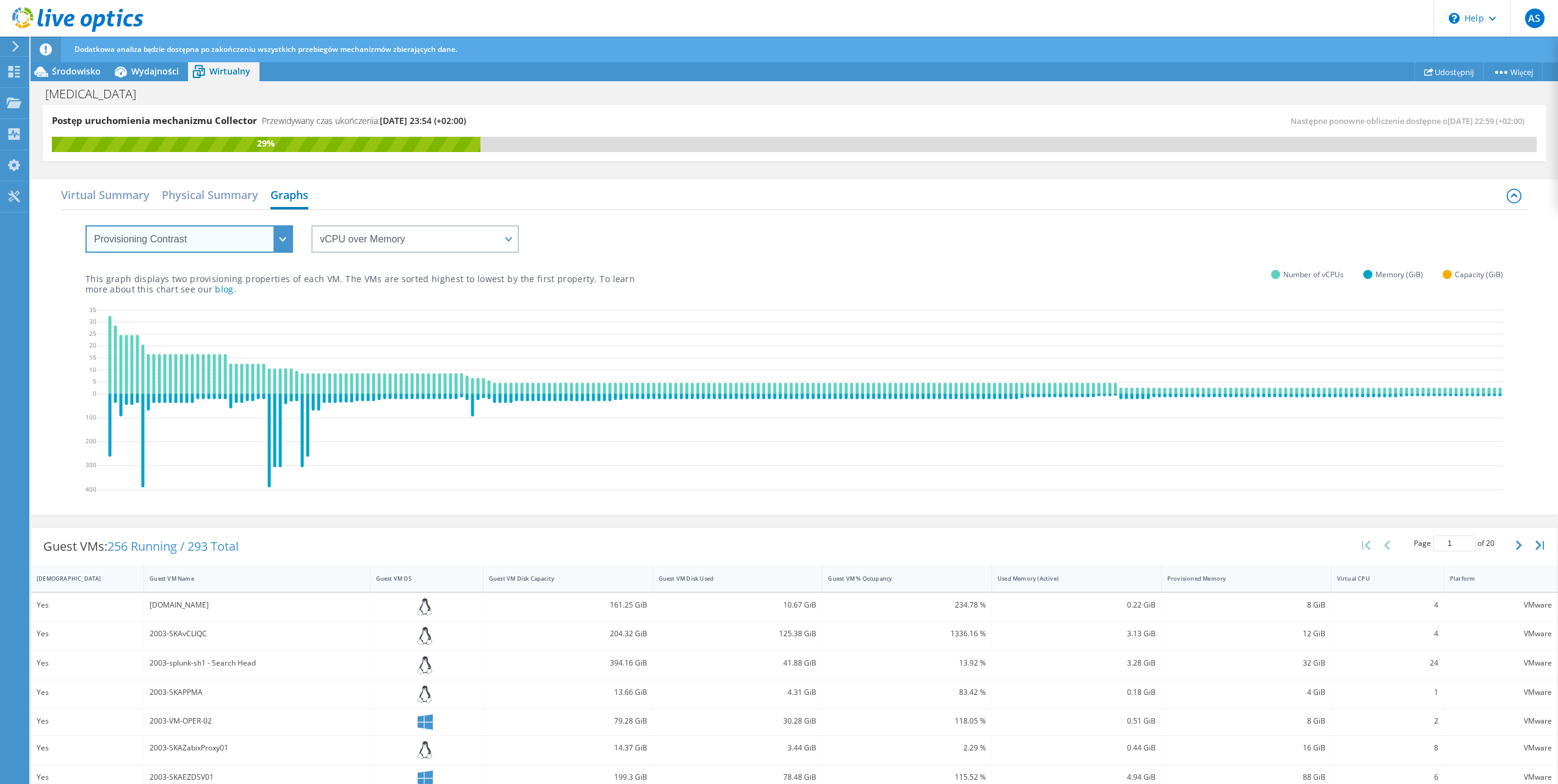
click at [285, 248] on select "VM Resource Distribution Provisioning Contrast Over Provisioning" at bounding box center [189, 239] width 207 height 28
select select "Over Provisioning"
click at [85, 226] on select "VM Resource Distribution Provisioning Contrast Over Provisioning" at bounding box center [189, 239] width 207 height 28
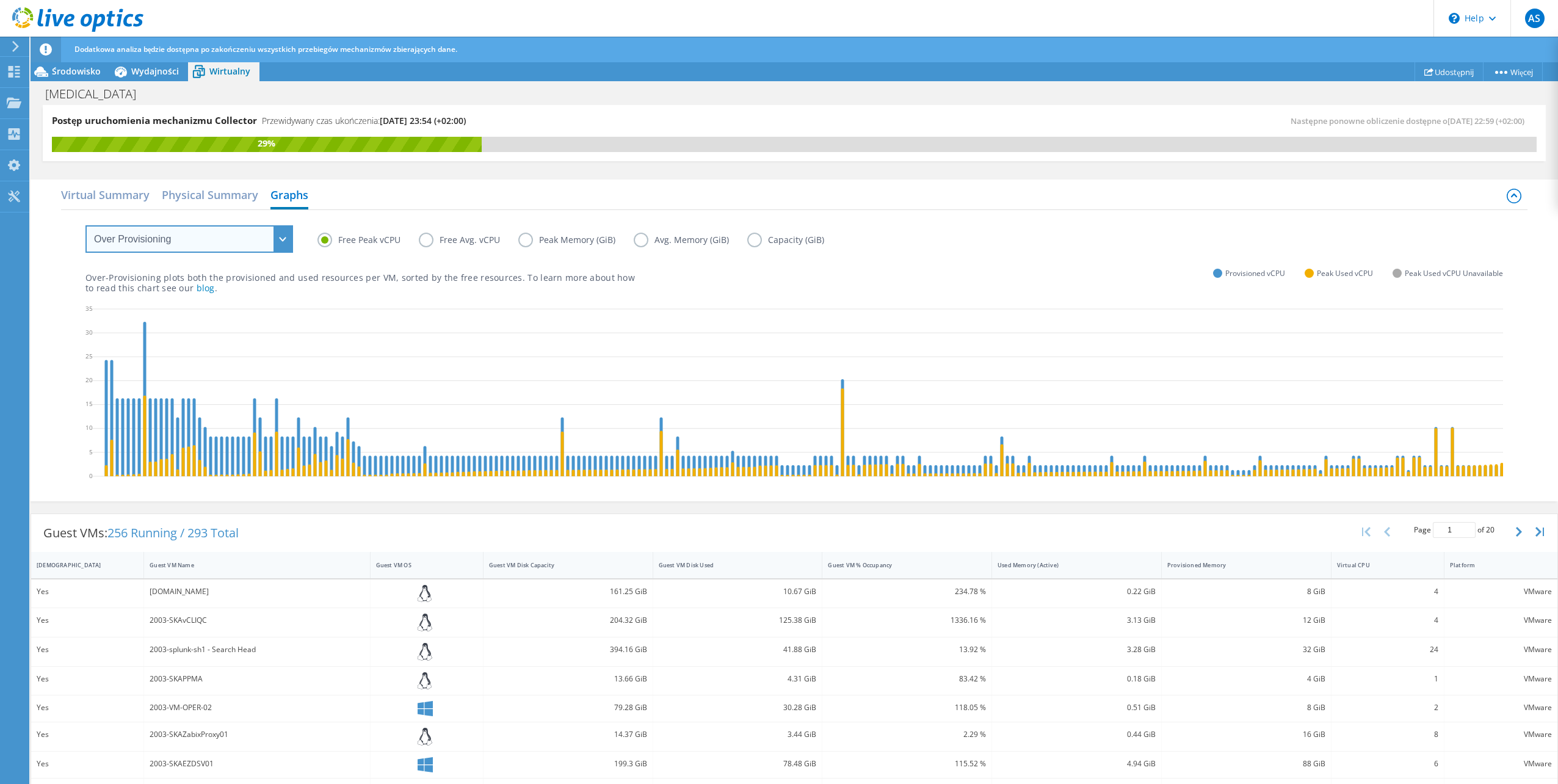
click at [283, 240] on select "VM Resource Distribution Provisioning Contrast Over Provisioning" at bounding box center [189, 239] width 207 height 28
click at [205, 193] on h2 "Physical Summary" at bounding box center [209, 195] width 96 height 27
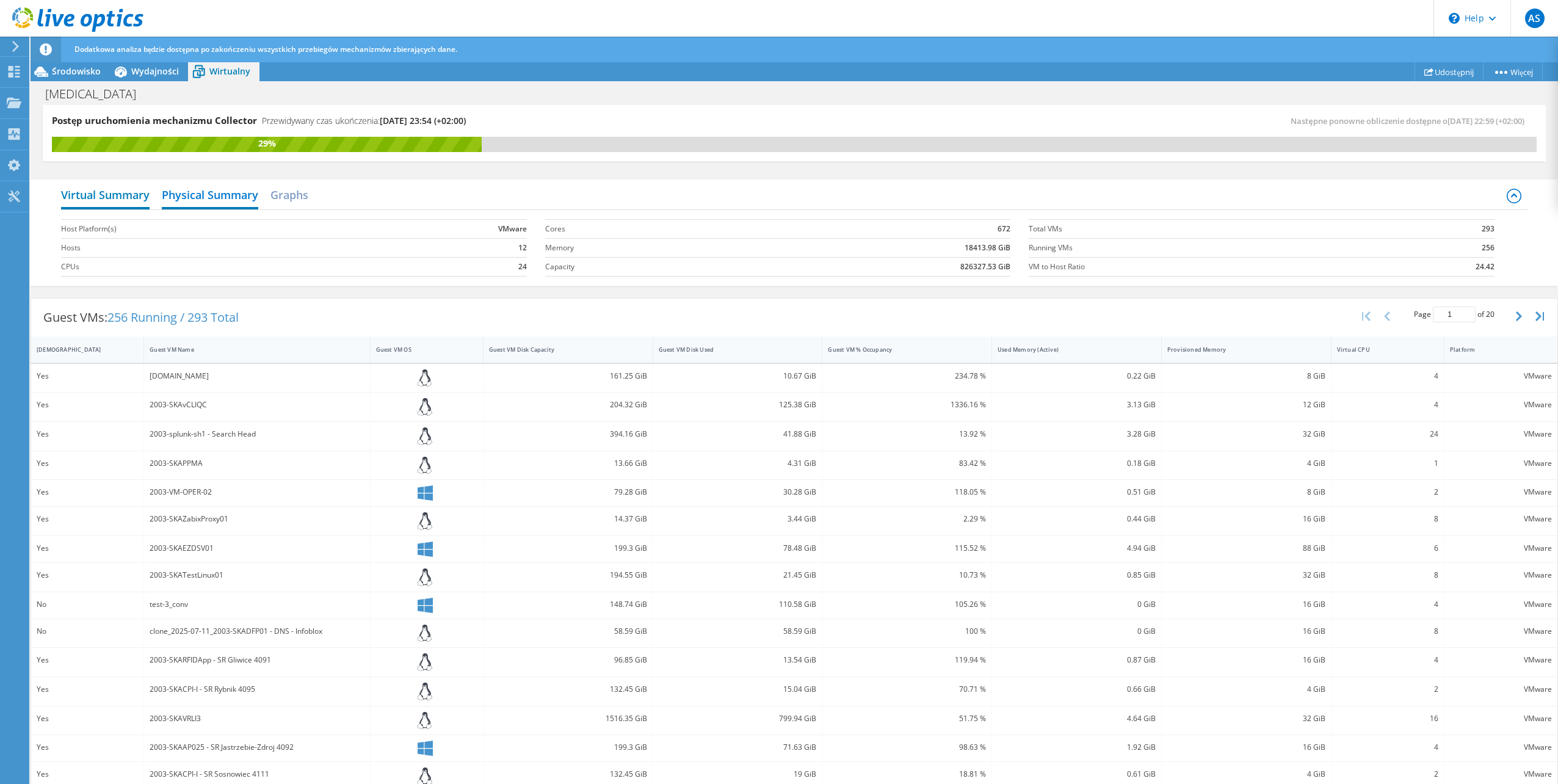
click at [82, 200] on h2 "Virtual Summary" at bounding box center [105, 195] width 89 height 27
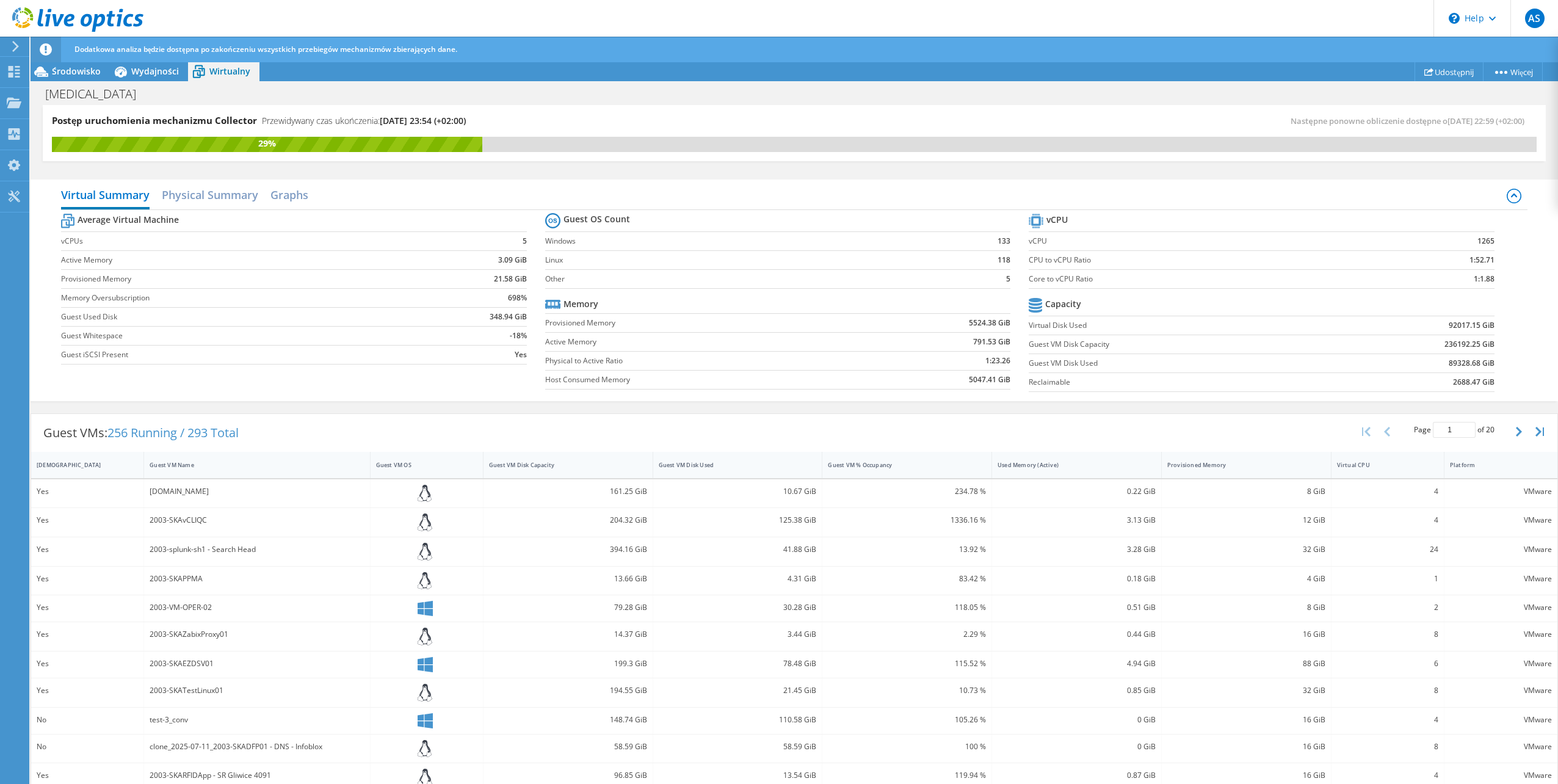
scroll to position [705, 0]
click at [19, 47] on icon at bounding box center [16, 47] width 9 height 11
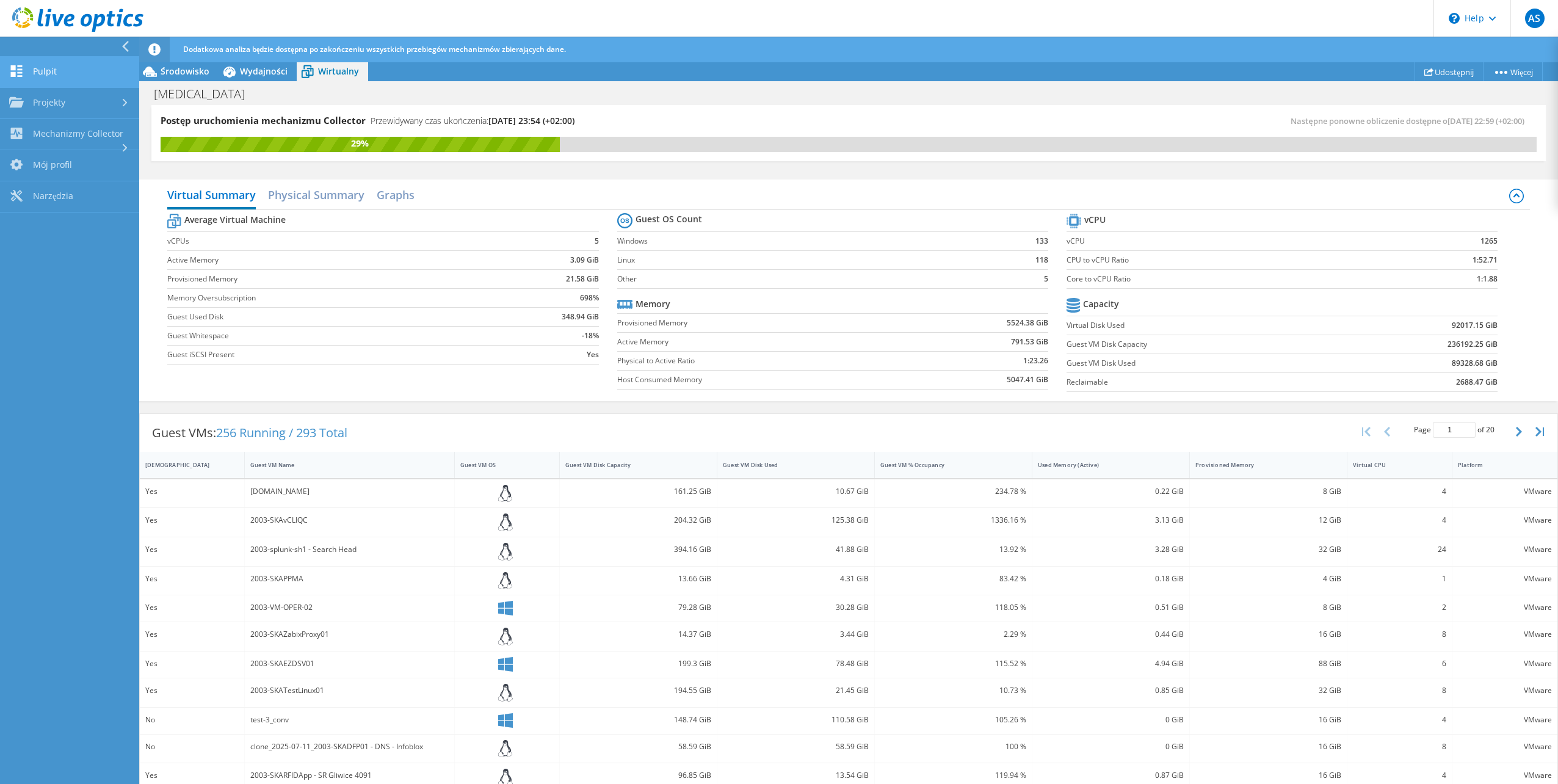
click at [43, 65] on link "Pulpit" at bounding box center [70, 72] width 139 height 31
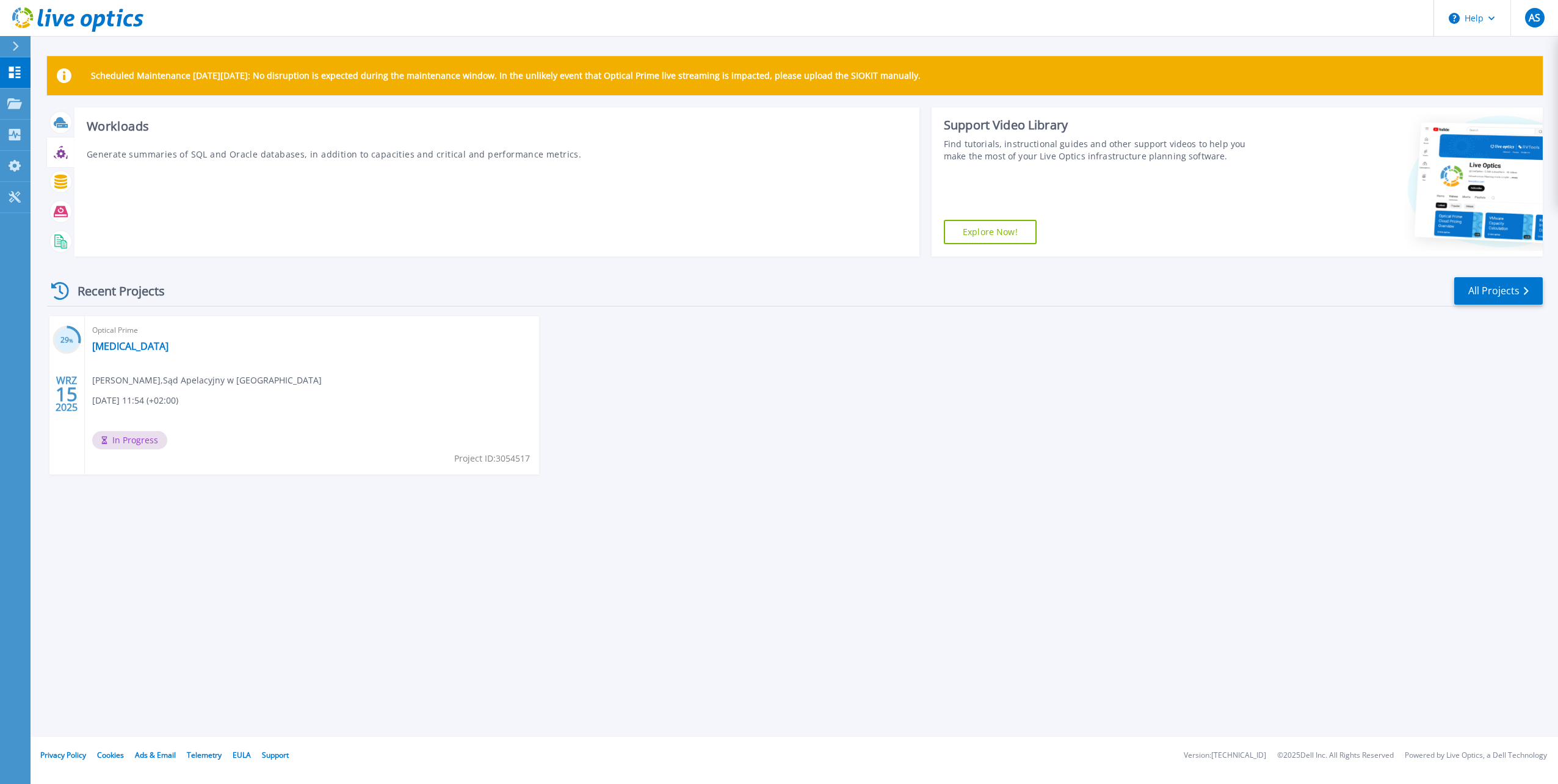
click at [60, 149] on icon at bounding box center [61, 151] width 14 height 14
click at [879, 470] on div "29 % WRZ 15 2025 Optical Prime [MEDICAL_DATA] [PERSON_NAME] , Sąd Apelacyjny w …" at bounding box center [790, 407] width 1505 height 182
click at [10, 46] on button at bounding box center [15, 46] width 30 height 21
click at [651, 349] on div "29 % WRZ 15 2025 Optical Prime [MEDICAL_DATA] [PERSON_NAME] , Sąd Apelacyjny w …" at bounding box center [790, 407] width 1505 height 182
click at [550, 165] on div "Cloud Pricing Calculator" at bounding box center [586, 164] width 97 height 25
